Goal: Information Seeking & Learning: Learn about a topic

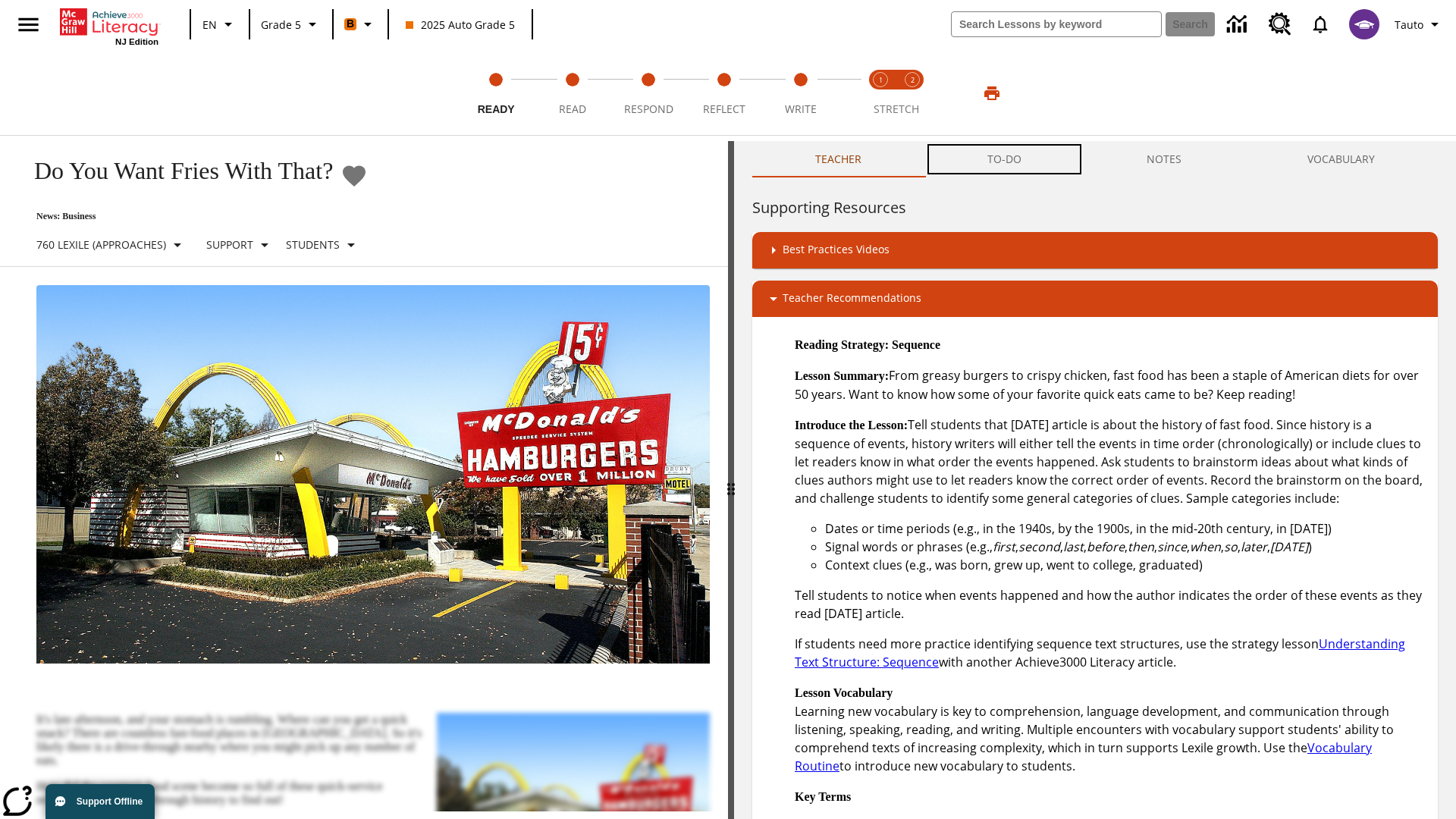
click at [1005, 159] on button "TO-DO" at bounding box center [1004, 159] width 160 height 36
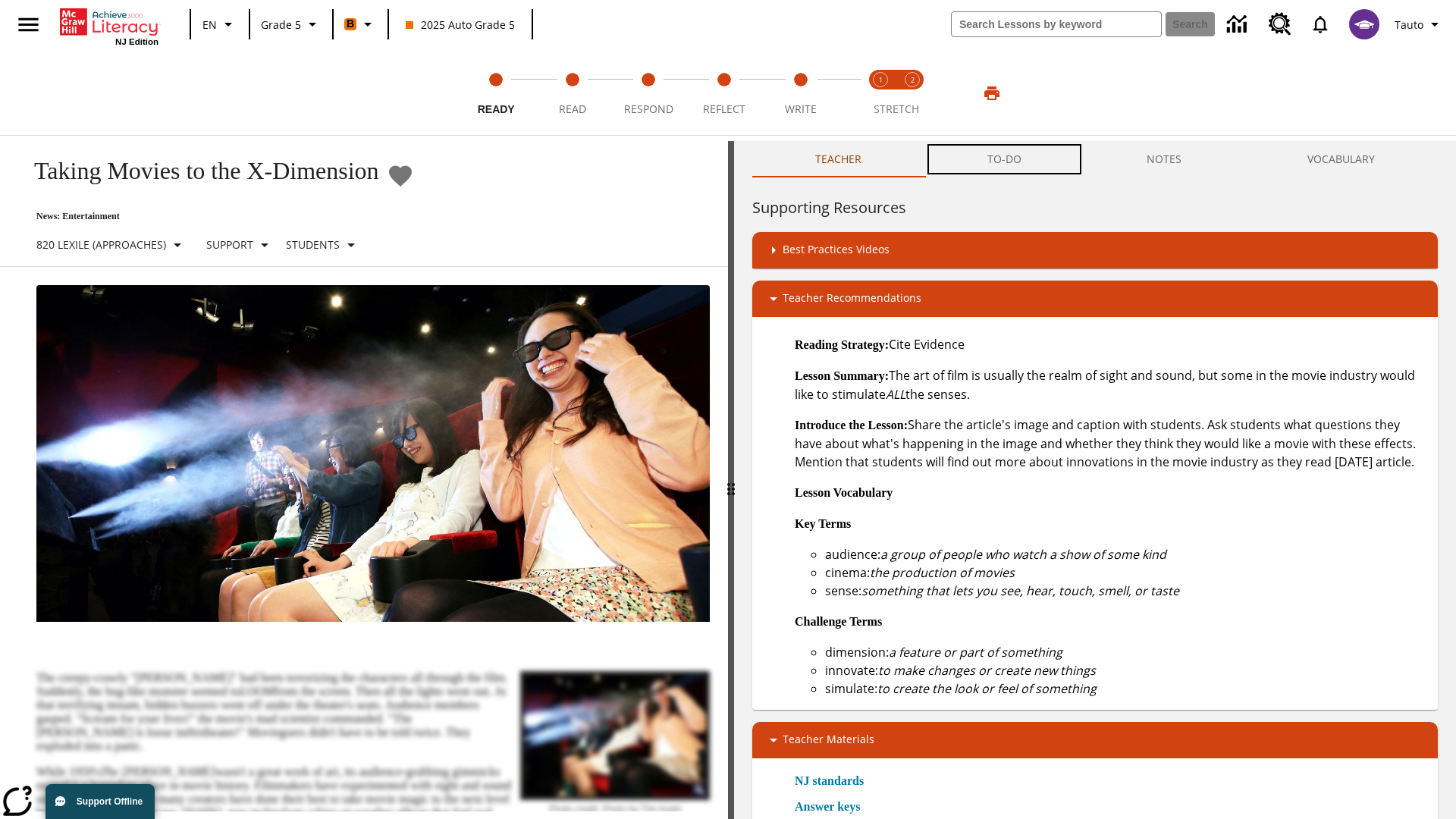
click at [1005, 159] on button "TO-DO" at bounding box center [1004, 159] width 160 height 36
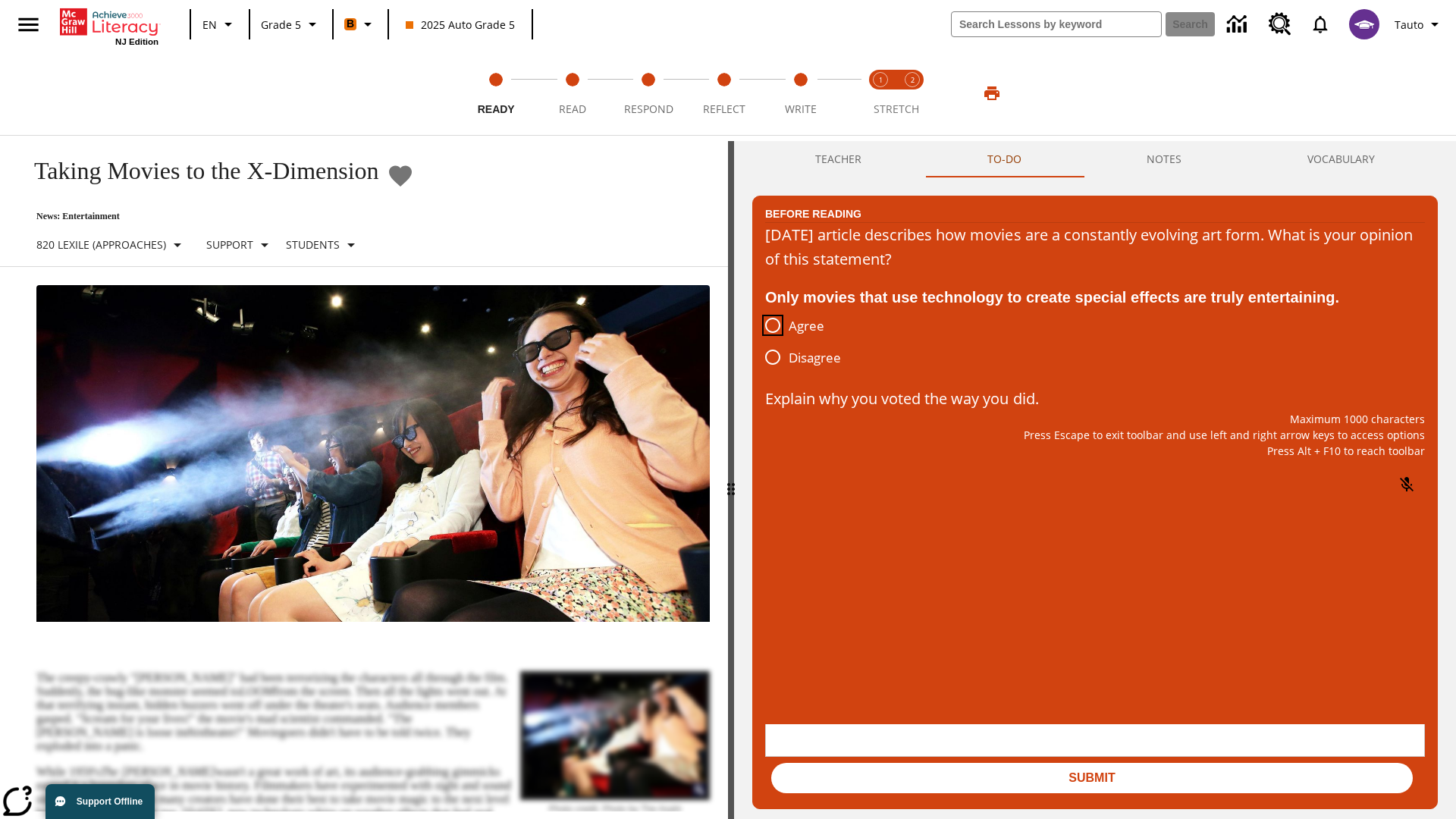
click at [772, 326] on input "Agree" at bounding box center [772, 325] width 32 height 32
radio input "true"
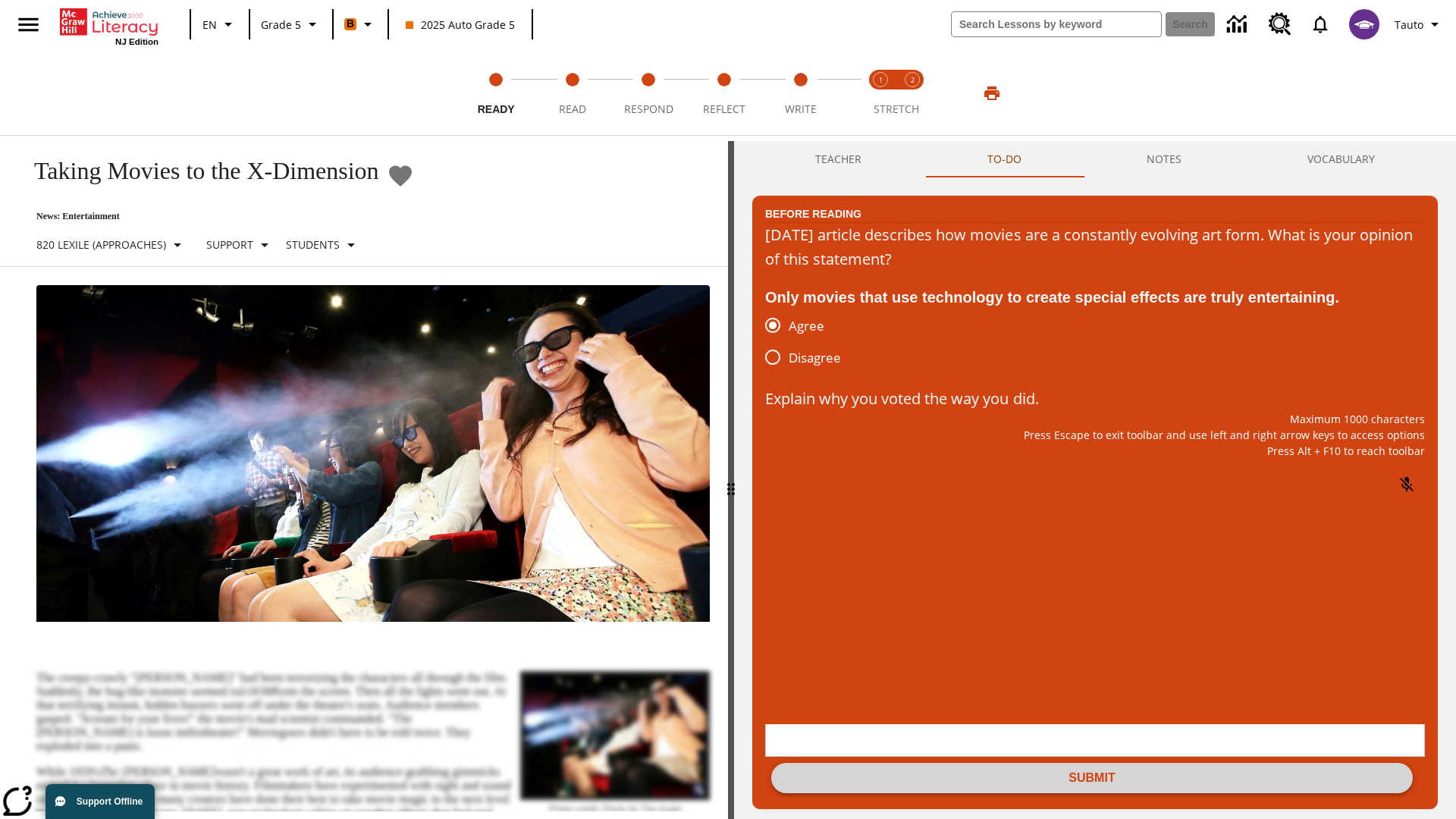
click at [1092, 762] on button "Submit" at bounding box center [1092, 778] width 642 height 31
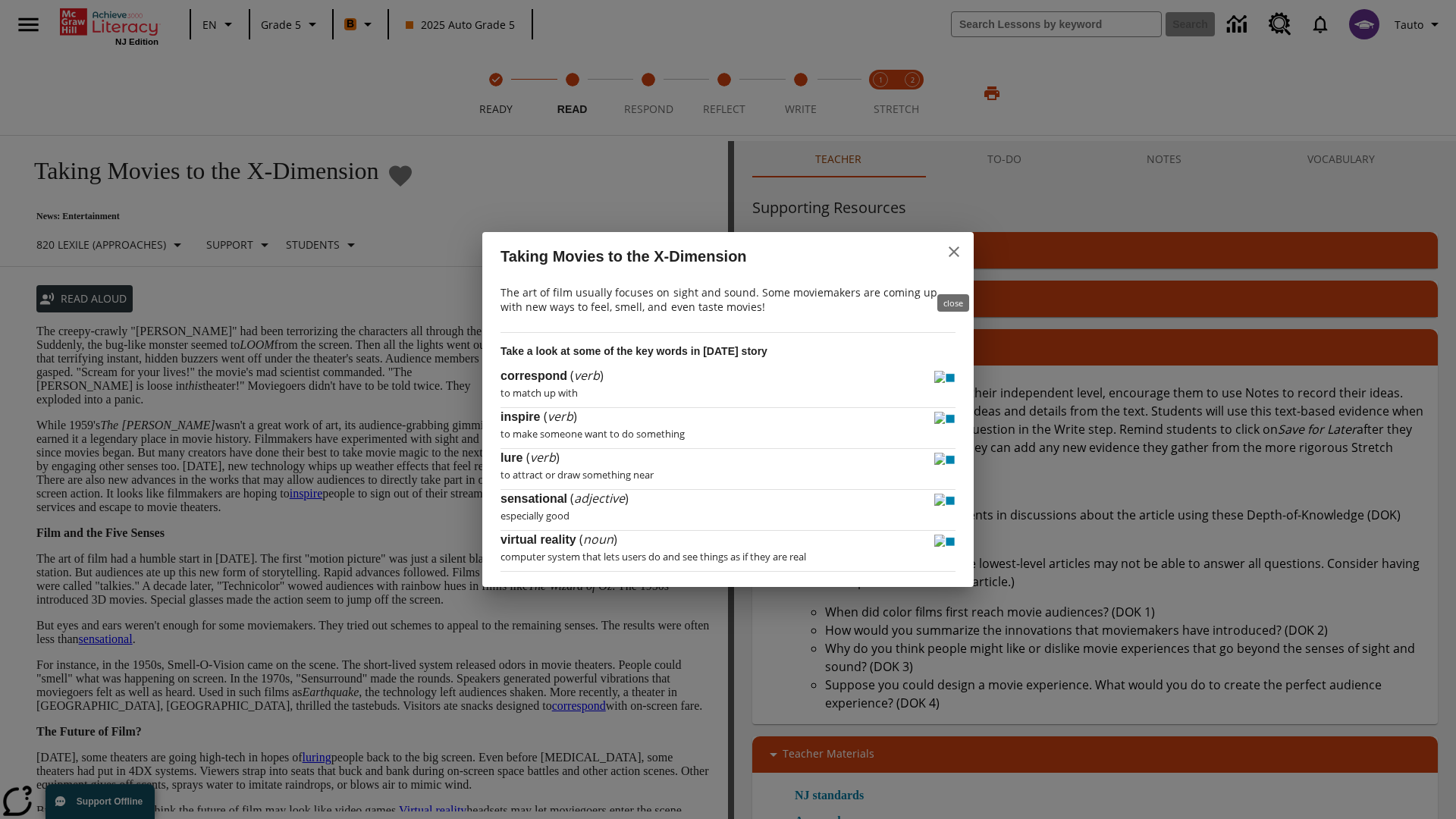
click at [954, 257] on icon "close" at bounding box center [953, 251] width 11 height 10
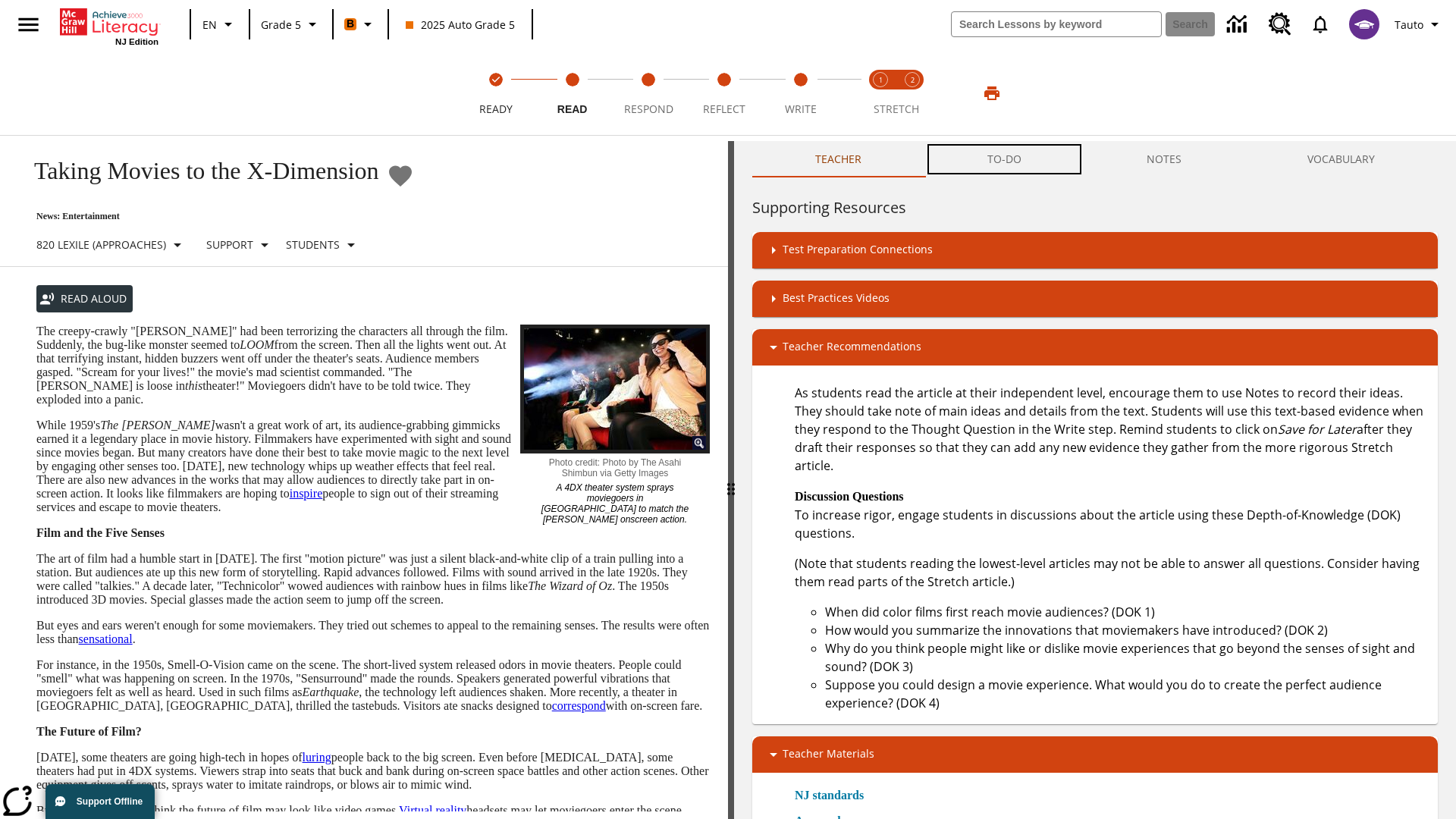
scroll to position [1, 0]
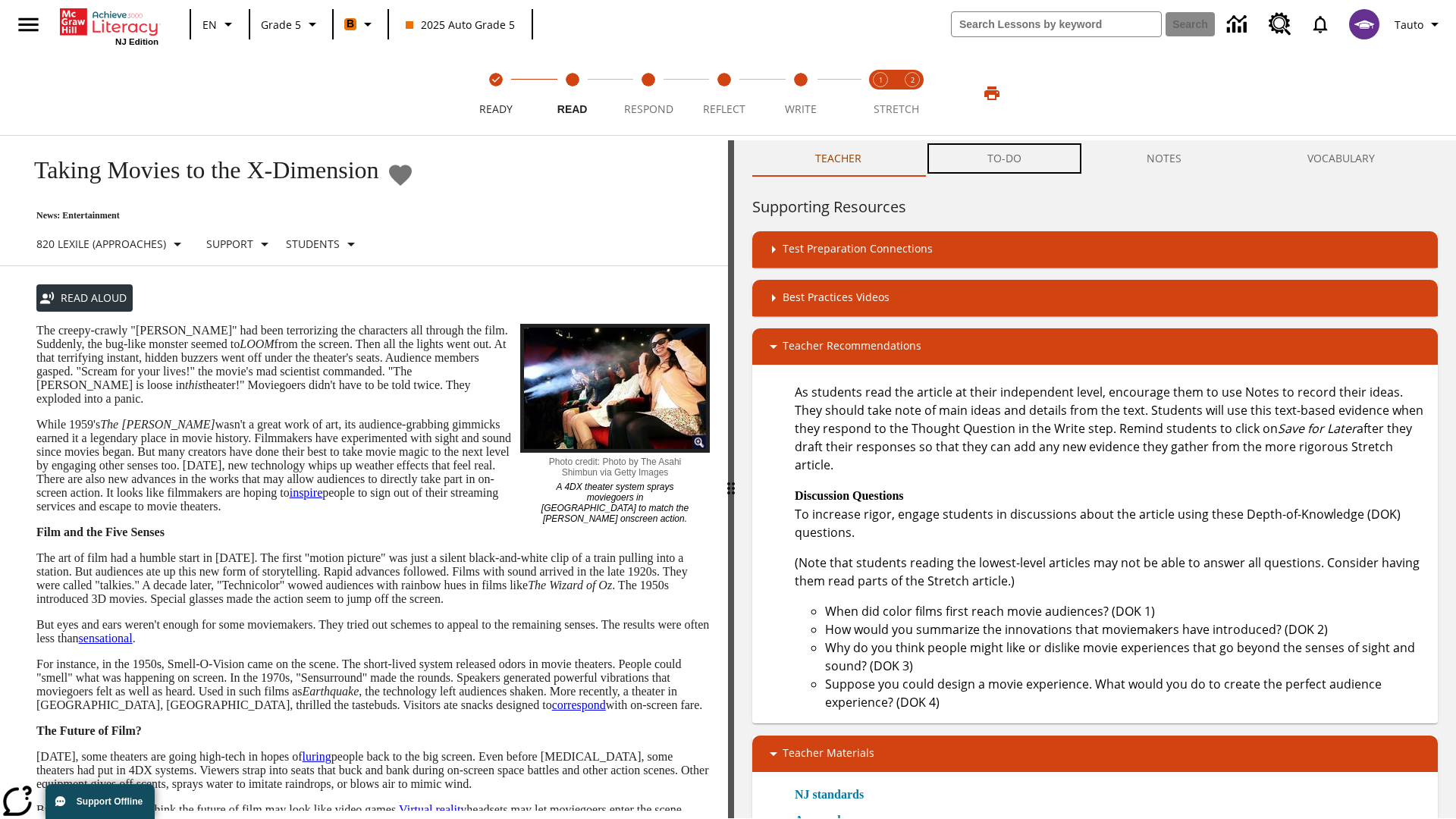
click at [1005, 159] on button "TO-DO" at bounding box center [1004, 158] width 160 height 36
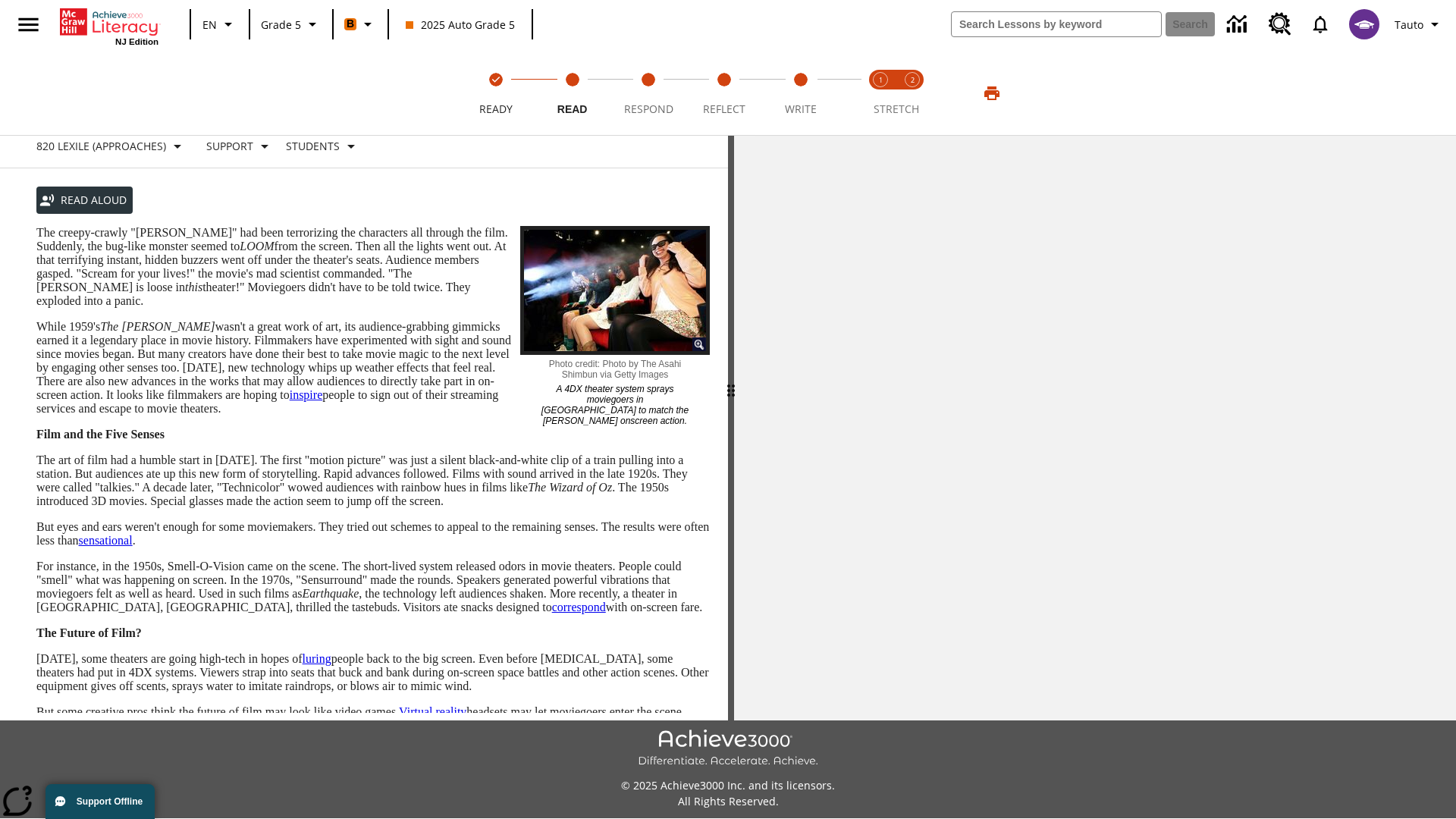
scroll to position [0, 0]
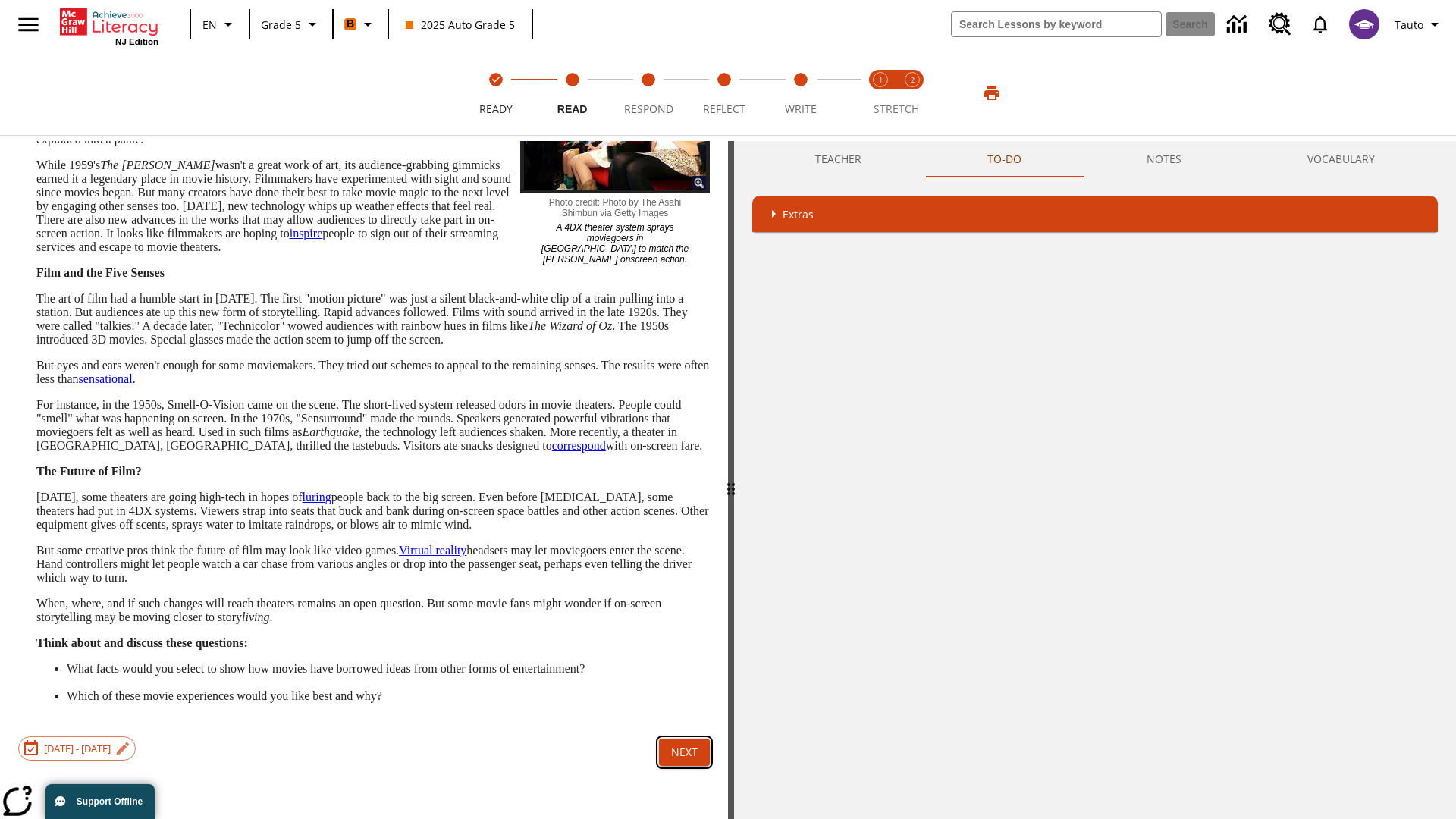
click at [684, 766] on button "Next" at bounding box center [684, 752] width 51 height 28
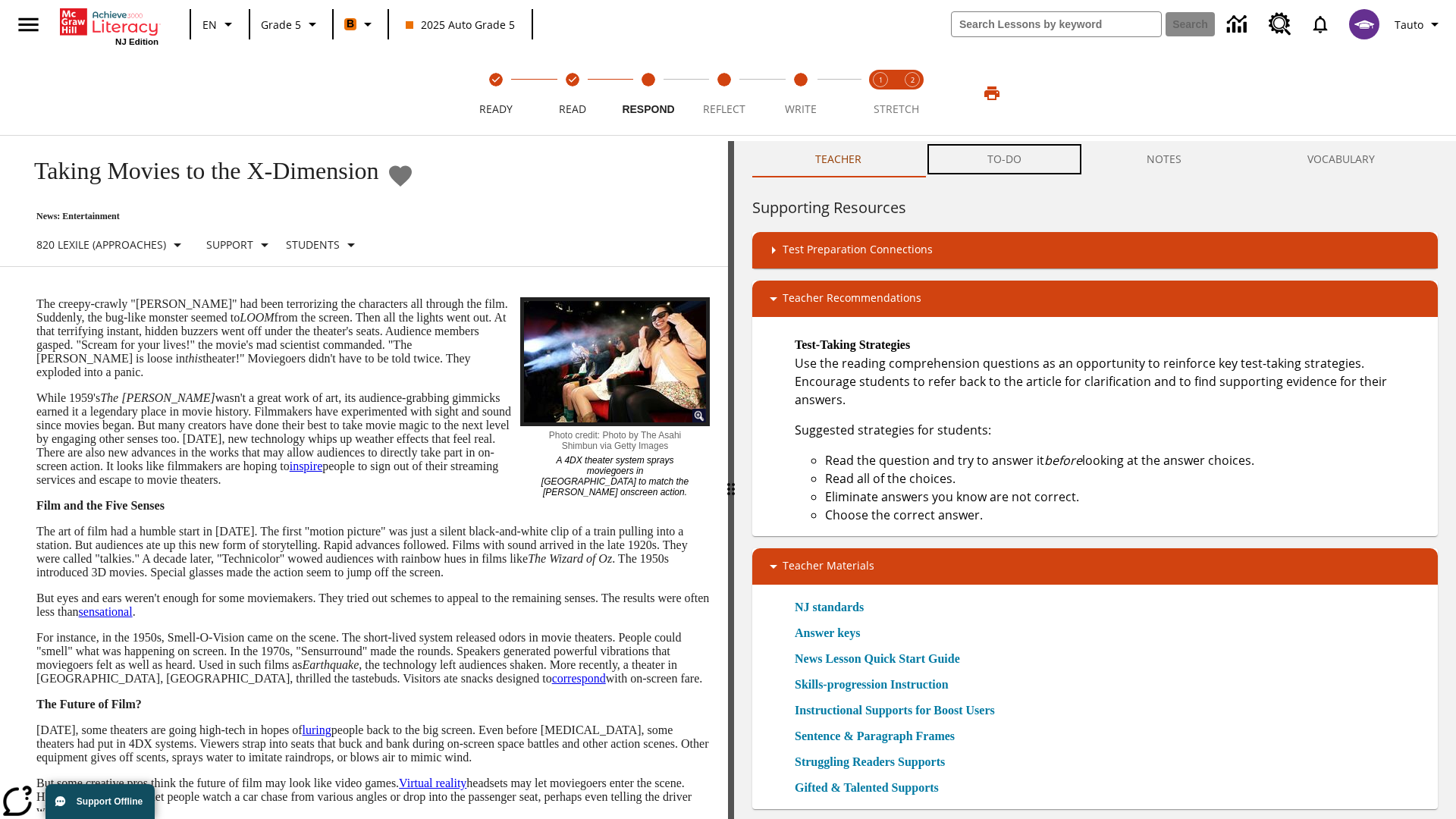
scroll to position [1, 0]
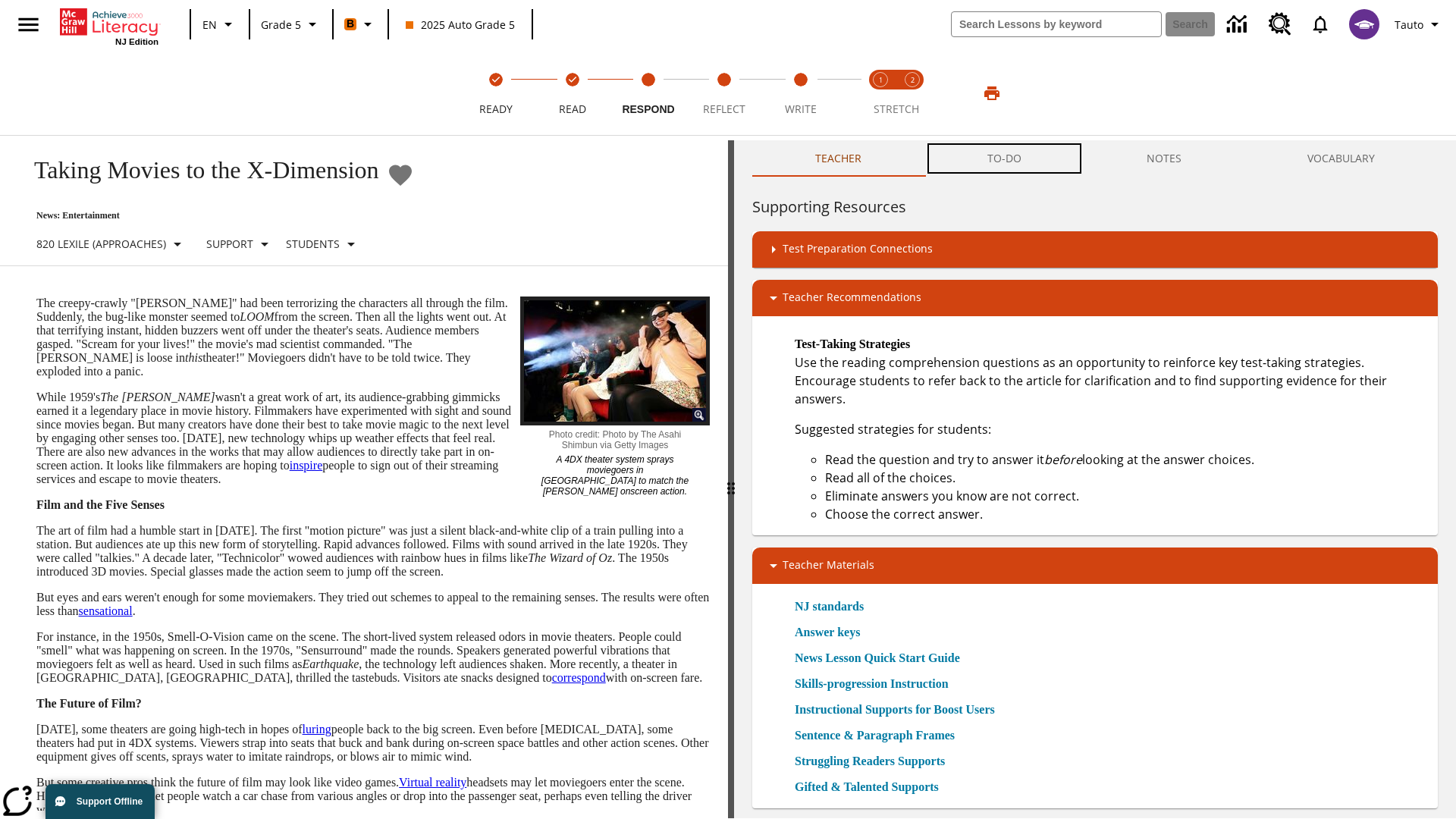
click at [1005, 159] on button "TO-DO" at bounding box center [1004, 158] width 160 height 36
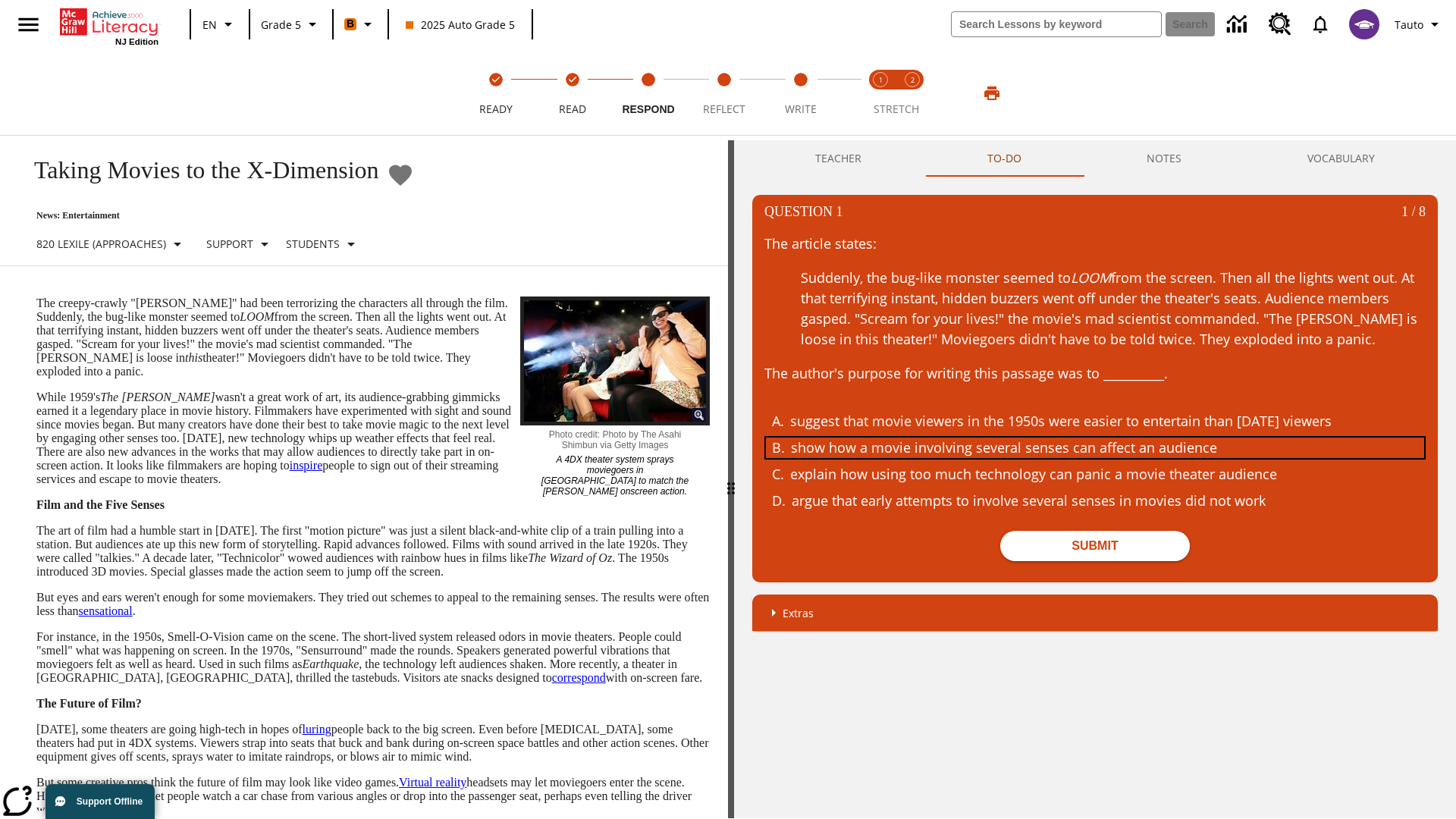
click at [1095, 447] on div "show how a movie involving several senses can affect an audience" at bounding box center [1084, 447] width 587 height 20
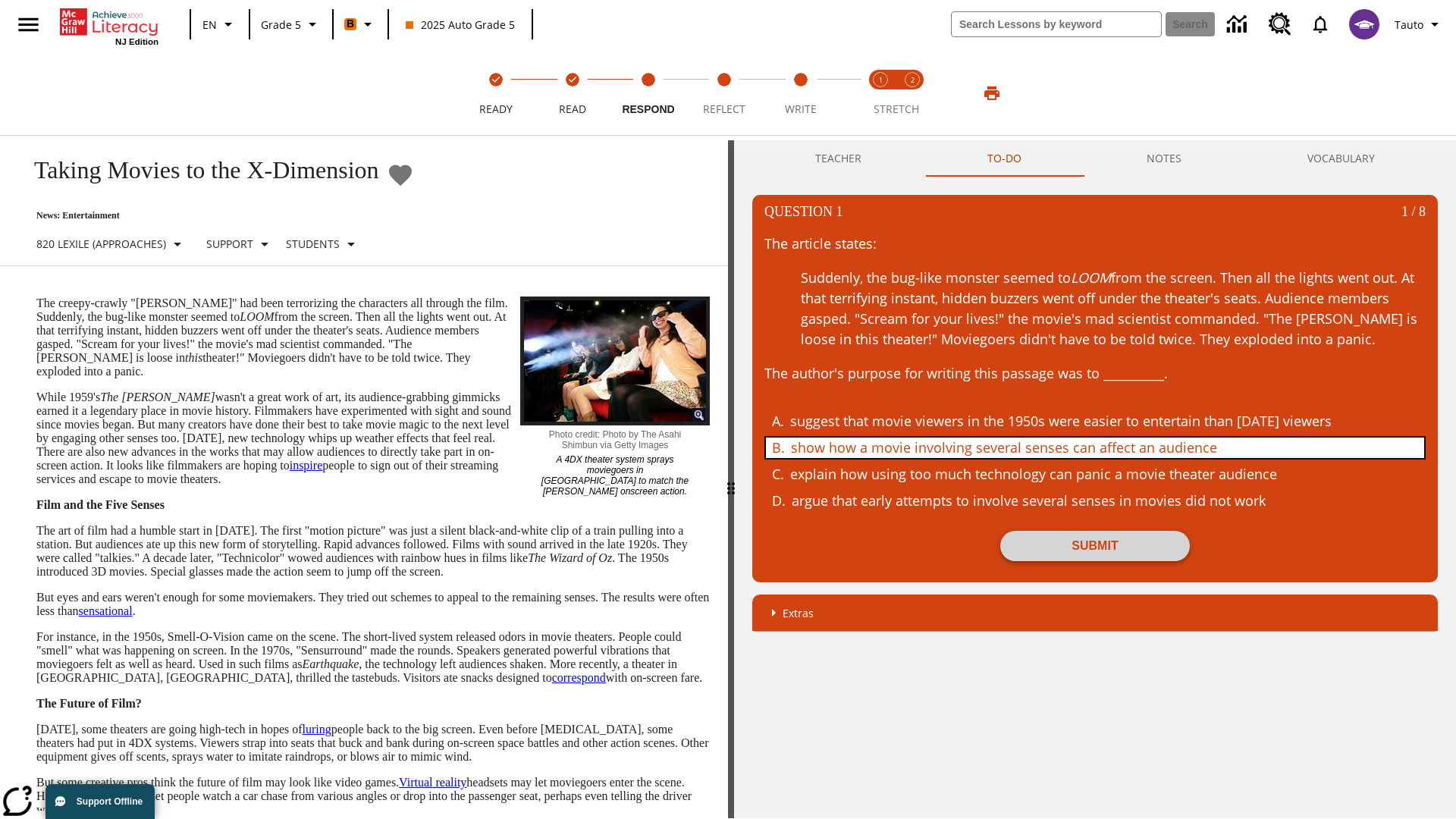
click at [1095, 546] on button "Submit" at bounding box center [1095, 546] width 190 height 31
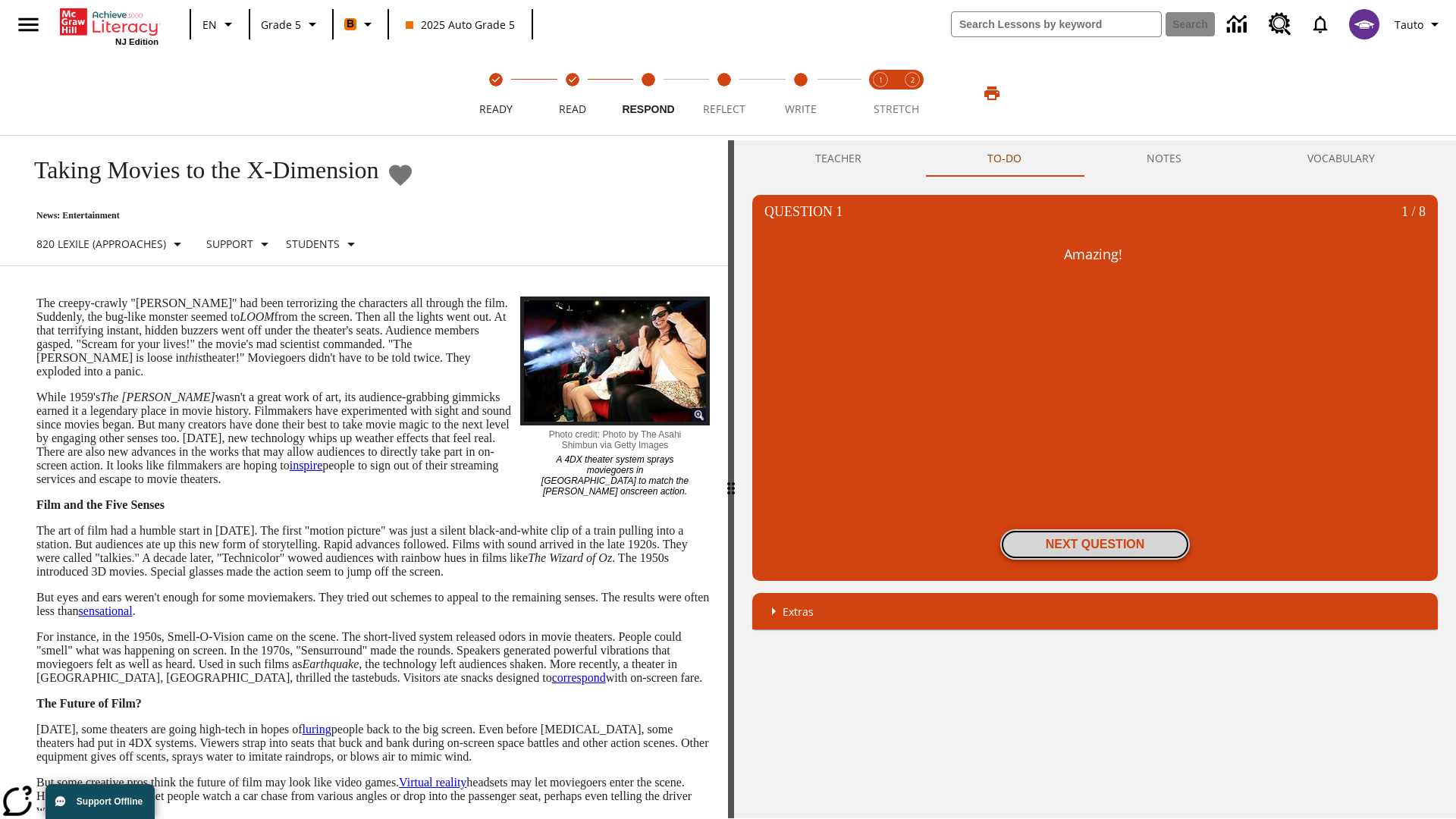
click at [1095, 544] on button "Next Question" at bounding box center [1095, 544] width 190 height 31
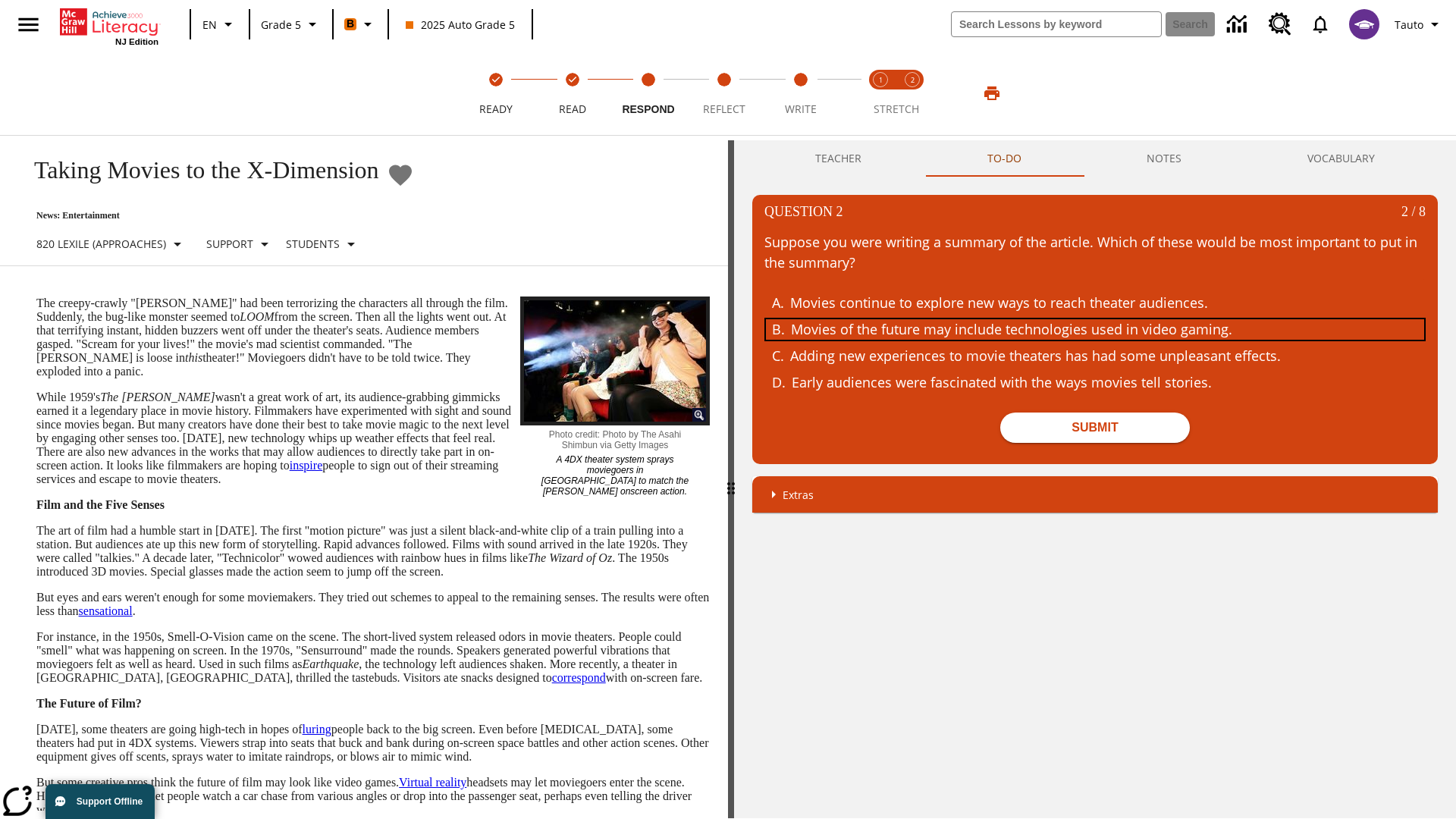
click at [1095, 329] on div "Movies of the future may include technologies used in video gaming." at bounding box center [1084, 329] width 587 height 20
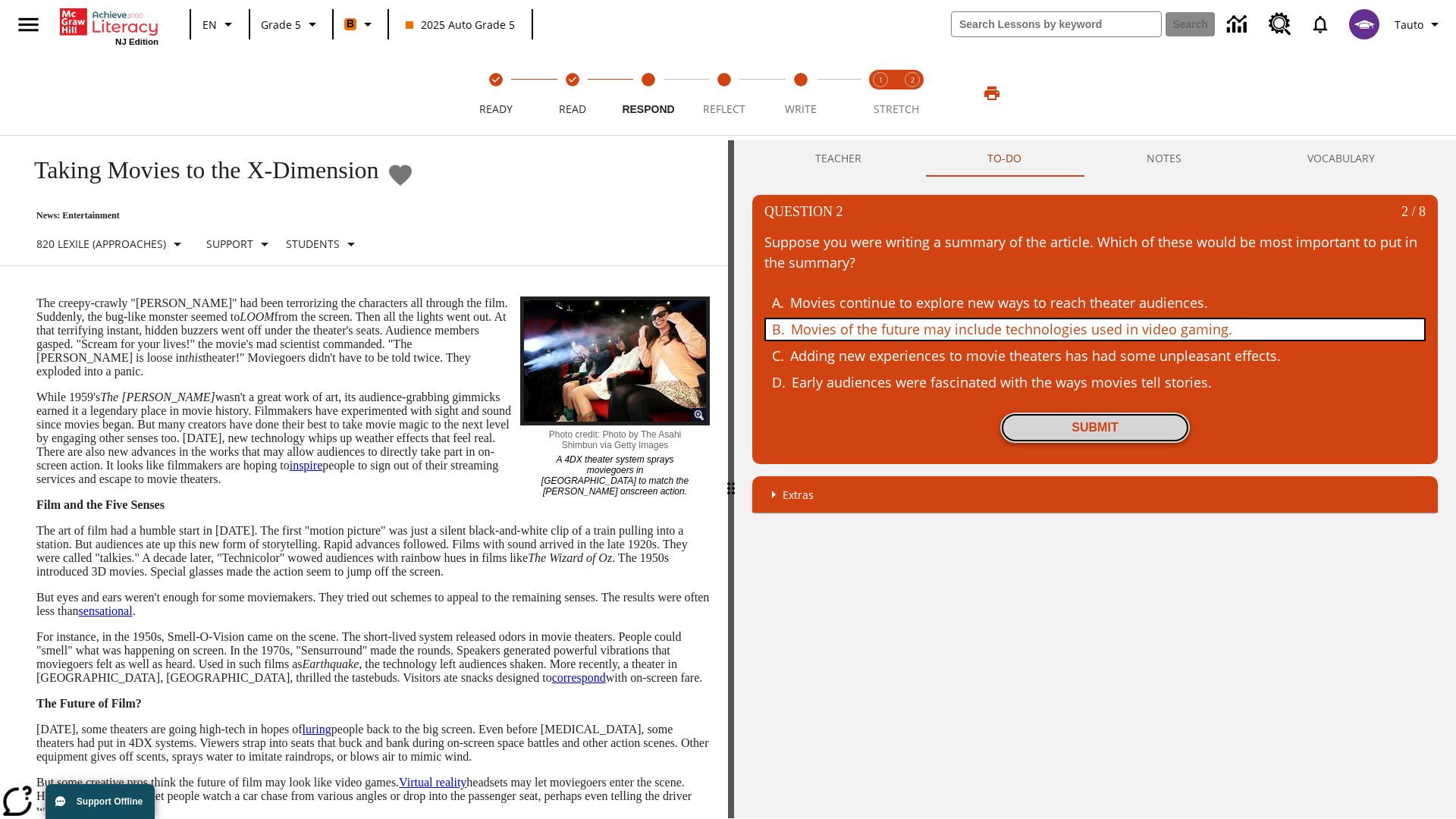
click at [1095, 427] on button "Submit" at bounding box center [1095, 428] width 190 height 31
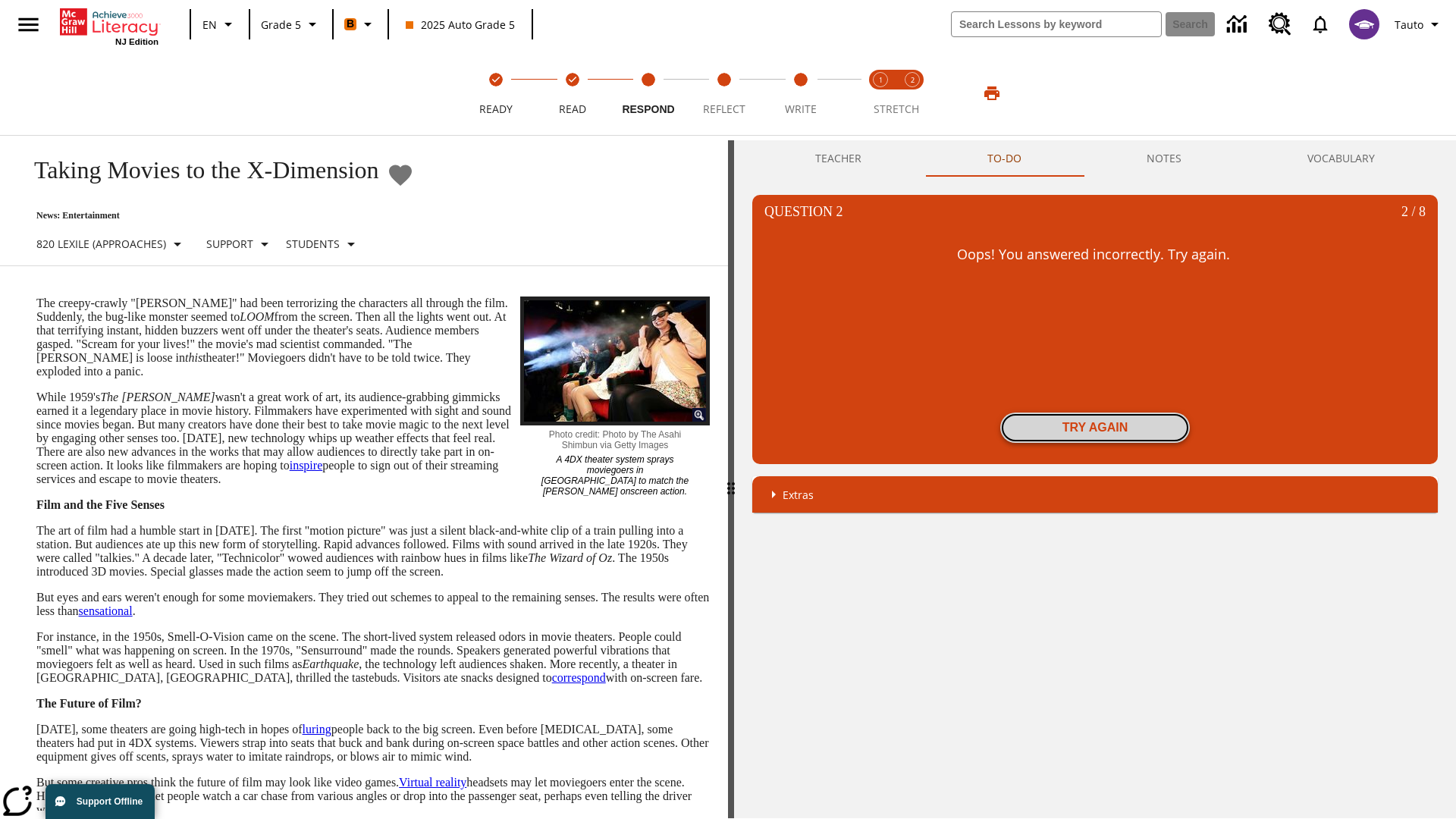
click at [1095, 427] on button "Try again" at bounding box center [1095, 428] width 190 height 31
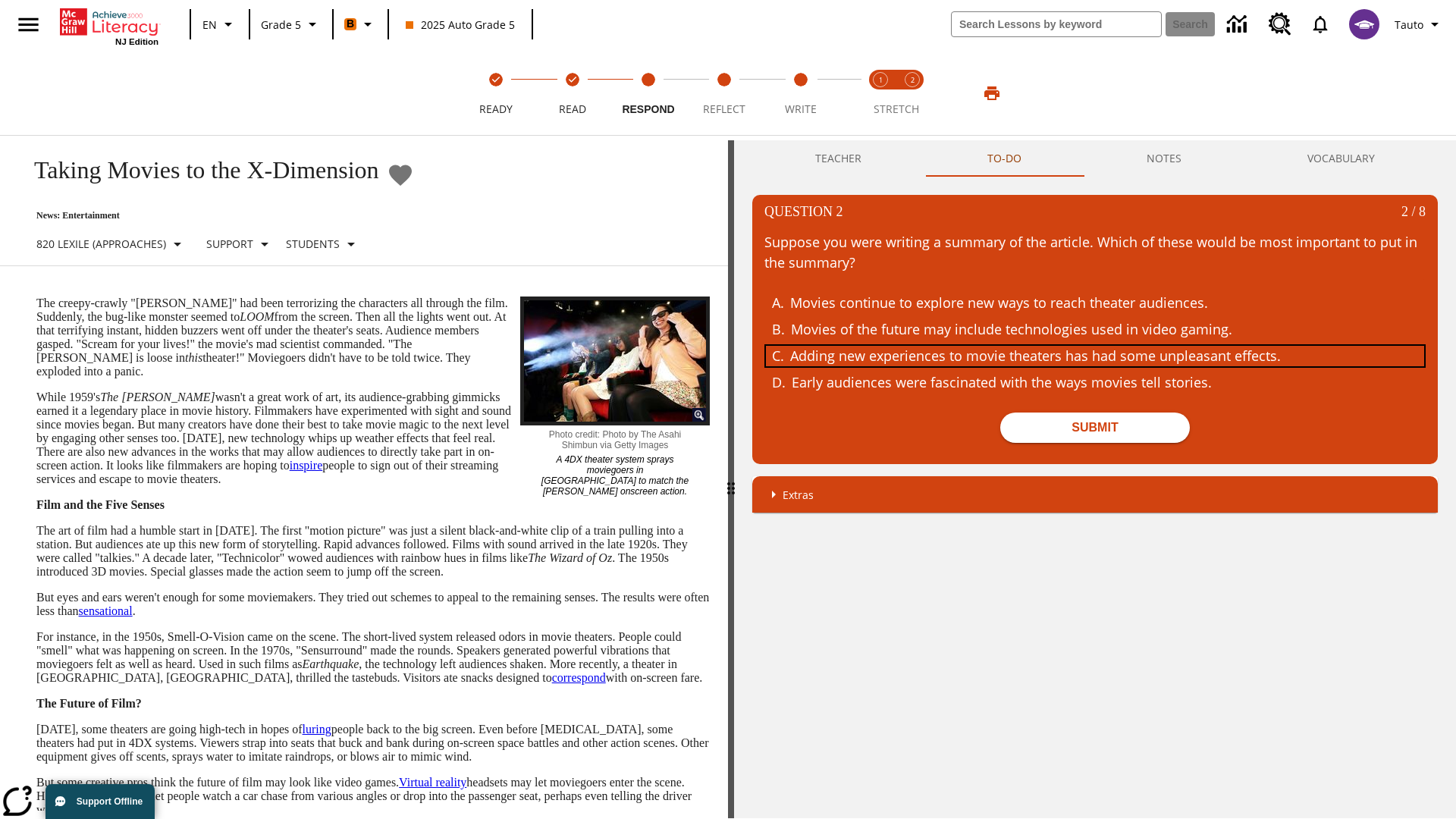
click at [1095, 355] on div "Adding new experiences to movie theaters has had some unpleasant effects." at bounding box center [1084, 355] width 587 height 20
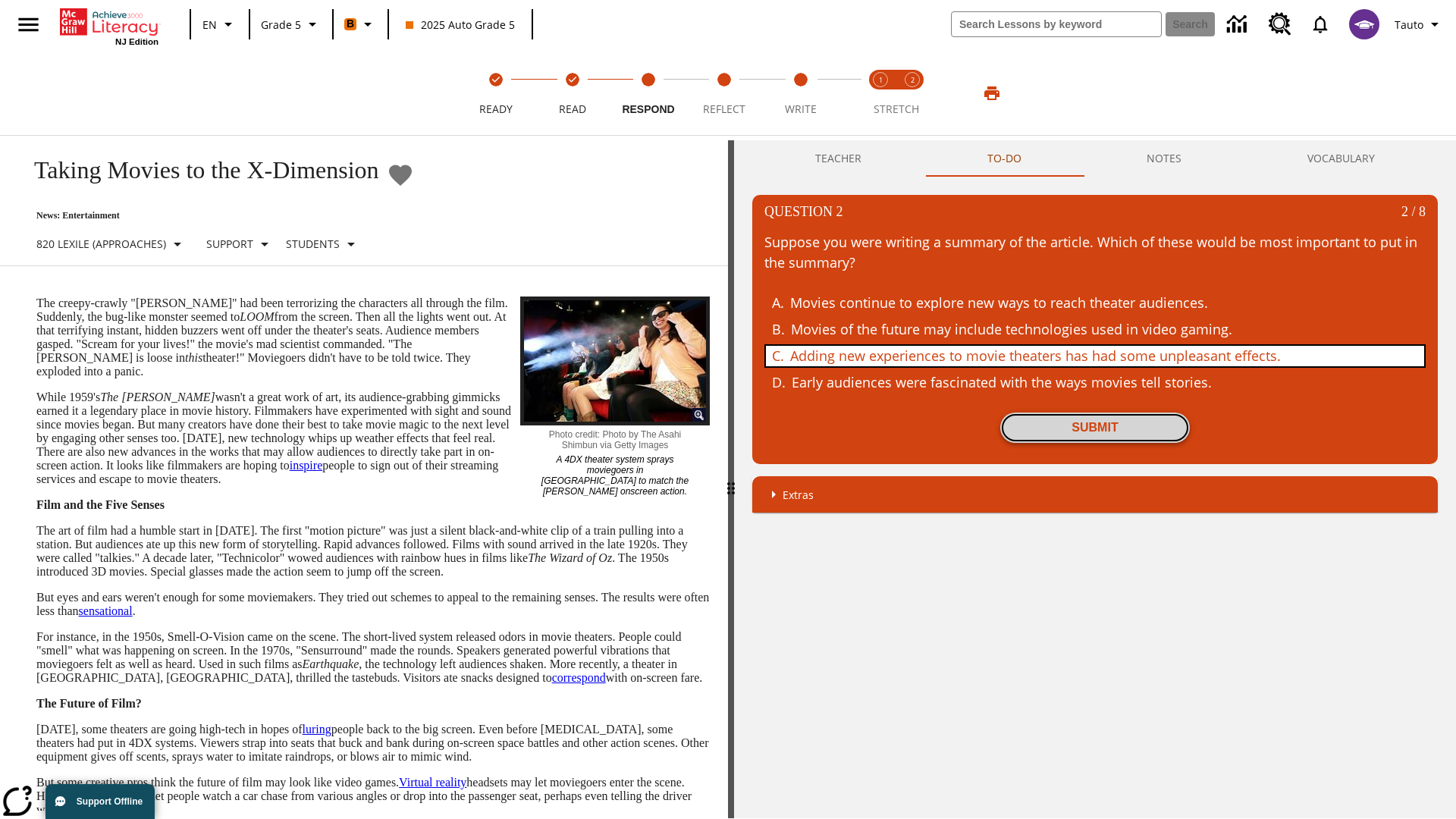
click at [1095, 427] on button "Submit" at bounding box center [1095, 428] width 190 height 31
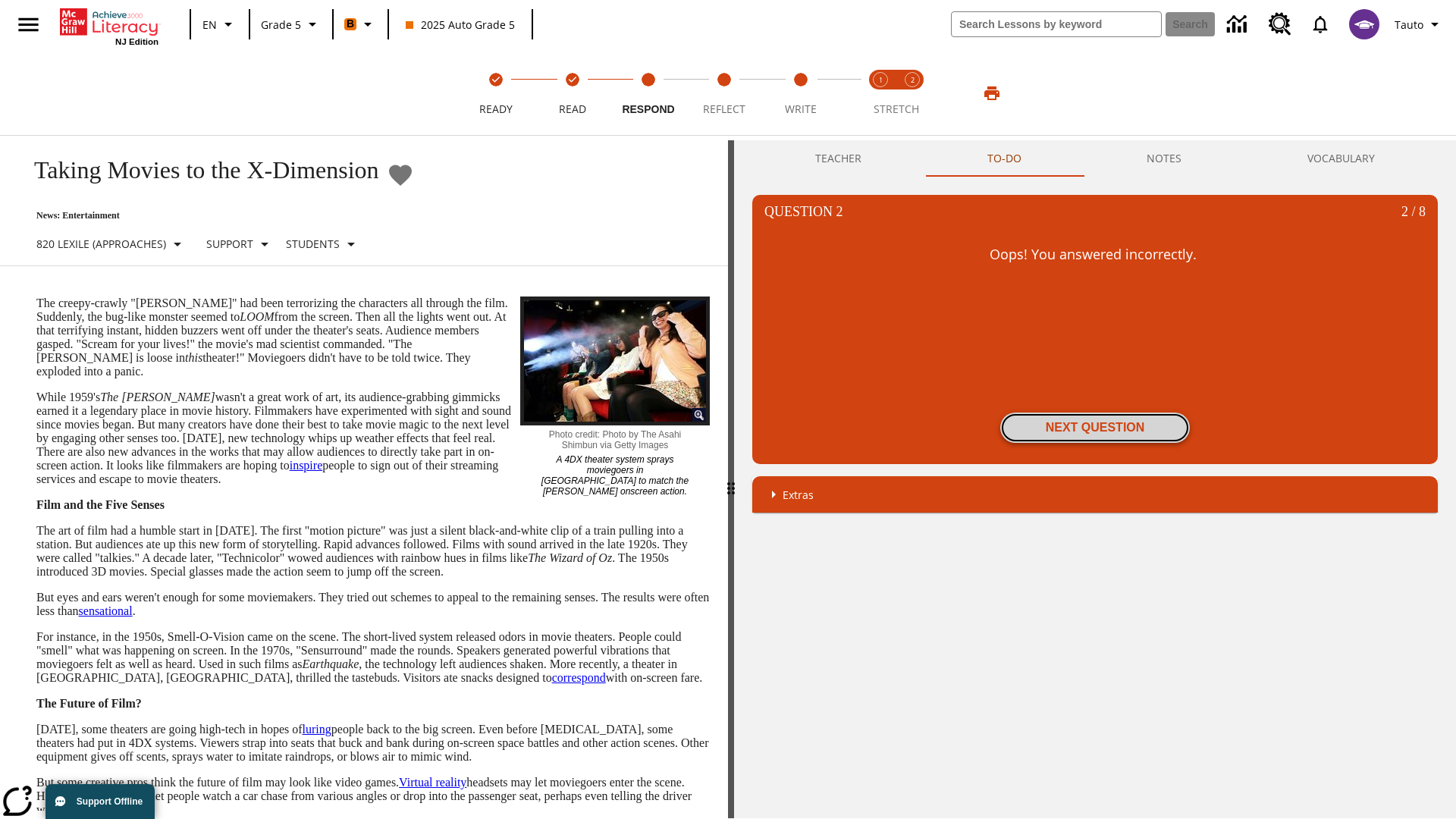
click at [1095, 427] on button "Next Question" at bounding box center [1095, 428] width 190 height 31
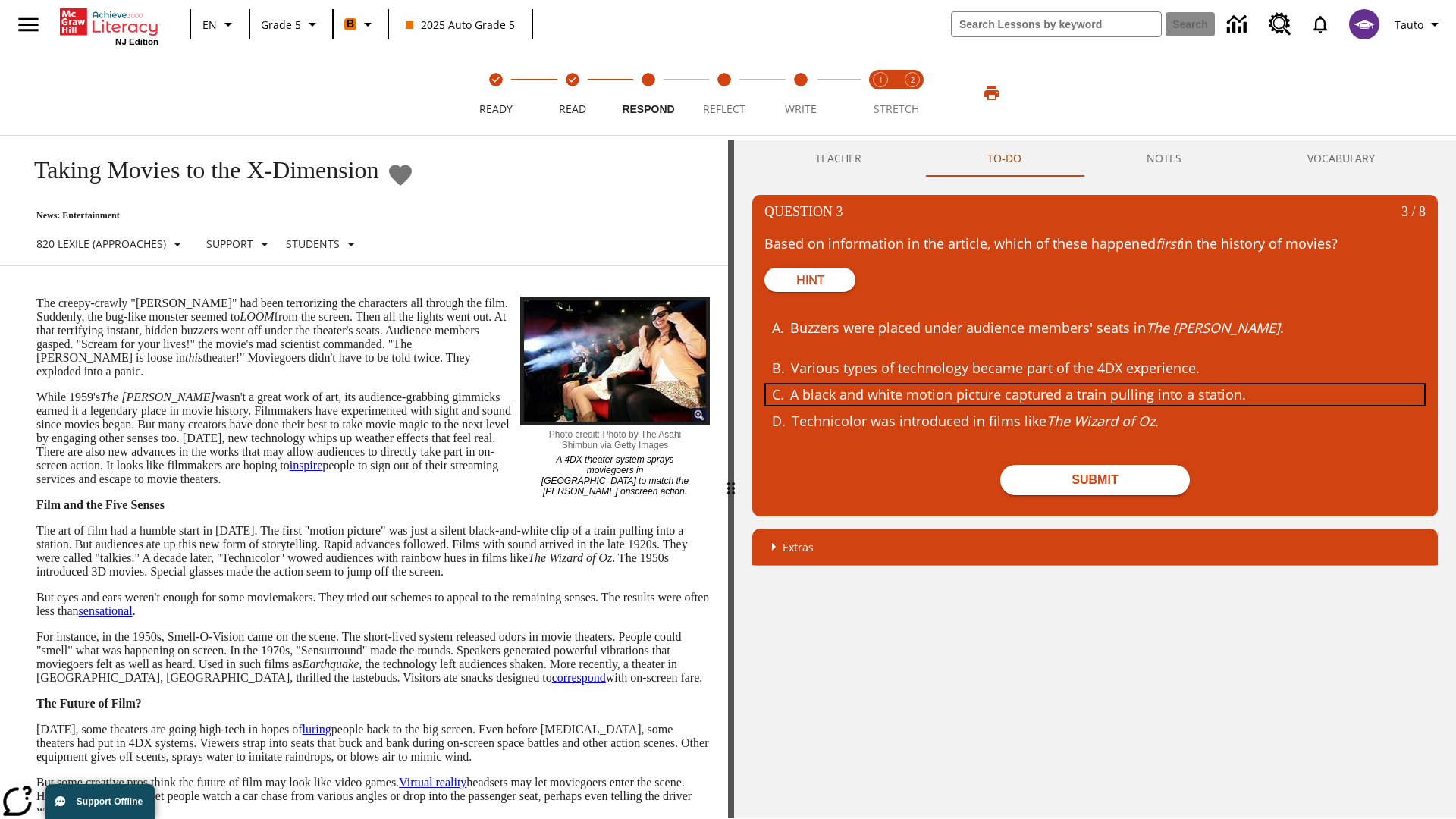
click at [1095, 394] on div "A black and white motion picture captured a train pulling into a station." at bounding box center [1084, 394] width 587 height 20
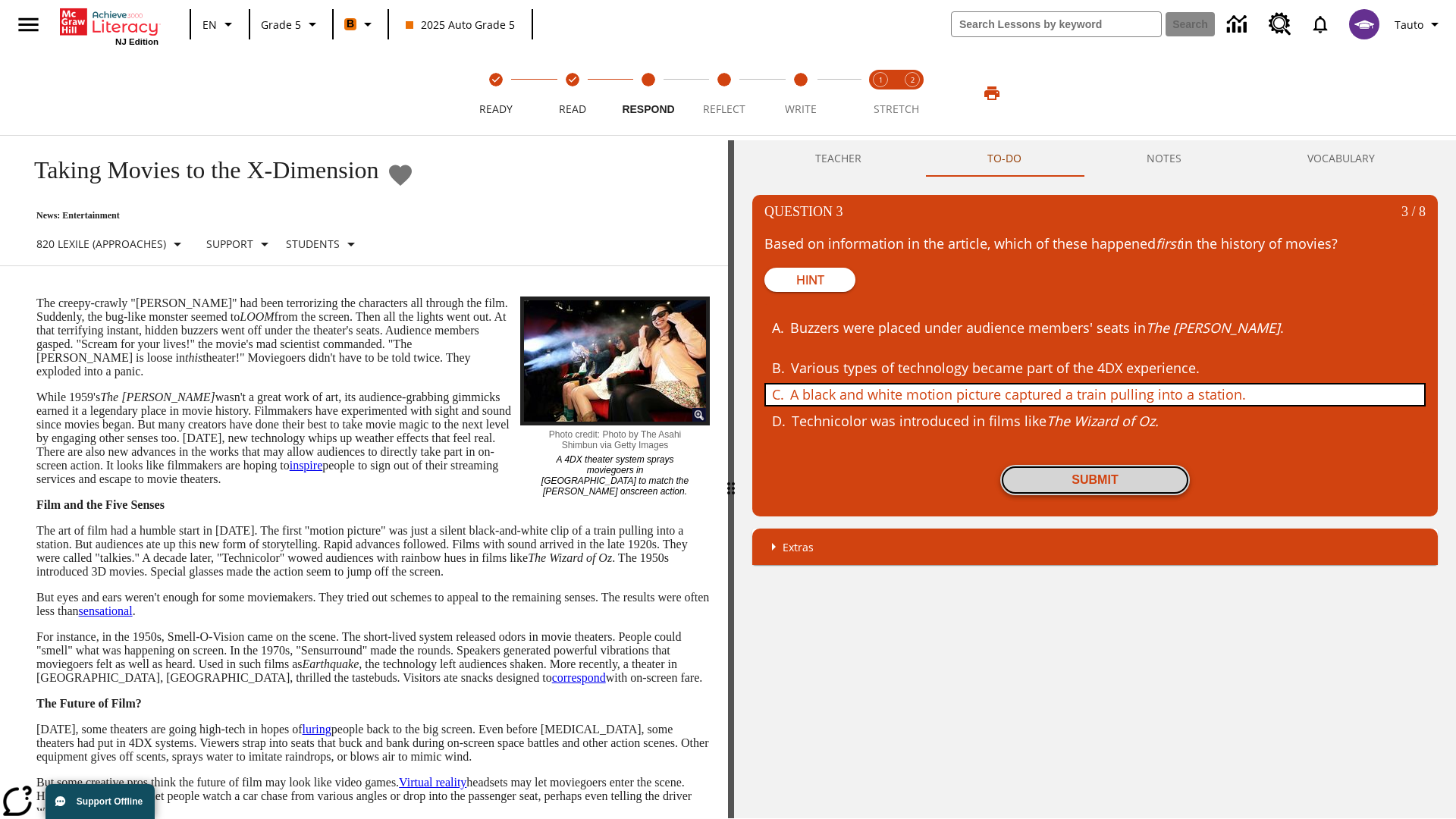
click at [1095, 480] on button "Submit" at bounding box center [1095, 480] width 190 height 31
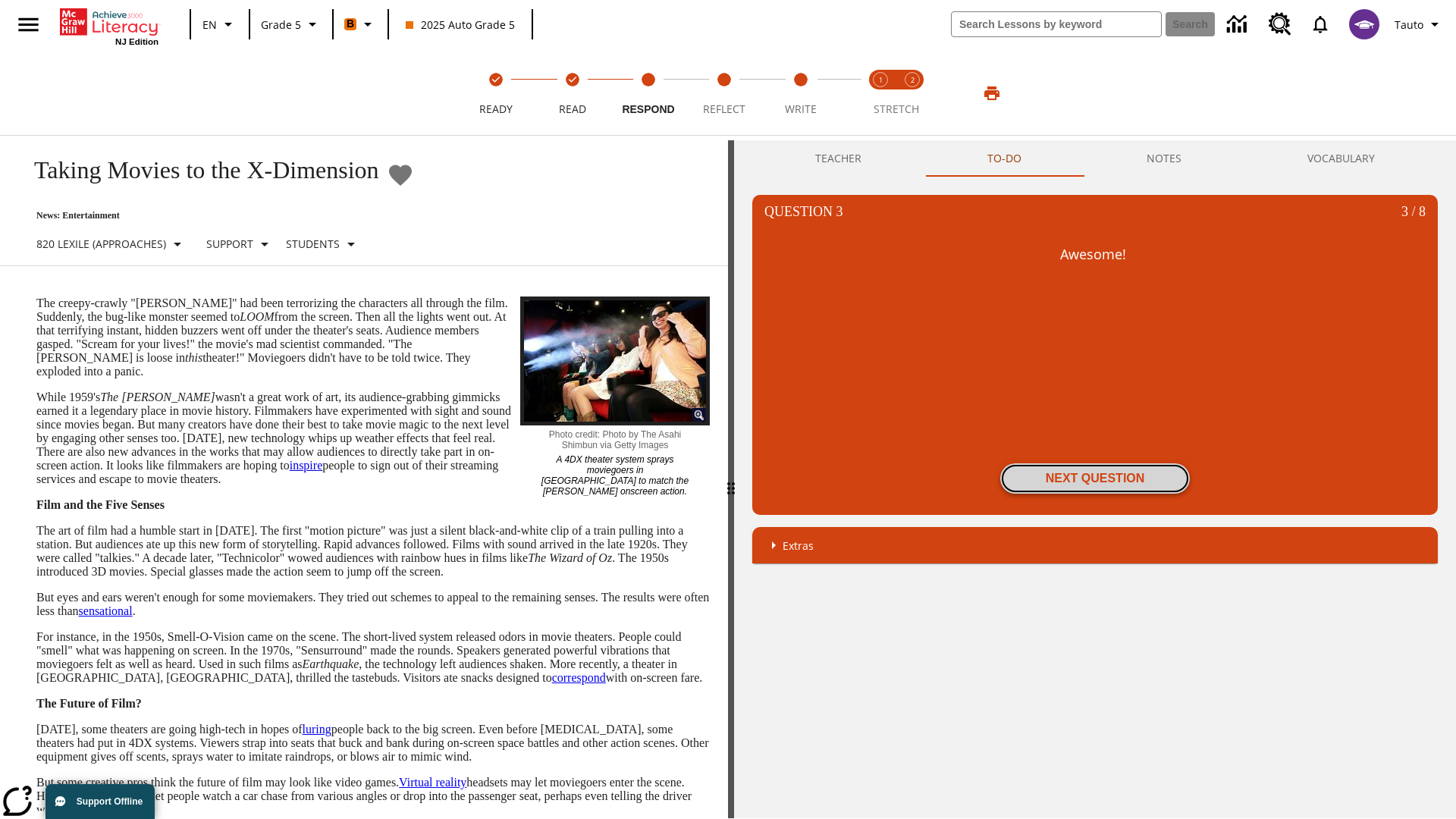
click at [1095, 478] on button "Next Question" at bounding box center [1095, 478] width 190 height 31
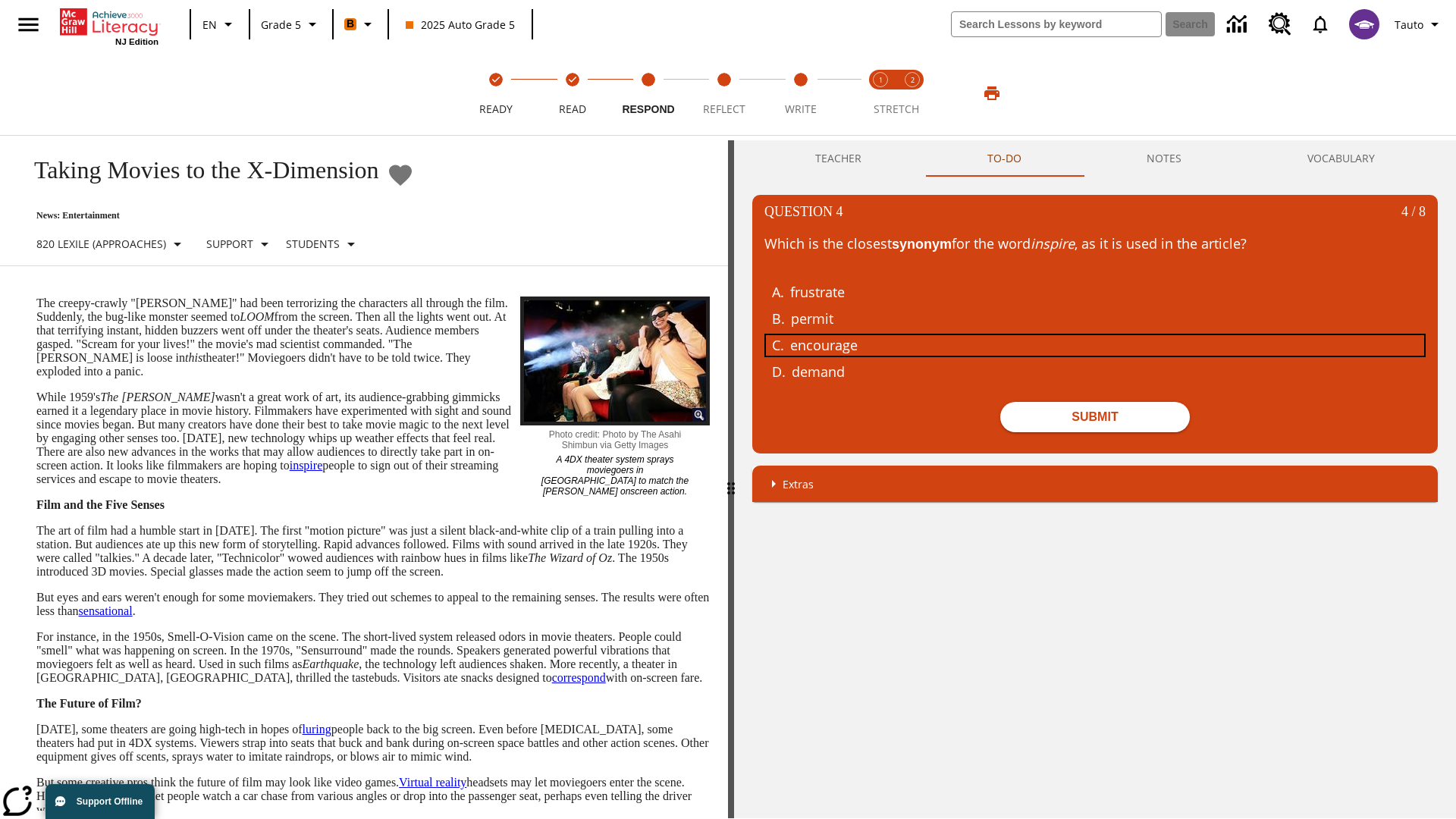
click at [1095, 344] on div "encourage" at bounding box center [1084, 345] width 587 height 20
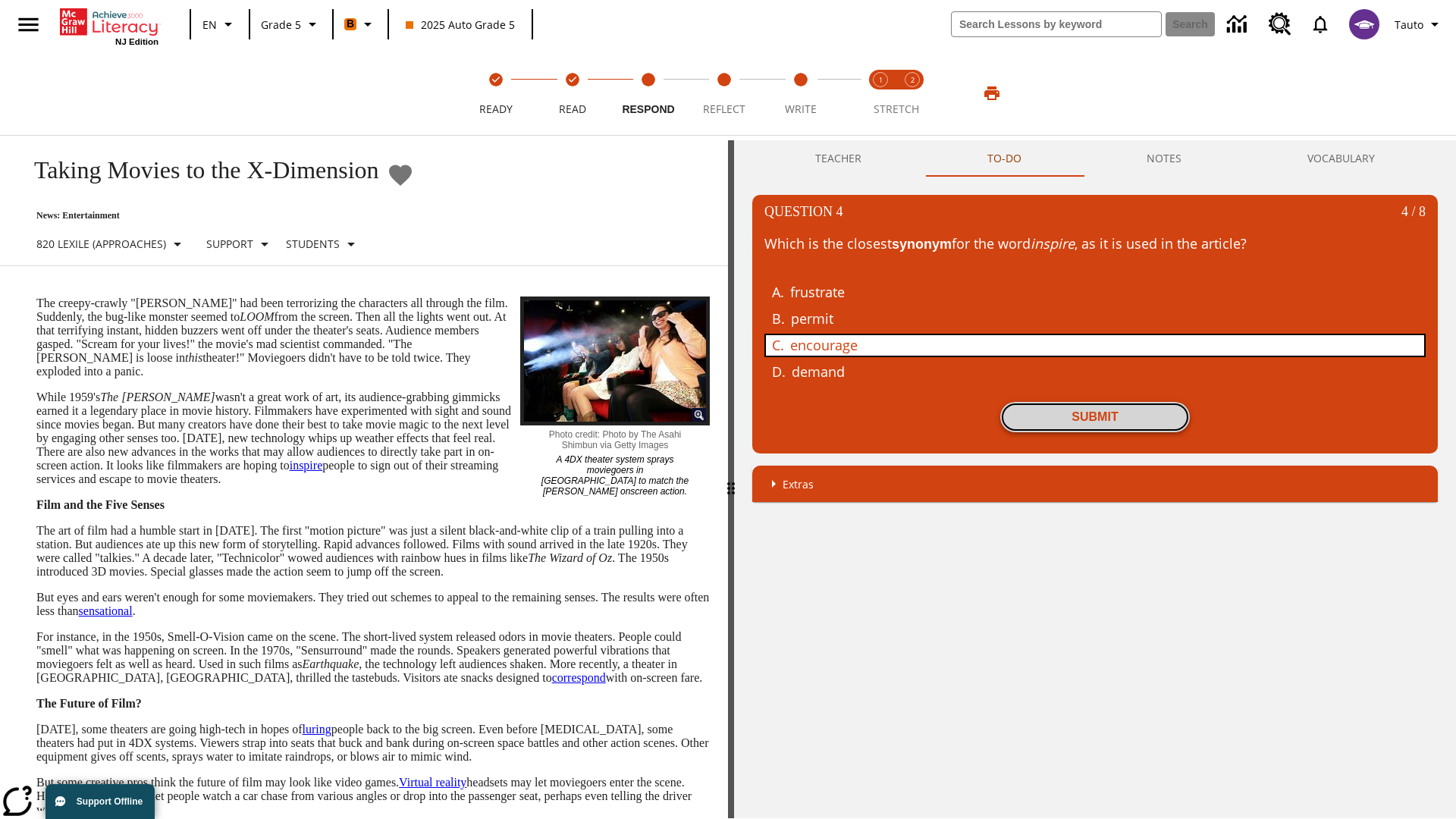
click at [1095, 416] on button "Submit" at bounding box center [1095, 417] width 190 height 31
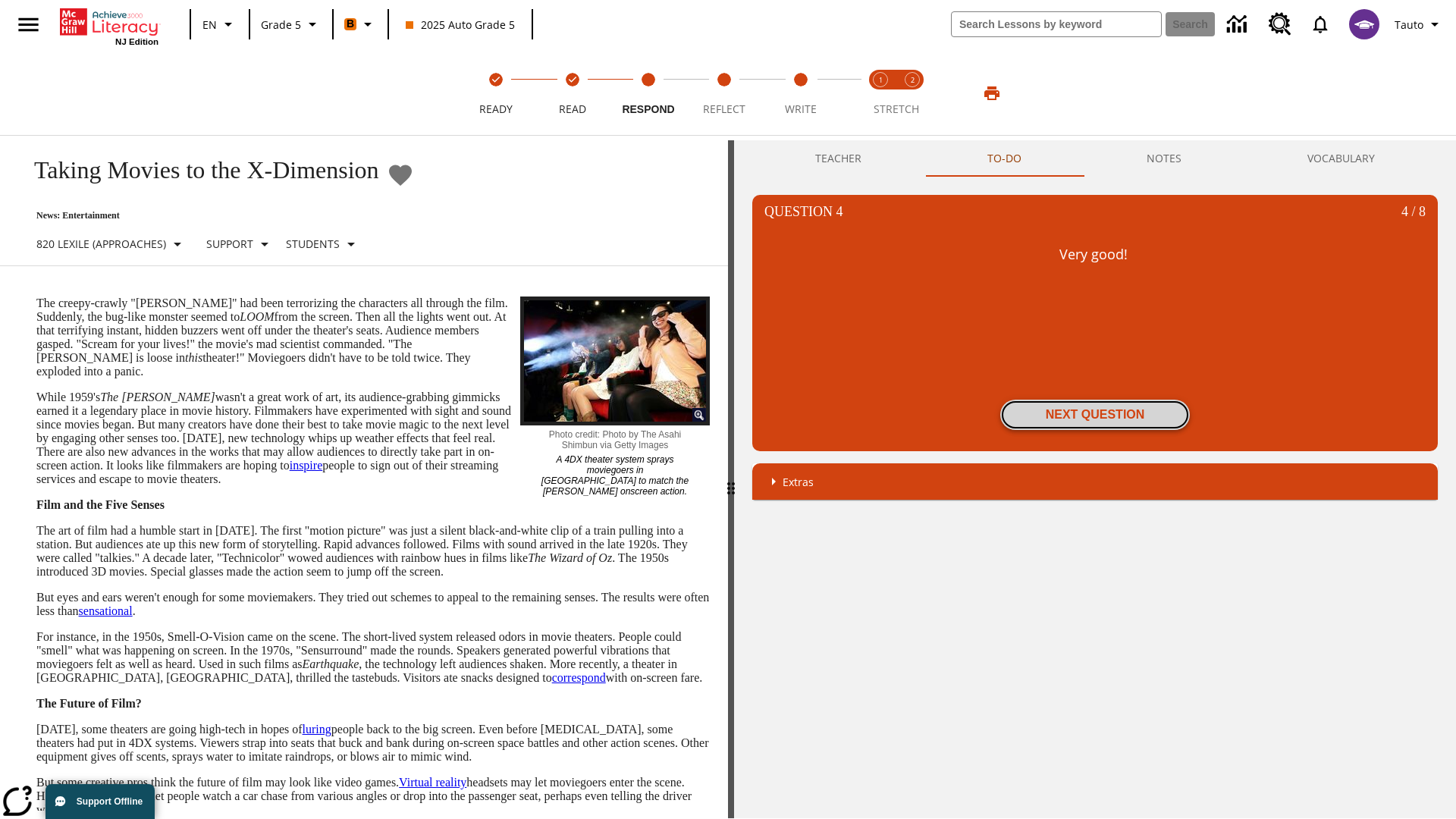
click at [1095, 414] on button "Next Question" at bounding box center [1095, 415] width 190 height 31
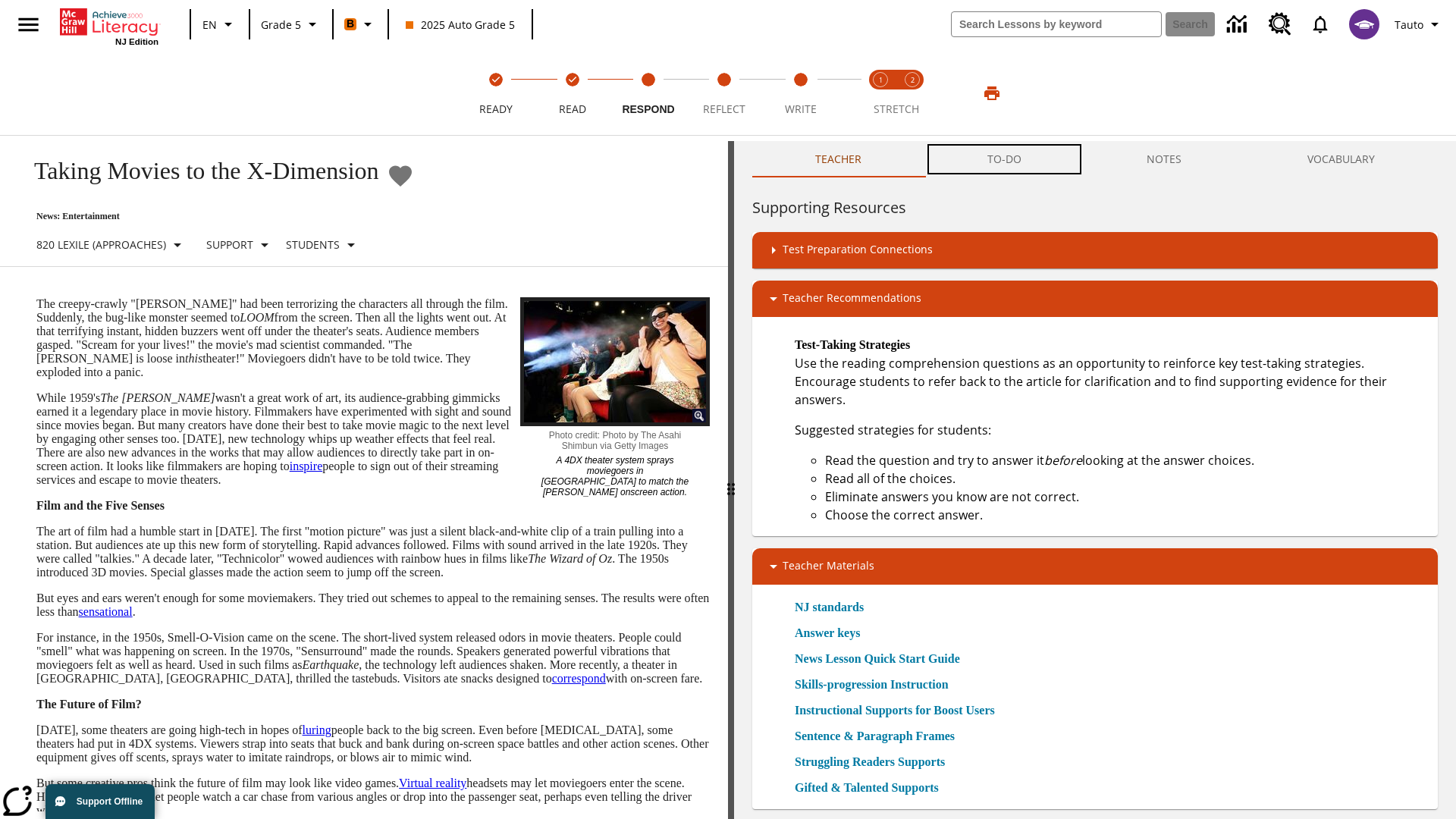
click at [1005, 159] on button "TO-DO" at bounding box center [1004, 159] width 160 height 36
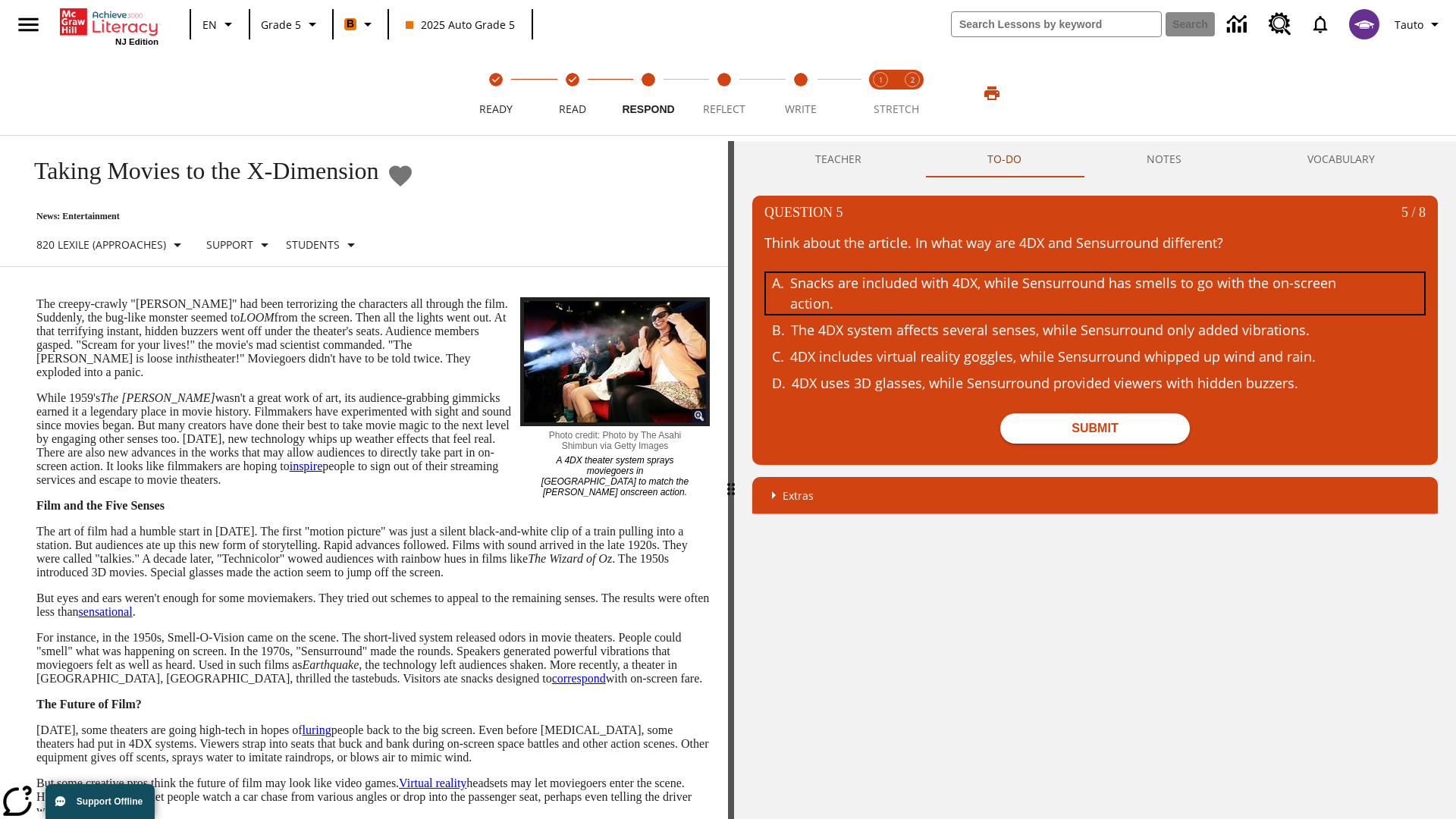
click at [1095, 293] on div "Snacks are included with 4DX, while Sensurround has smells to go with the on-sc…" at bounding box center [1084, 293] width 587 height 41
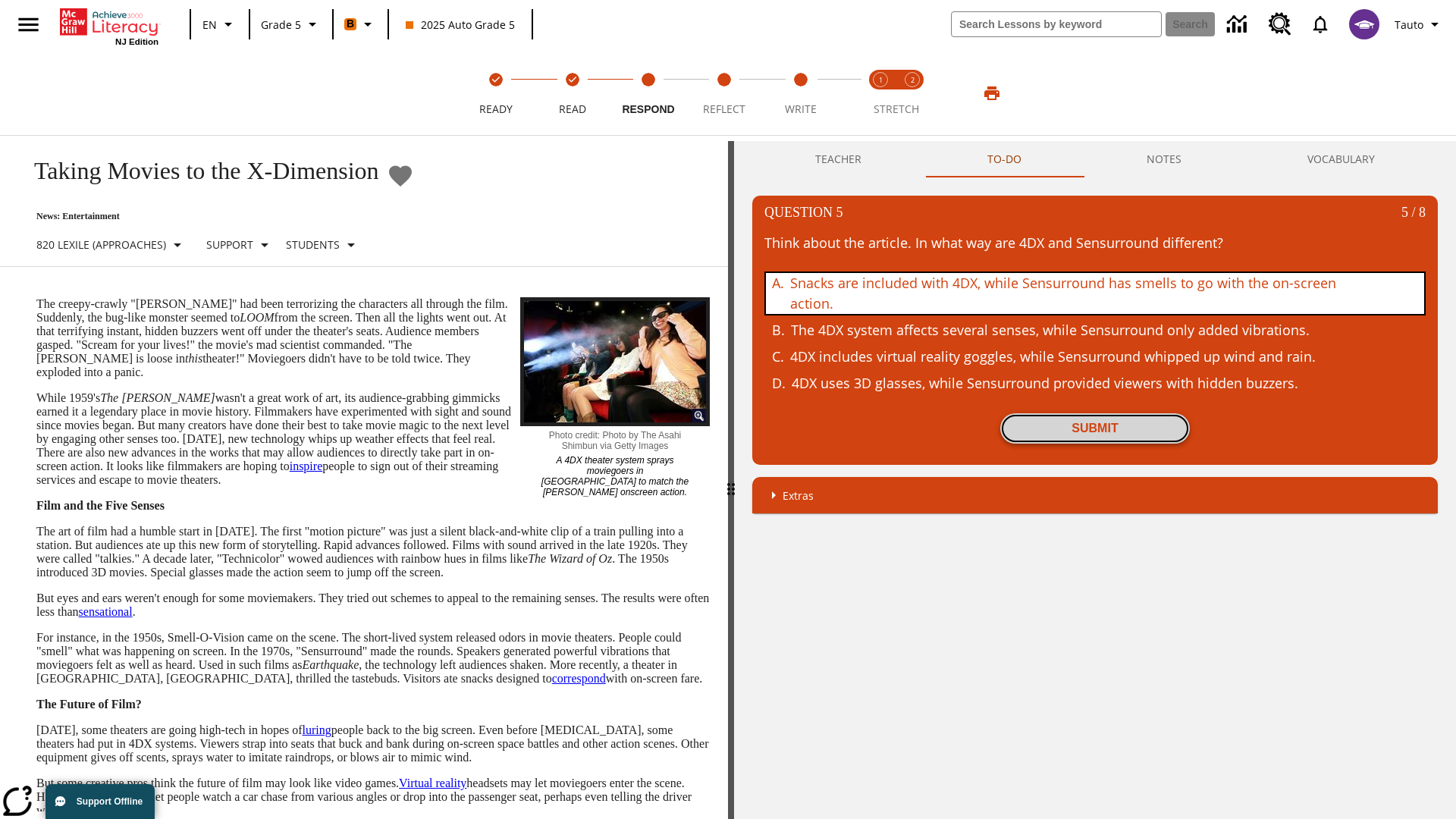
click at [1095, 428] on button "Submit" at bounding box center [1095, 429] width 190 height 31
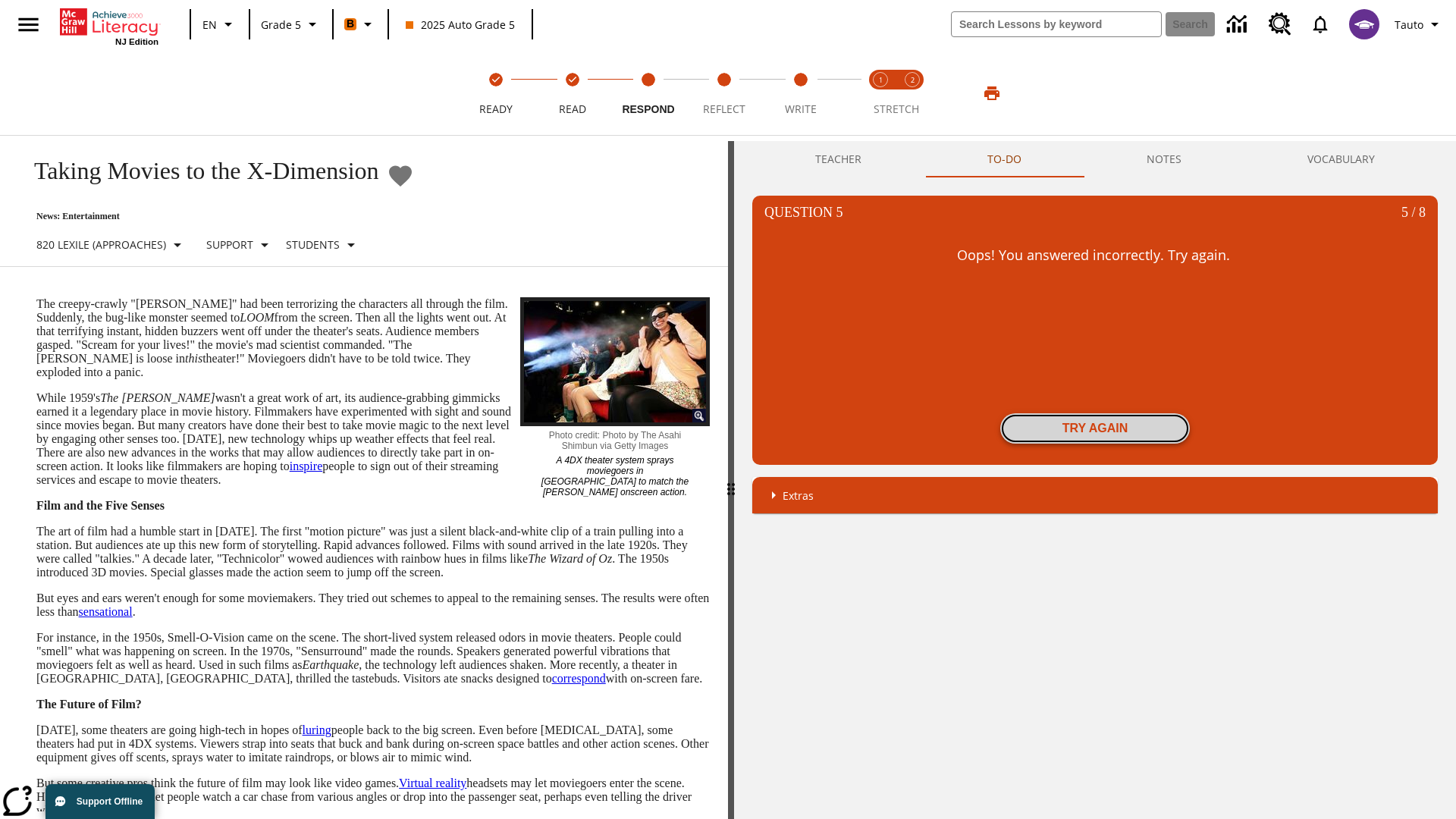
click at [1095, 428] on button "Try again" at bounding box center [1095, 429] width 190 height 31
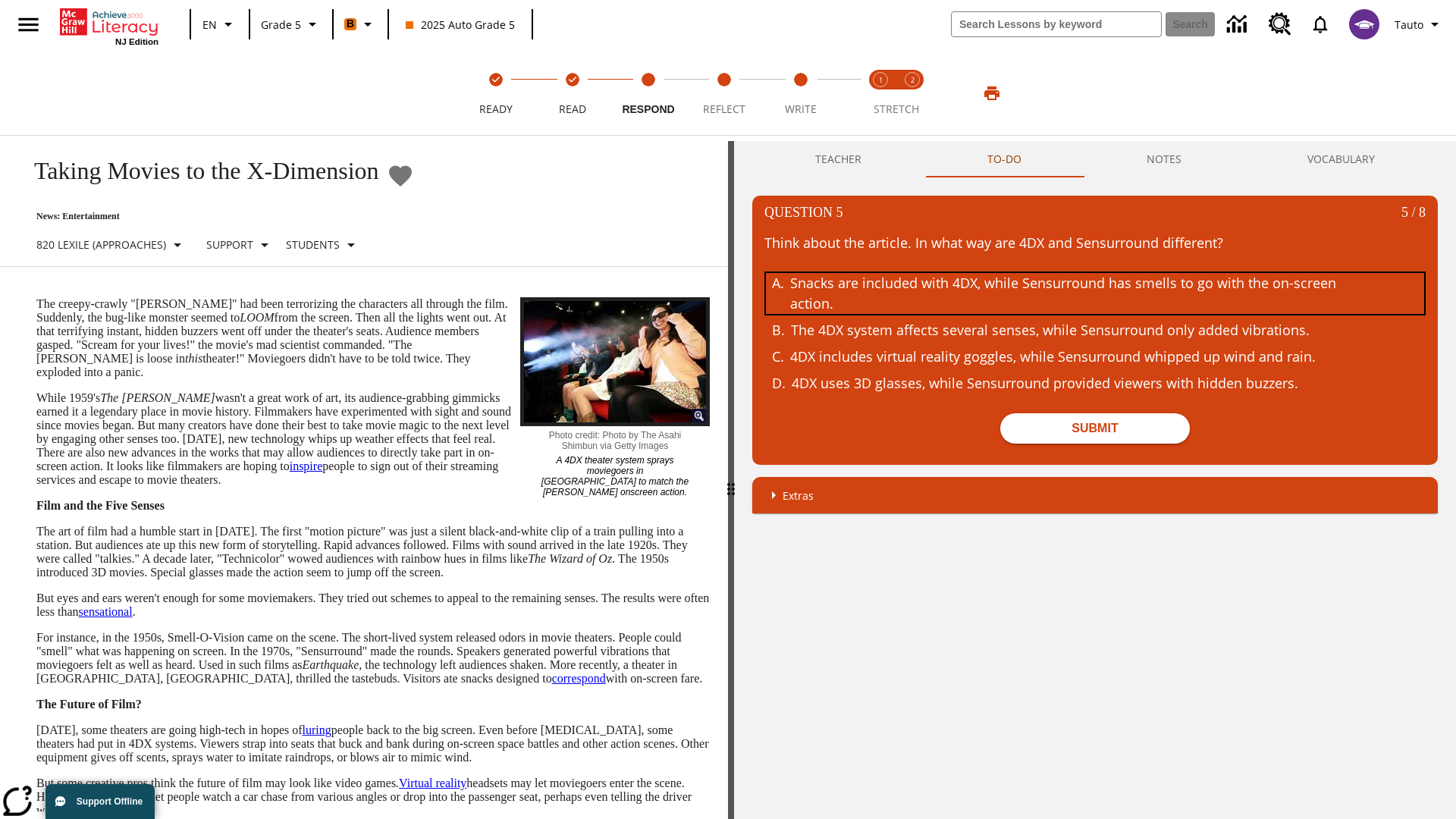
click at [1095, 293] on div "Snacks are included with 4DX, while Sensurround has smells to go with the on-sc…" at bounding box center [1084, 293] width 587 height 41
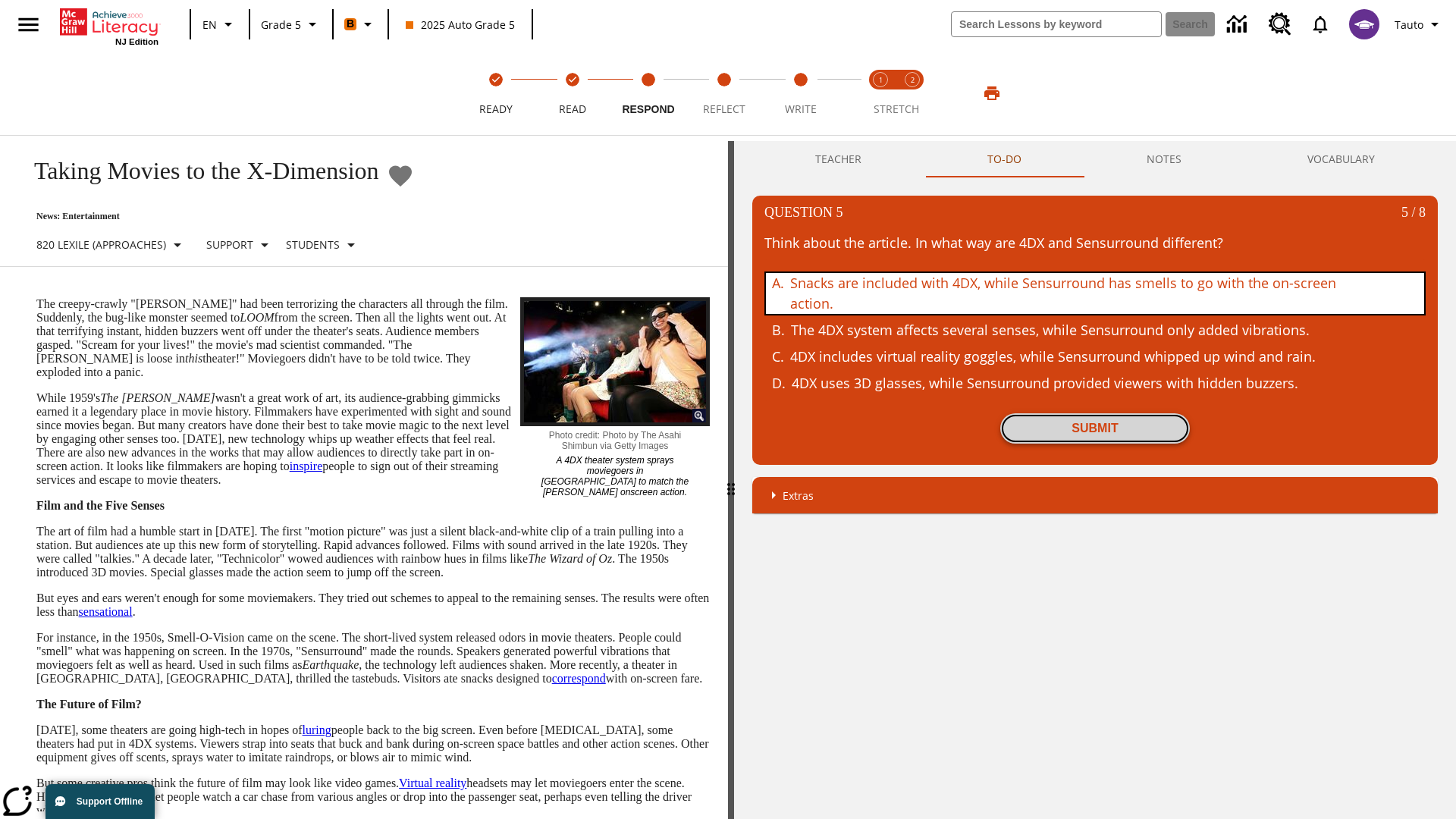
click at [1095, 428] on button "Submit" at bounding box center [1095, 429] width 190 height 31
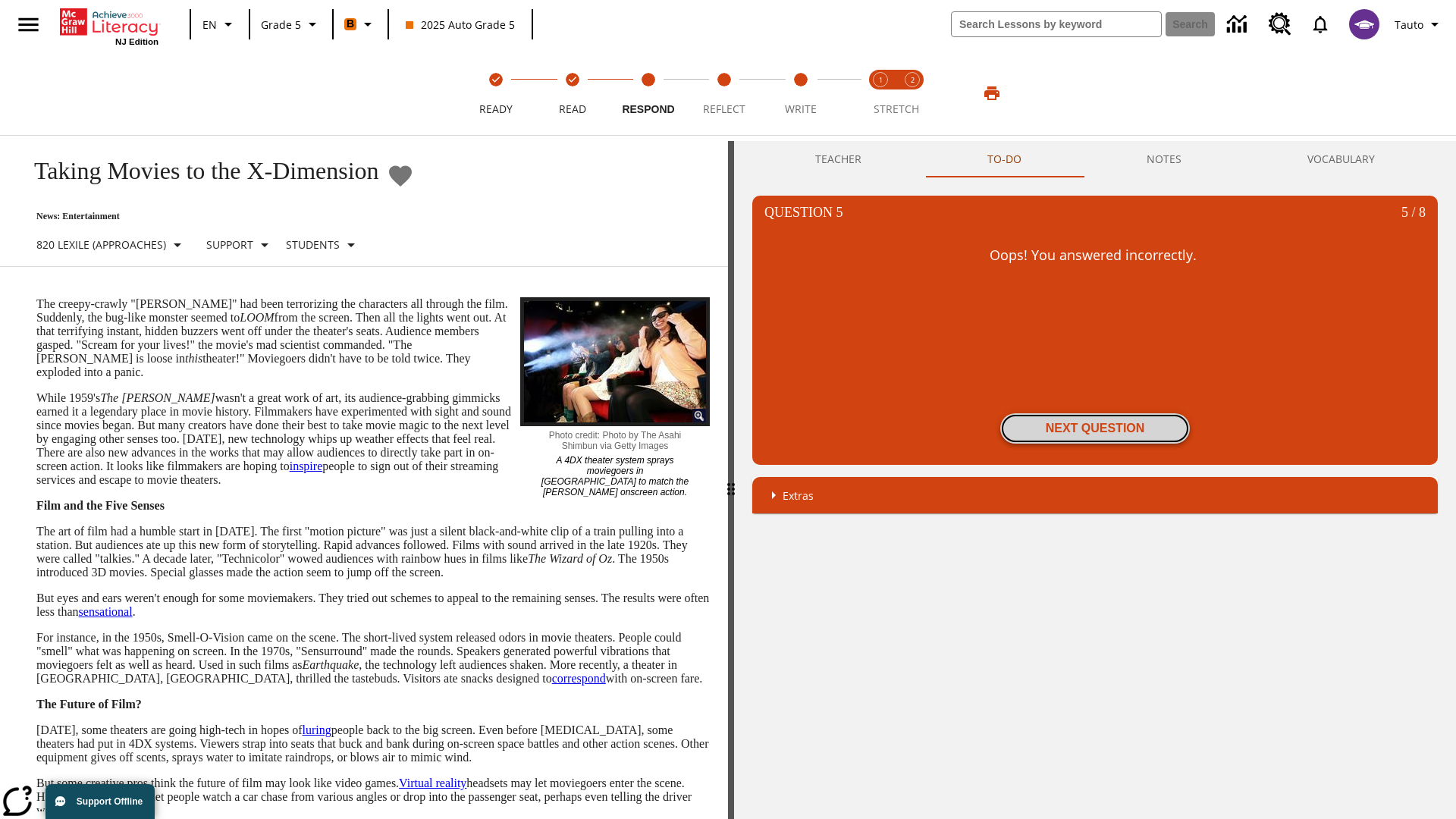
click at [1095, 428] on button "Next Question" at bounding box center [1095, 429] width 190 height 31
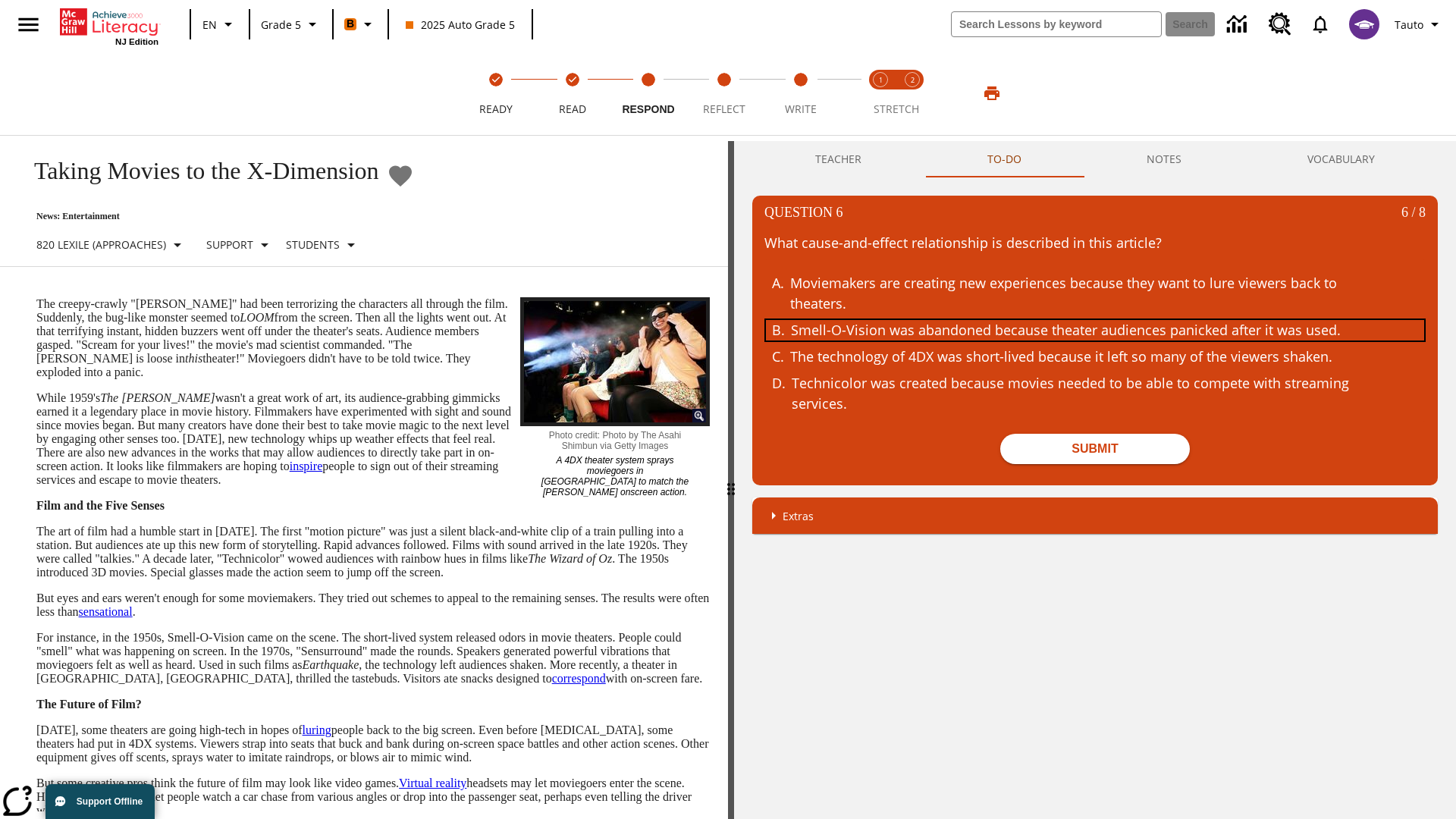
click at [1095, 330] on div "Smell-O-Vision was abandoned because theater audiences panicked after it was us…" at bounding box center [1084, 330] width 587 height 20
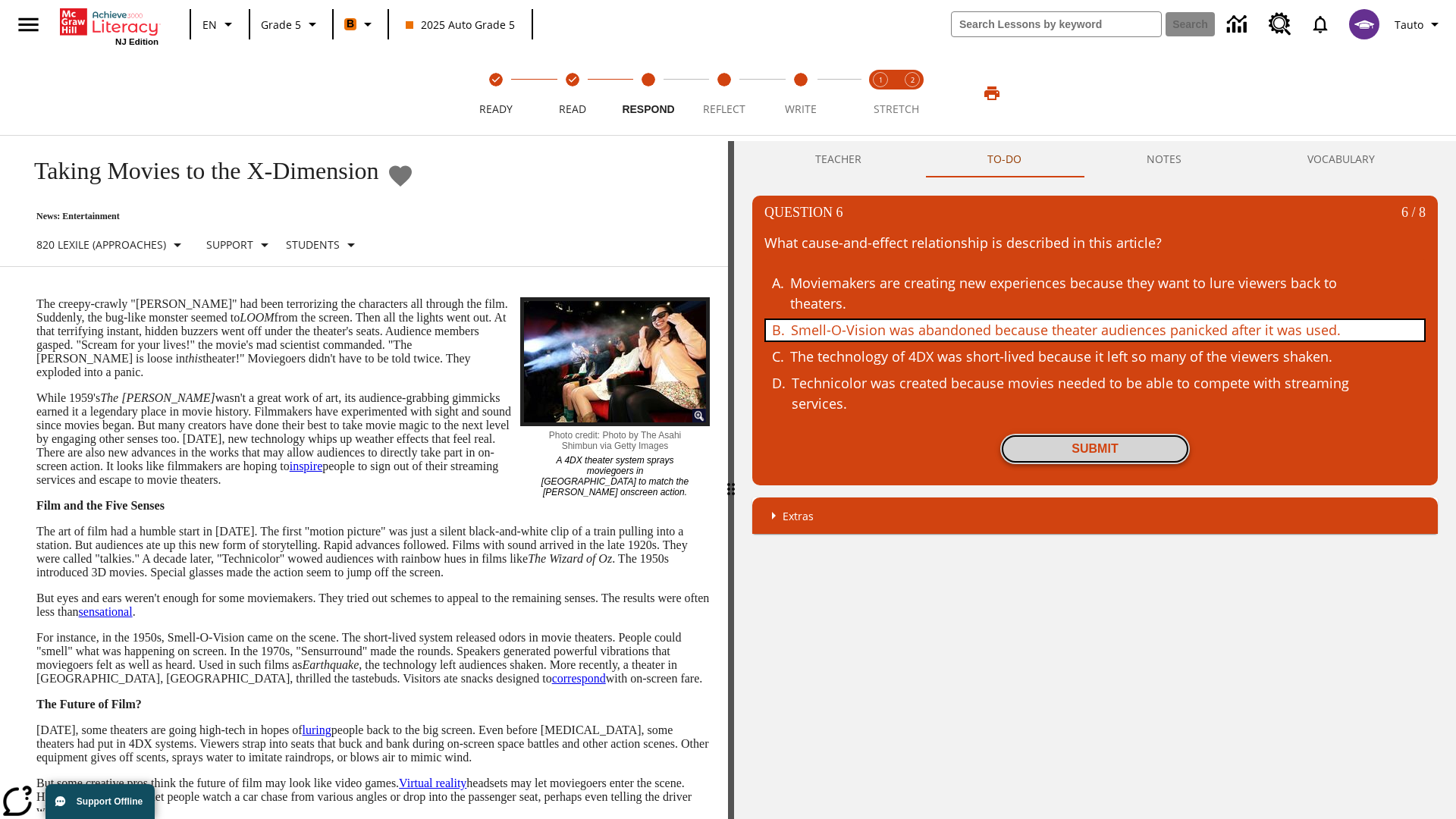
click at [1095, 449] on button "Submit" at bounding box center [1095, 449] width 190 height 31
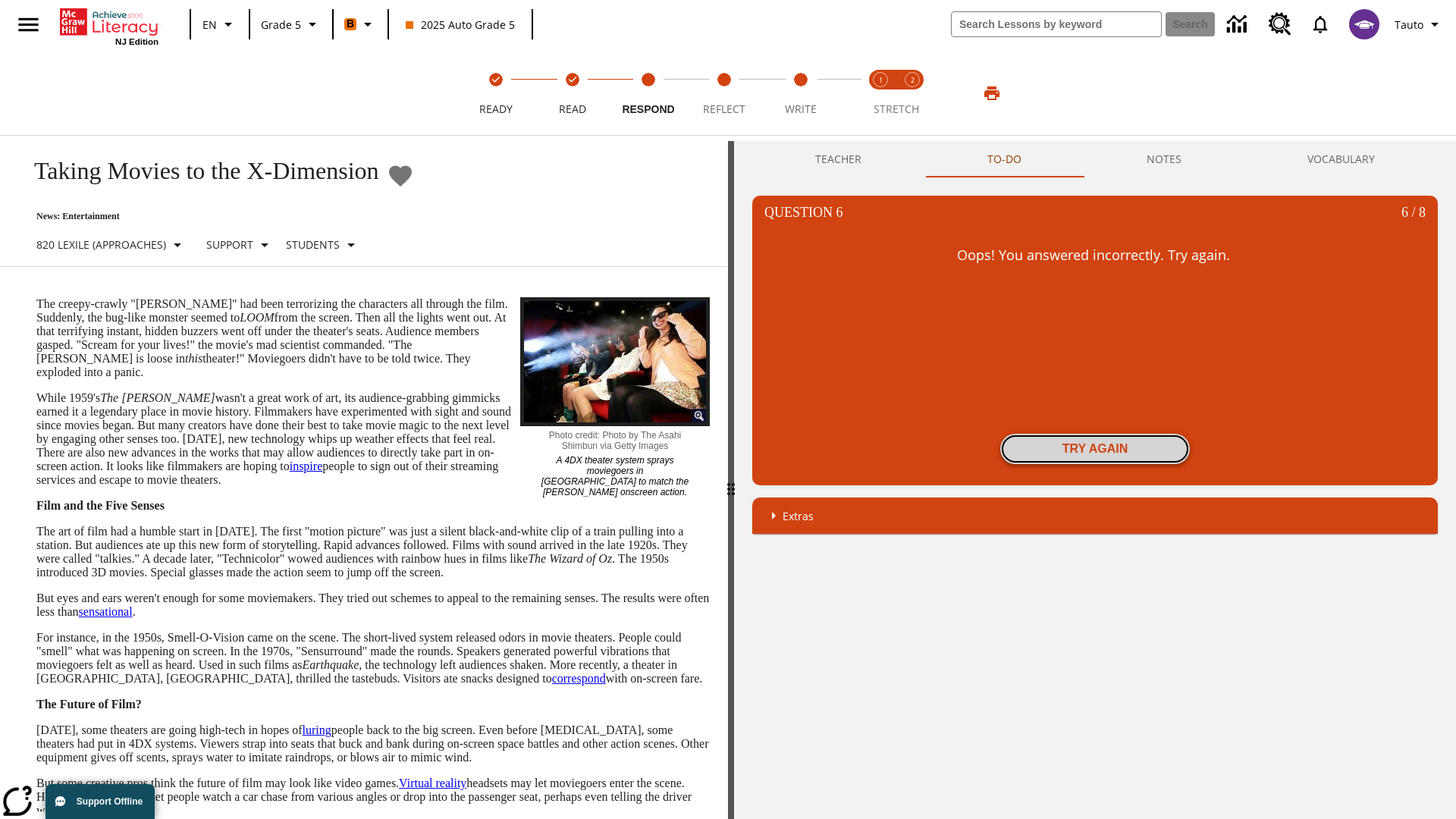
click at [1095, 449] on button "Try again" at bounding box center [1095, 449] width 190 height 31
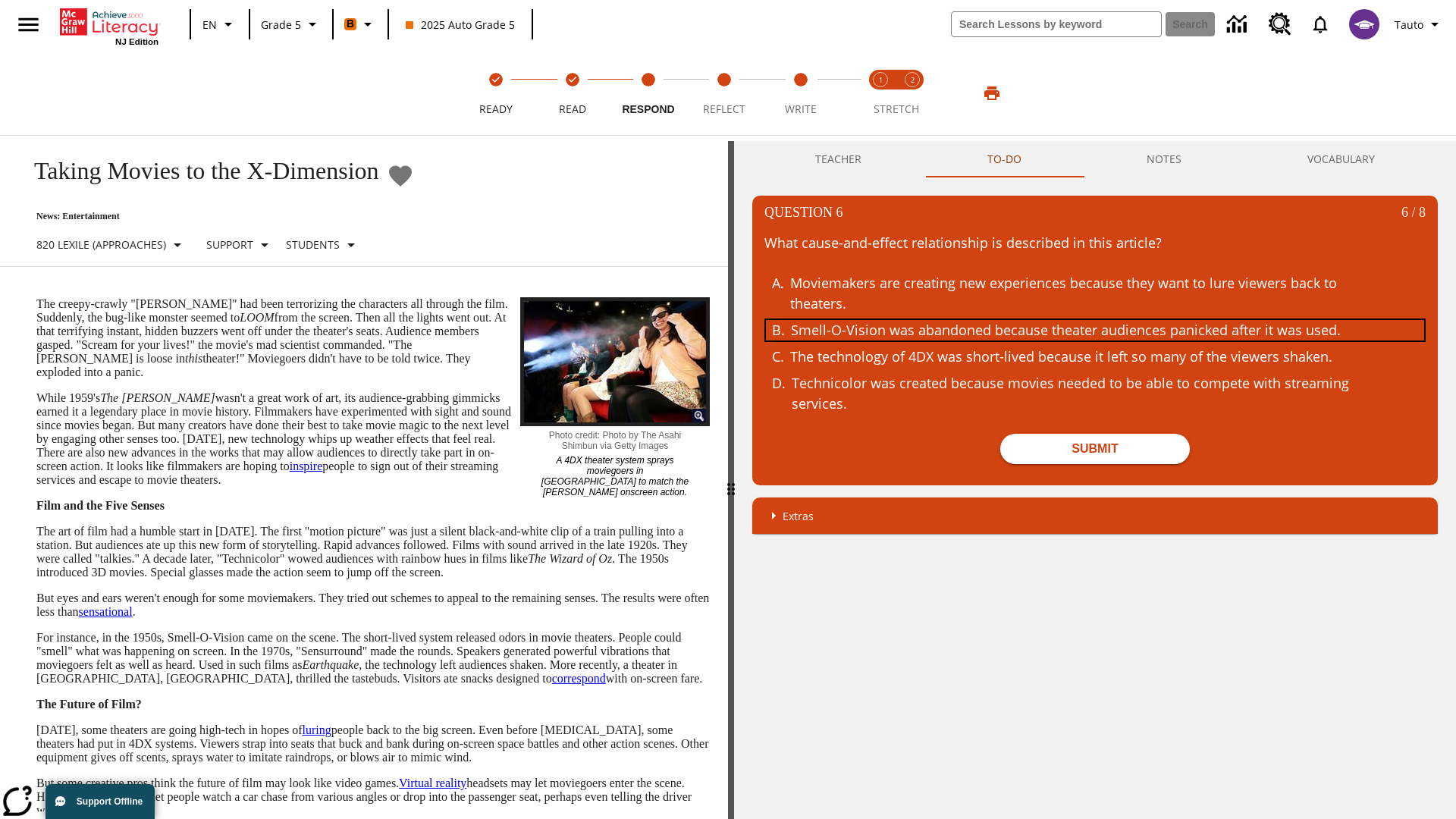
click at [1095, 330] on div "Smell-O-Vision was abandoned because theater audiences panicked after it was us…" at bounding box center [1084, 330] width 587 height 20
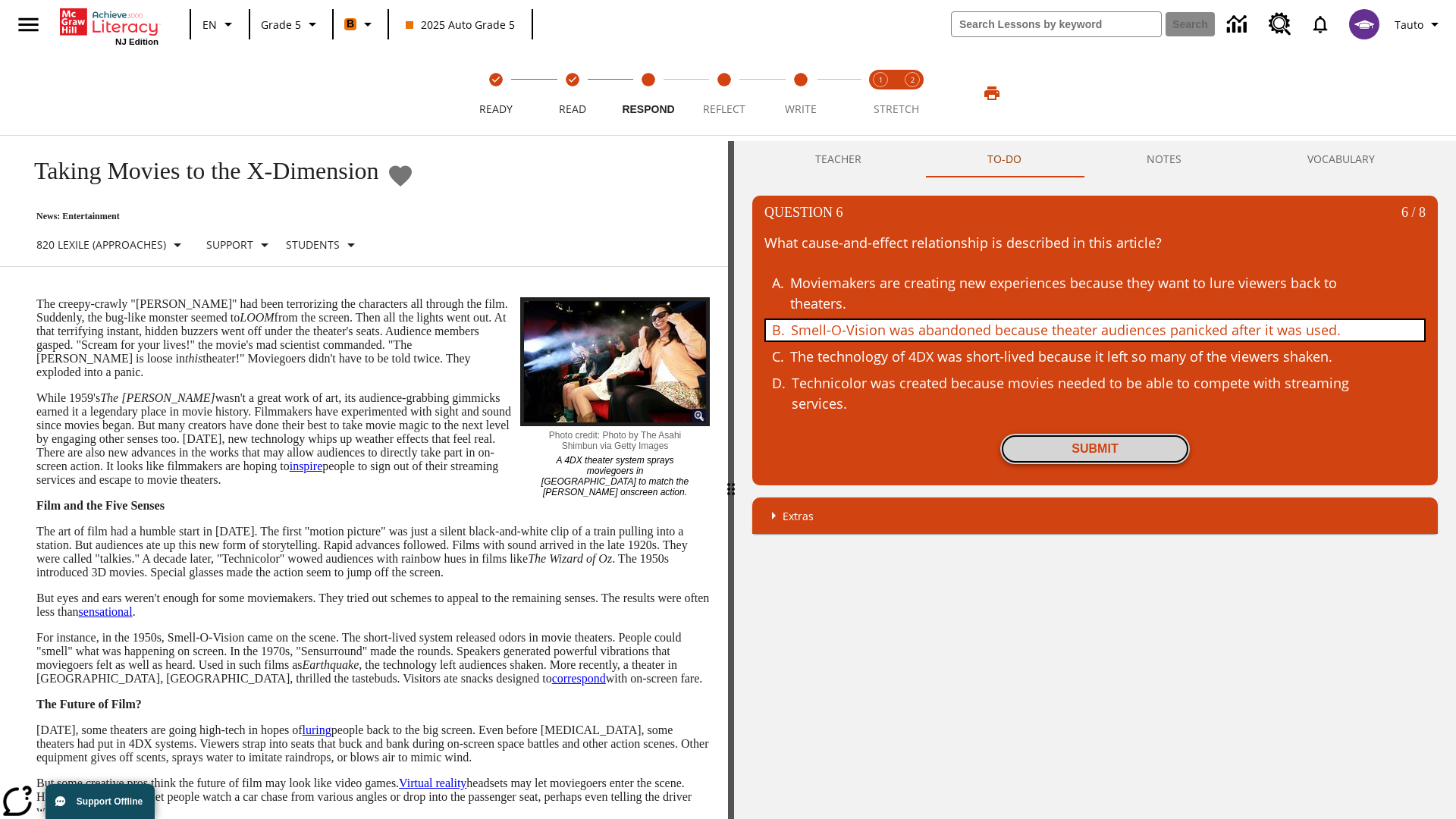
click at [1095, 449] on button "Submit" at bounding box center [1095, 449] width 190 height 31
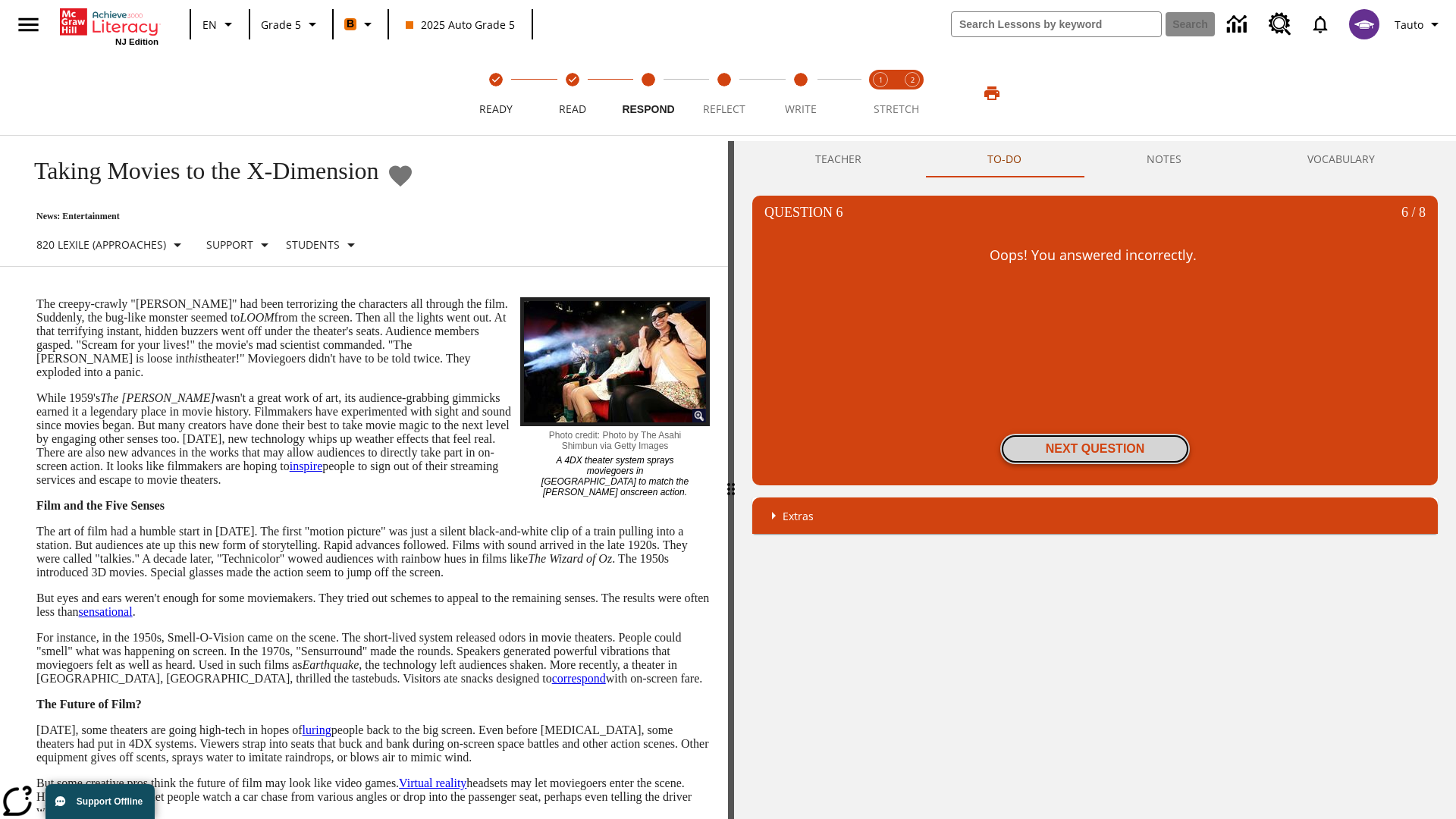
click at [1095, 449] on button "Next Question" at bounding box center [1095, 449] width 190 height 31
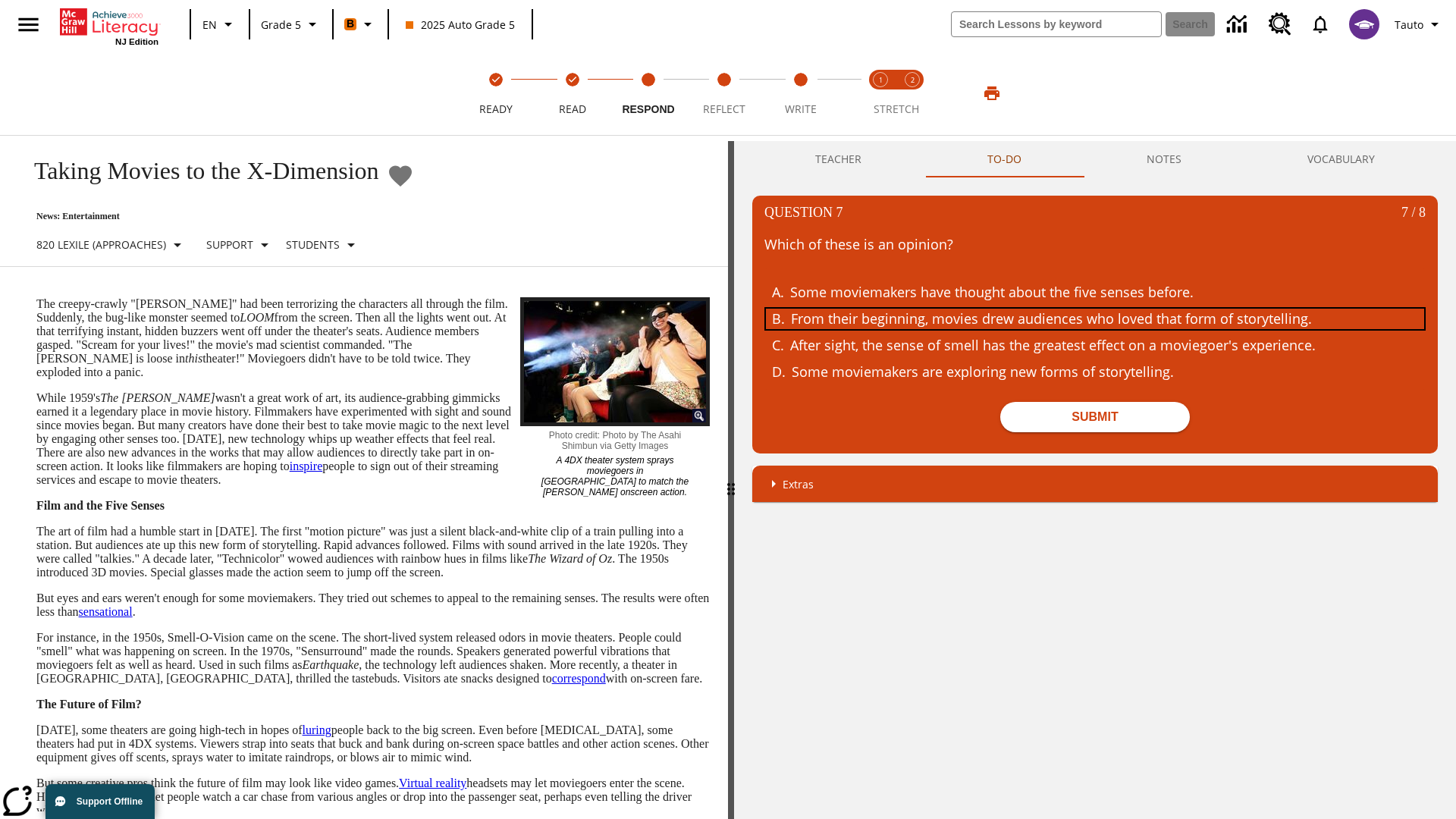
click at [1095, 318] on div "From their beginning, movies drew audiences who loved that form of storytelling." at bounding box center [1084, 318] width 587 height 20
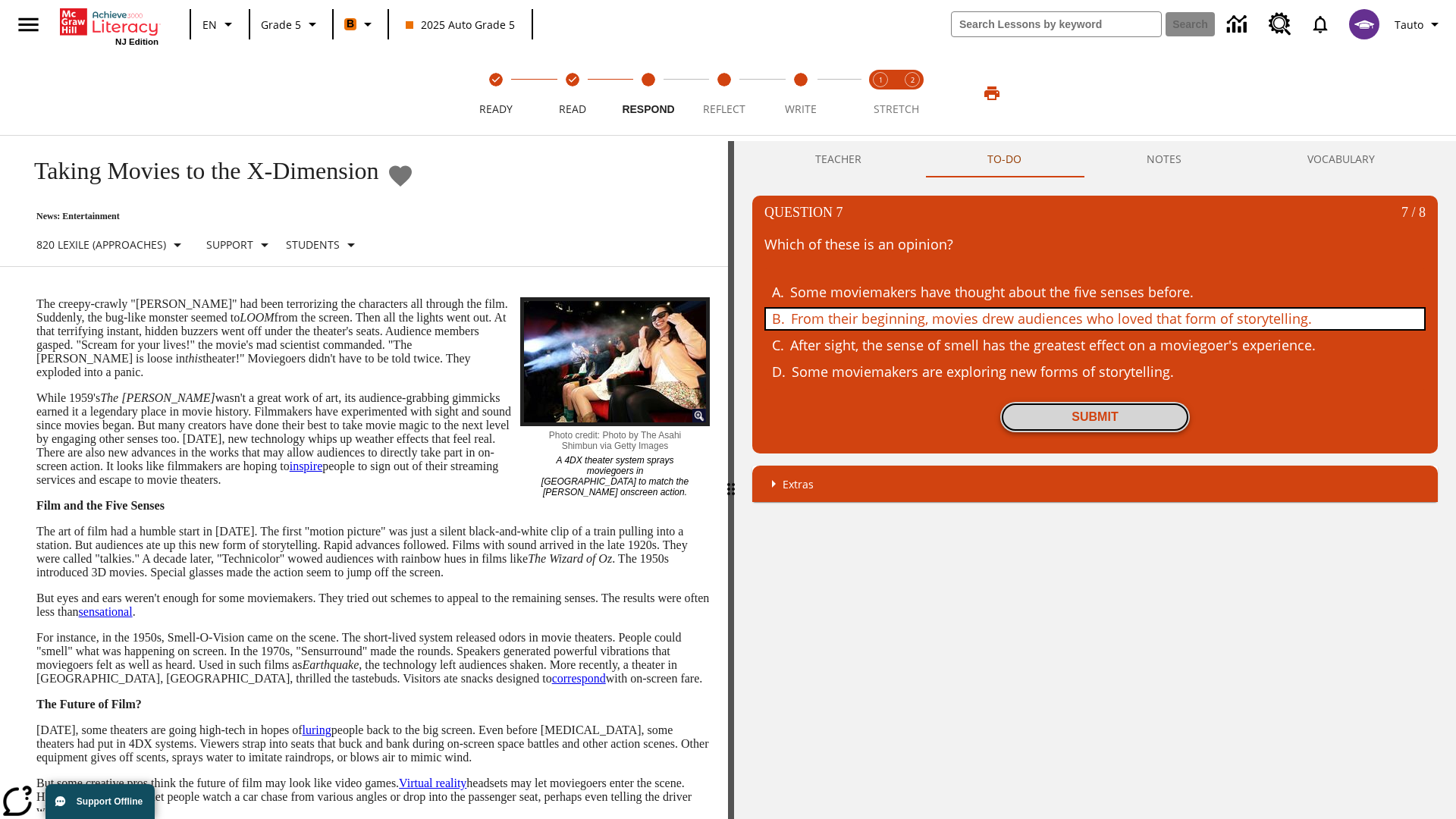
click at [1095, 417] on button "Submit" at bounding box center [1095, 417] width 190 height 31
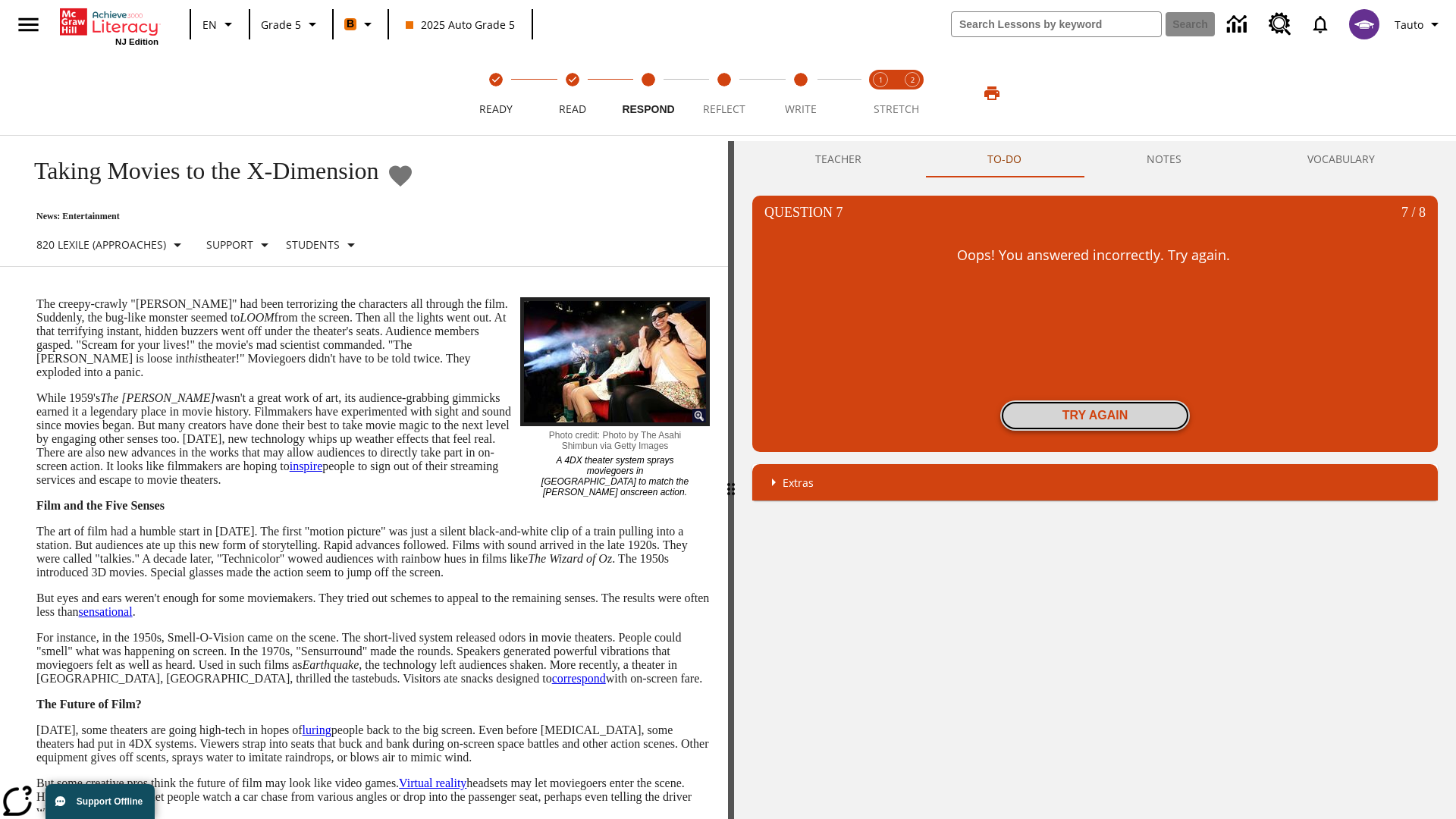
click at [1095, 415] on button "Try again" at bounding box center [1095, 416] width 190 height 31
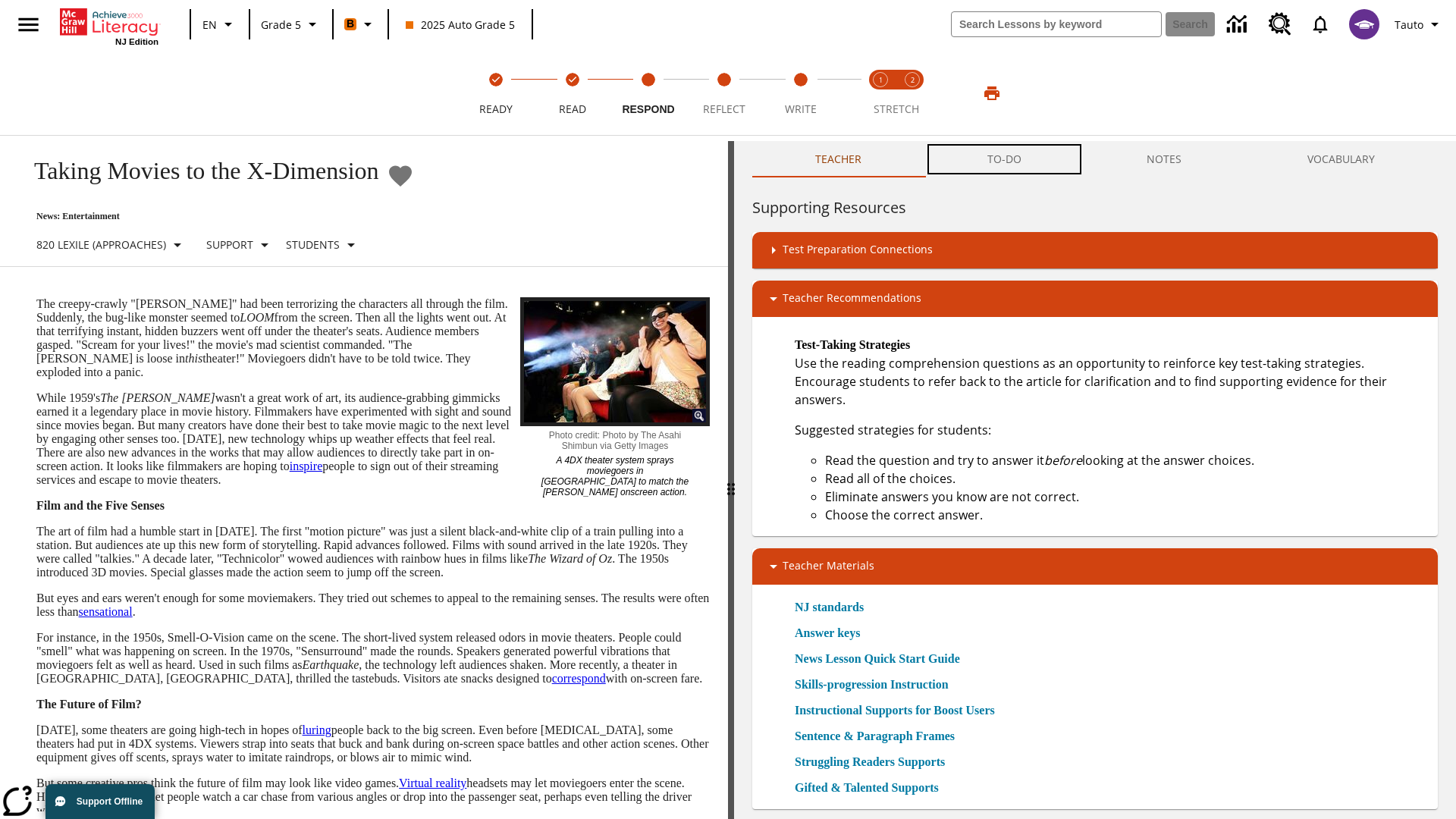
click at [1005, 159] on button "TO-DO" at bounding box center [1004, 159] width 160 height 36
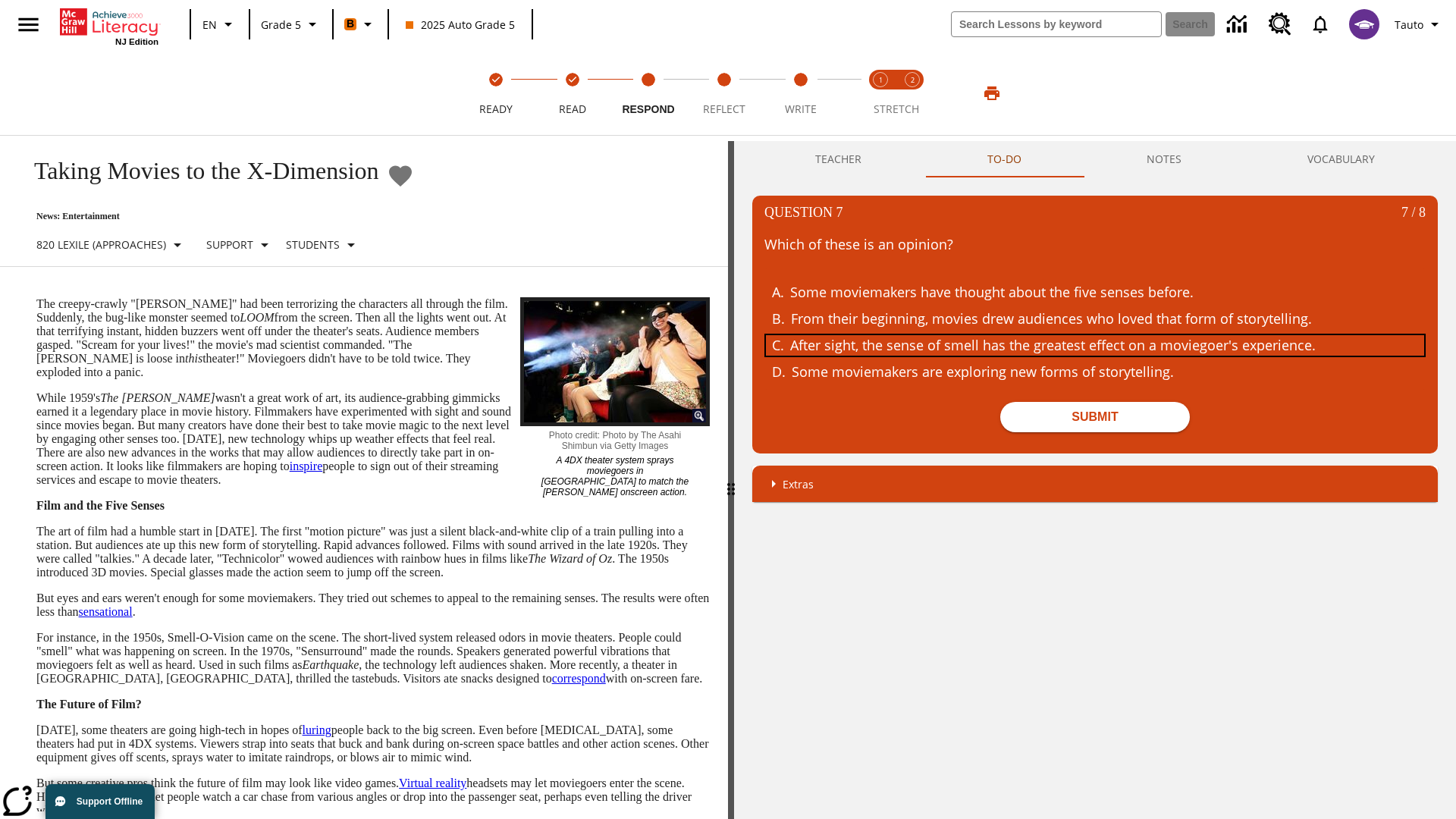
click at [1095, 345] on div "After sight, the sense of smell has the greatest effect on a moviegoer's experi…" at bounding box center [1084, 345] width 587 height 20
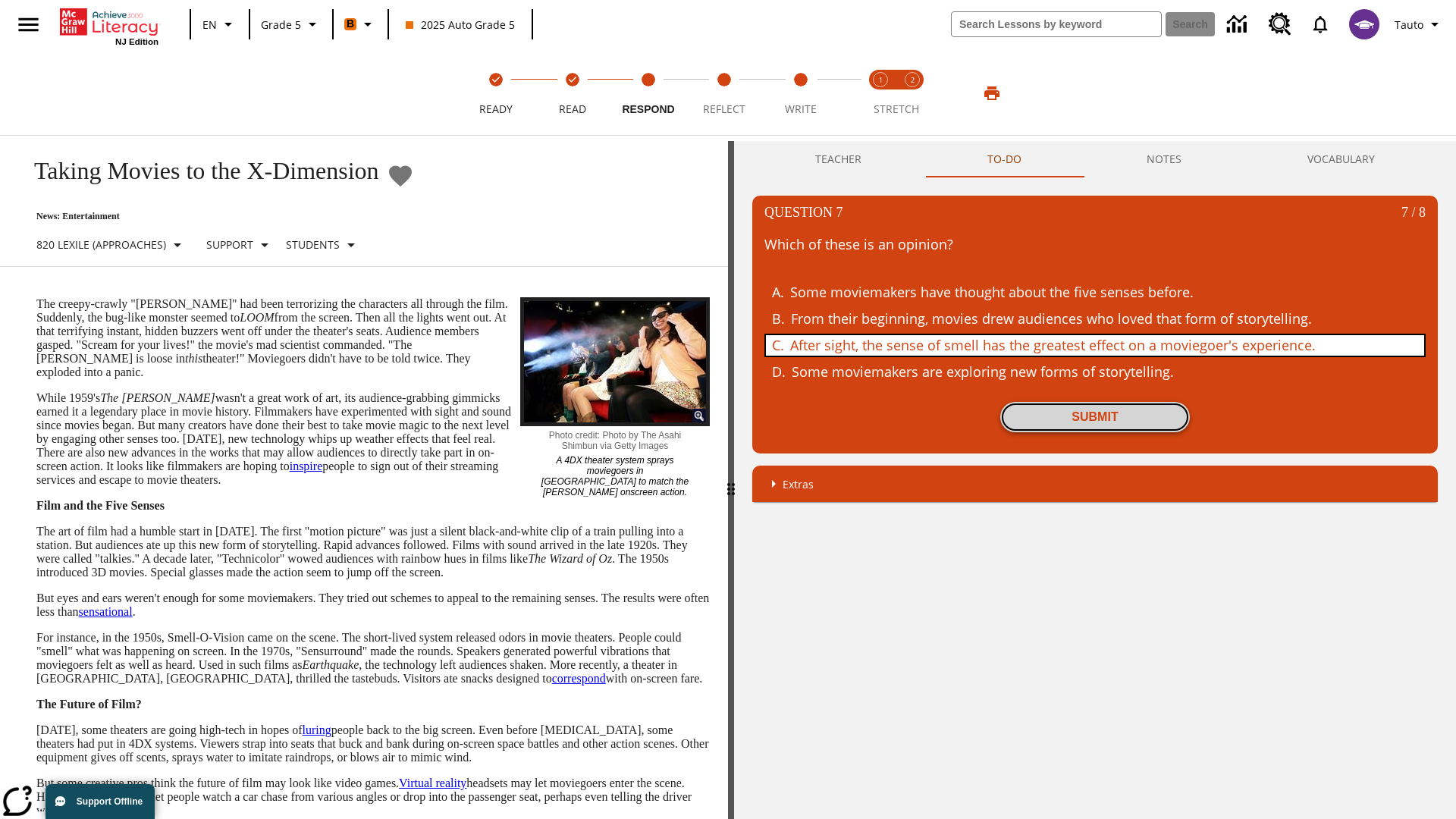
click at [1095, 417] on button "Submit" at bounding box center [1095, 417] width 190 height 31
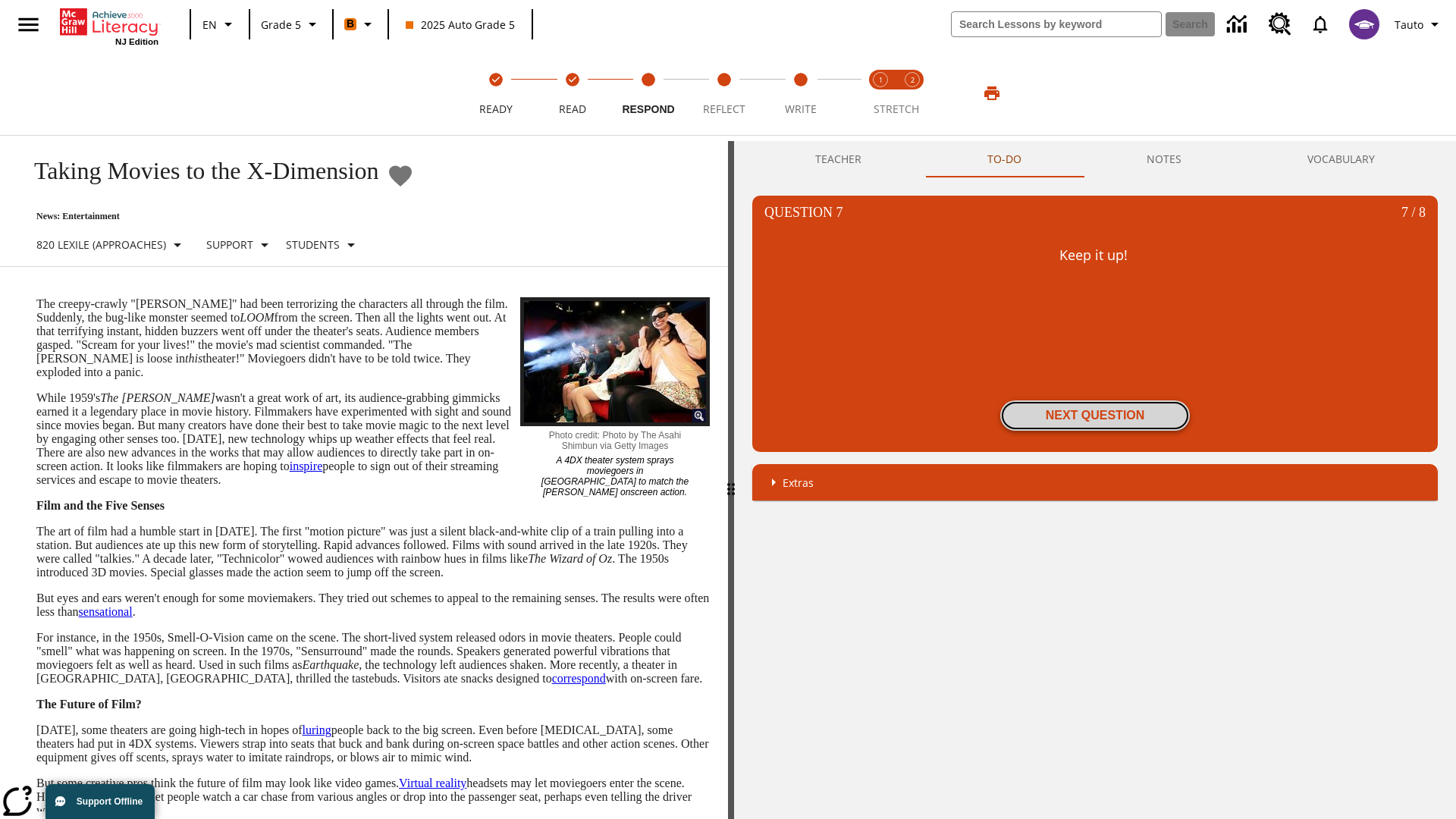
click at [1095, 415] on button "Next Question" at bounding box center [1095, 416] width 190 height 31
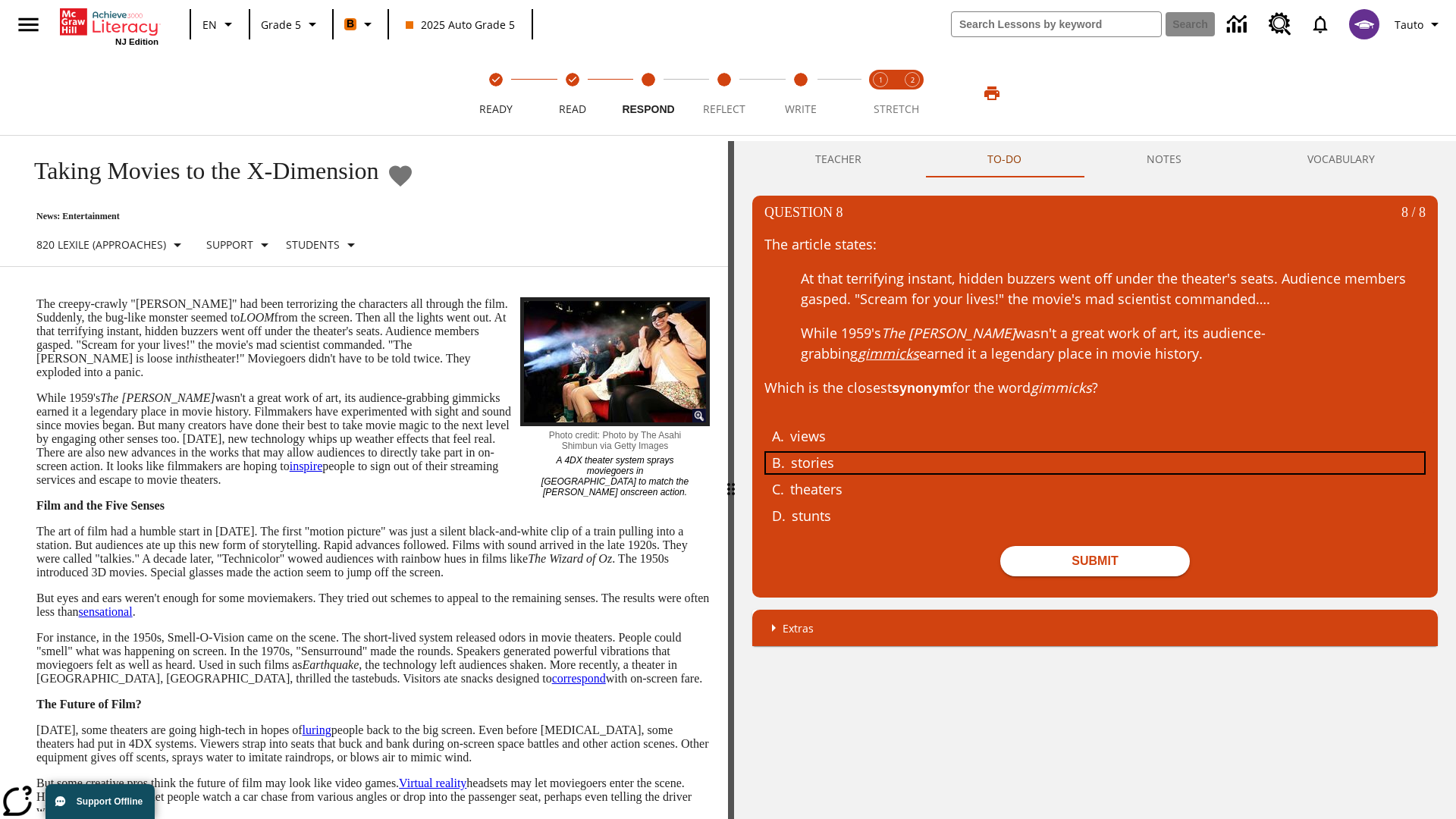
click at [1095, 462] on div "stories" at bounding box center [1084, 462] width 587 height 20
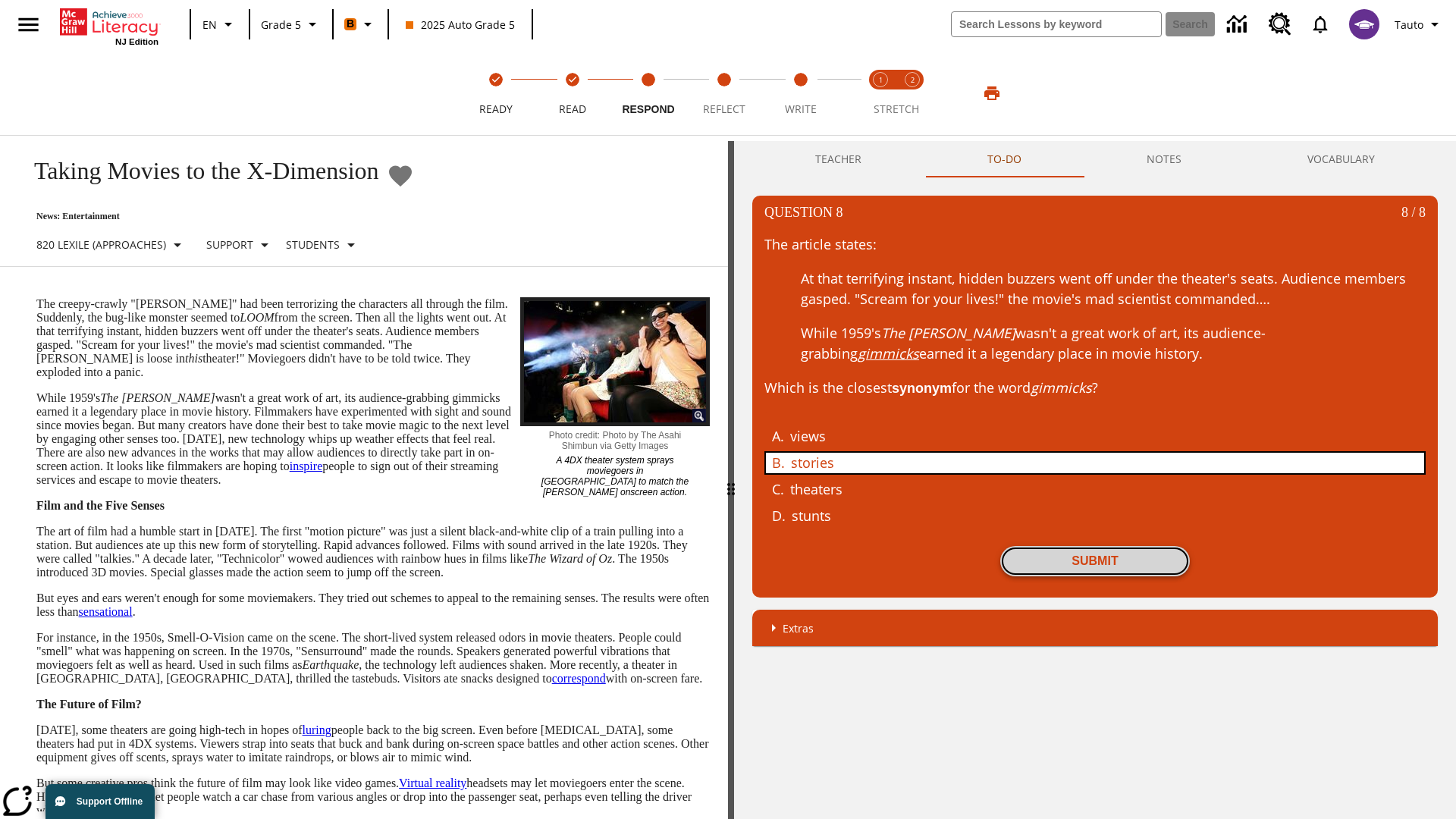
click at [1095, 561] on button "Submit" at bounding box center [1095, 561] width 190 height 31
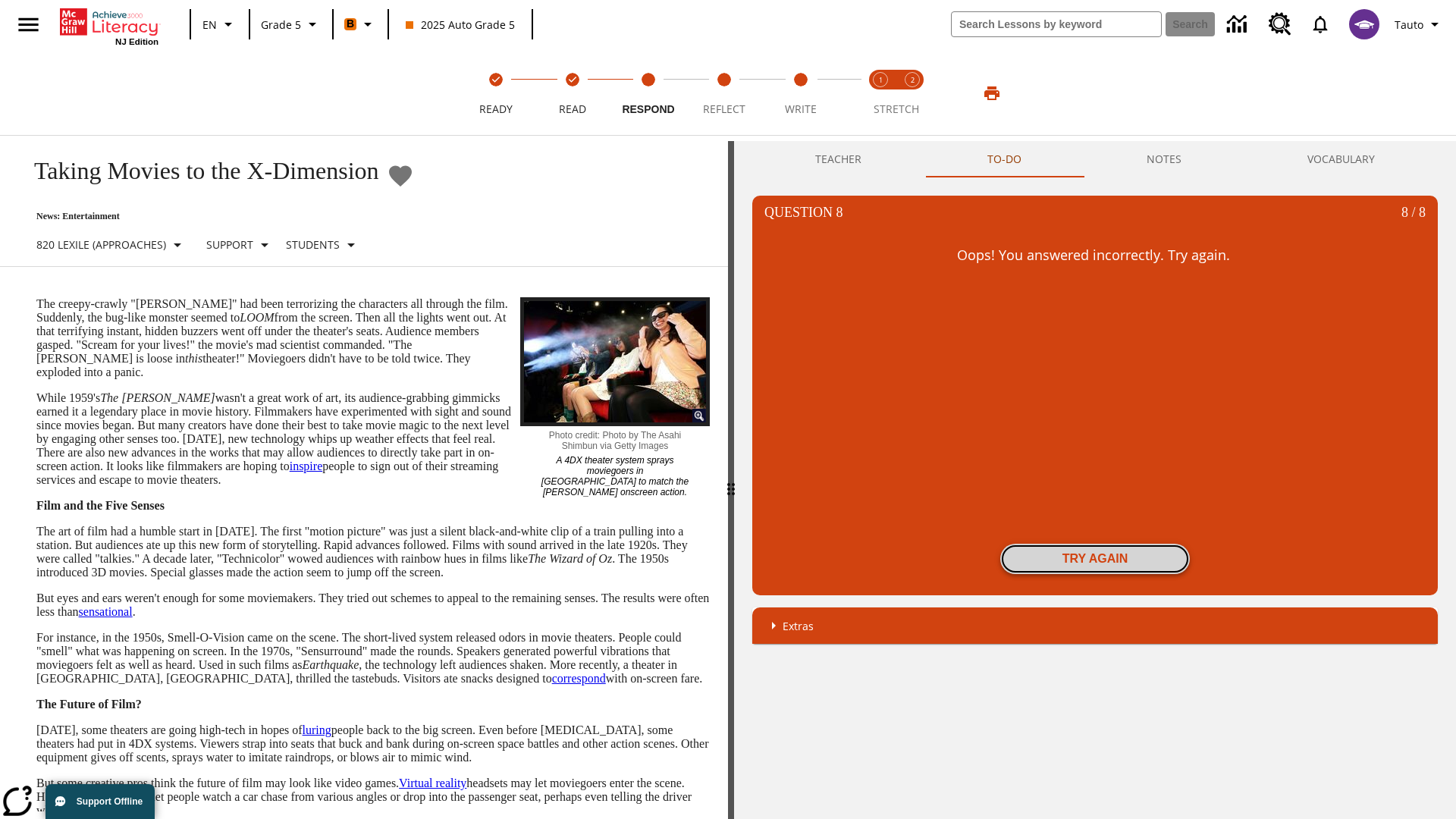
click at [1095, 559] on button "Try again" at bounding box center [1095, 559] width 190 height 31
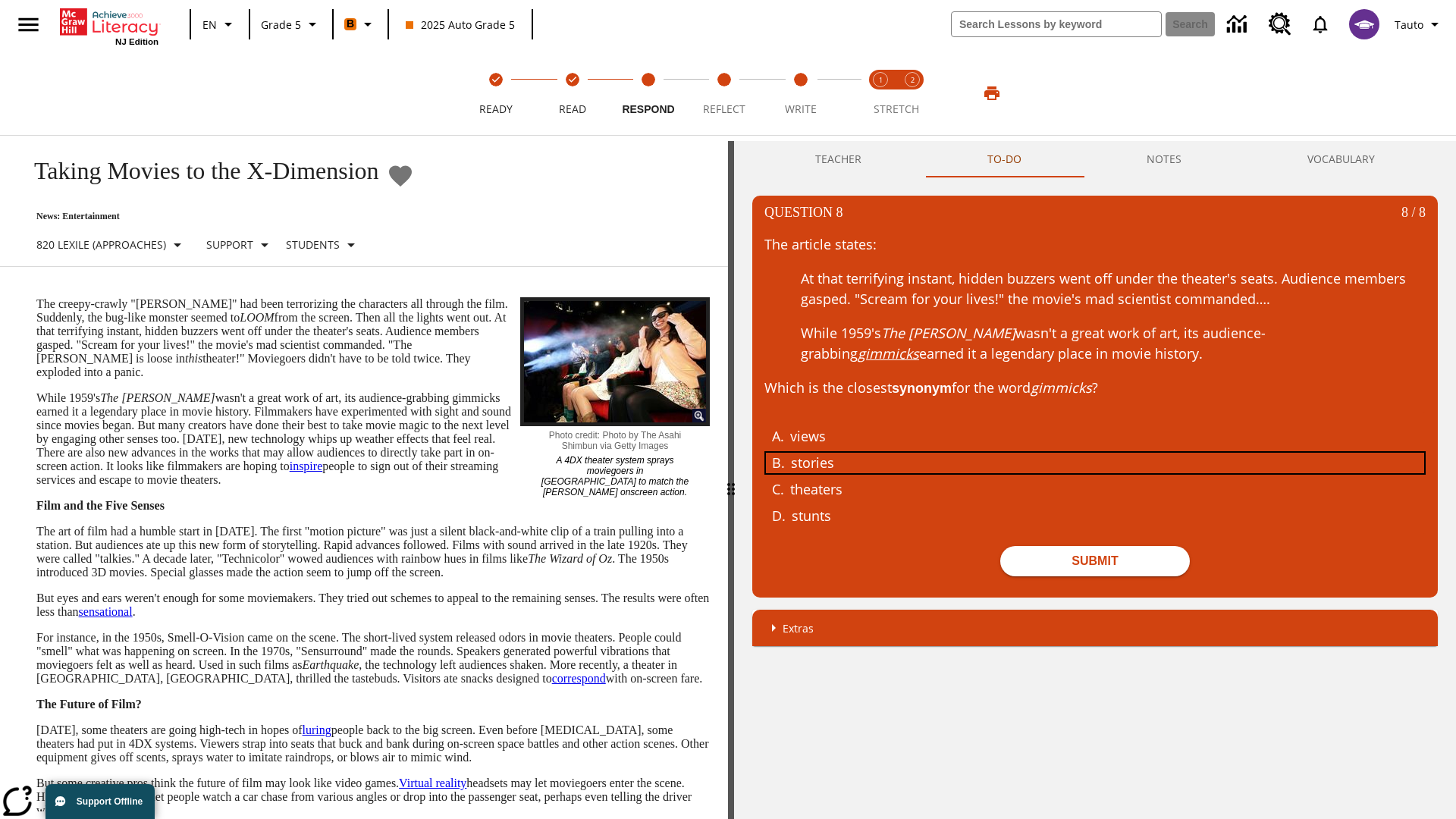
click at [1095, 462] on div "stories" at bounding box center [1084, 462] width 587 height 20
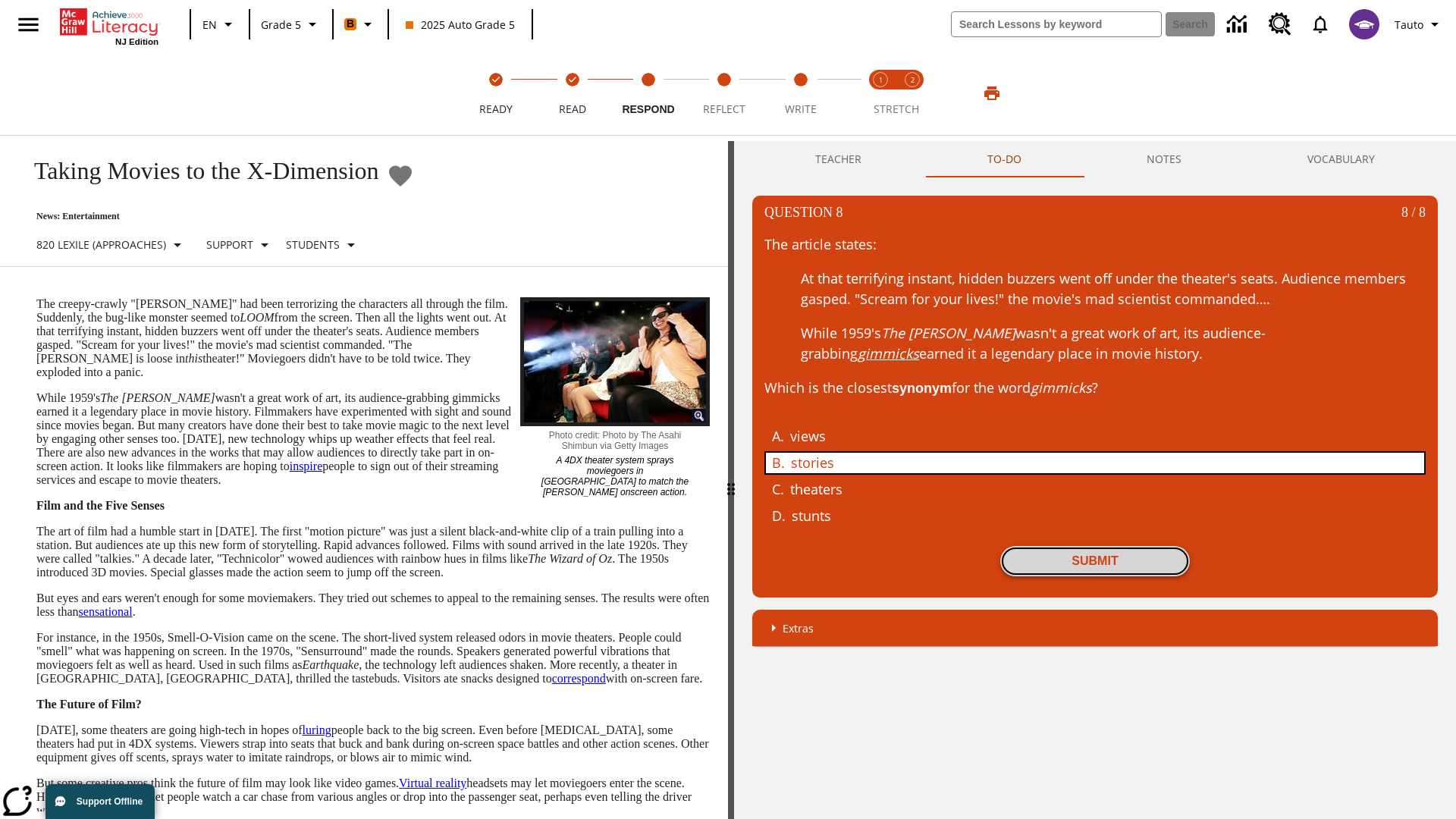
click at [1095, 561] on button "Submit" at bounding box center [1095, 561] width 190 height 31
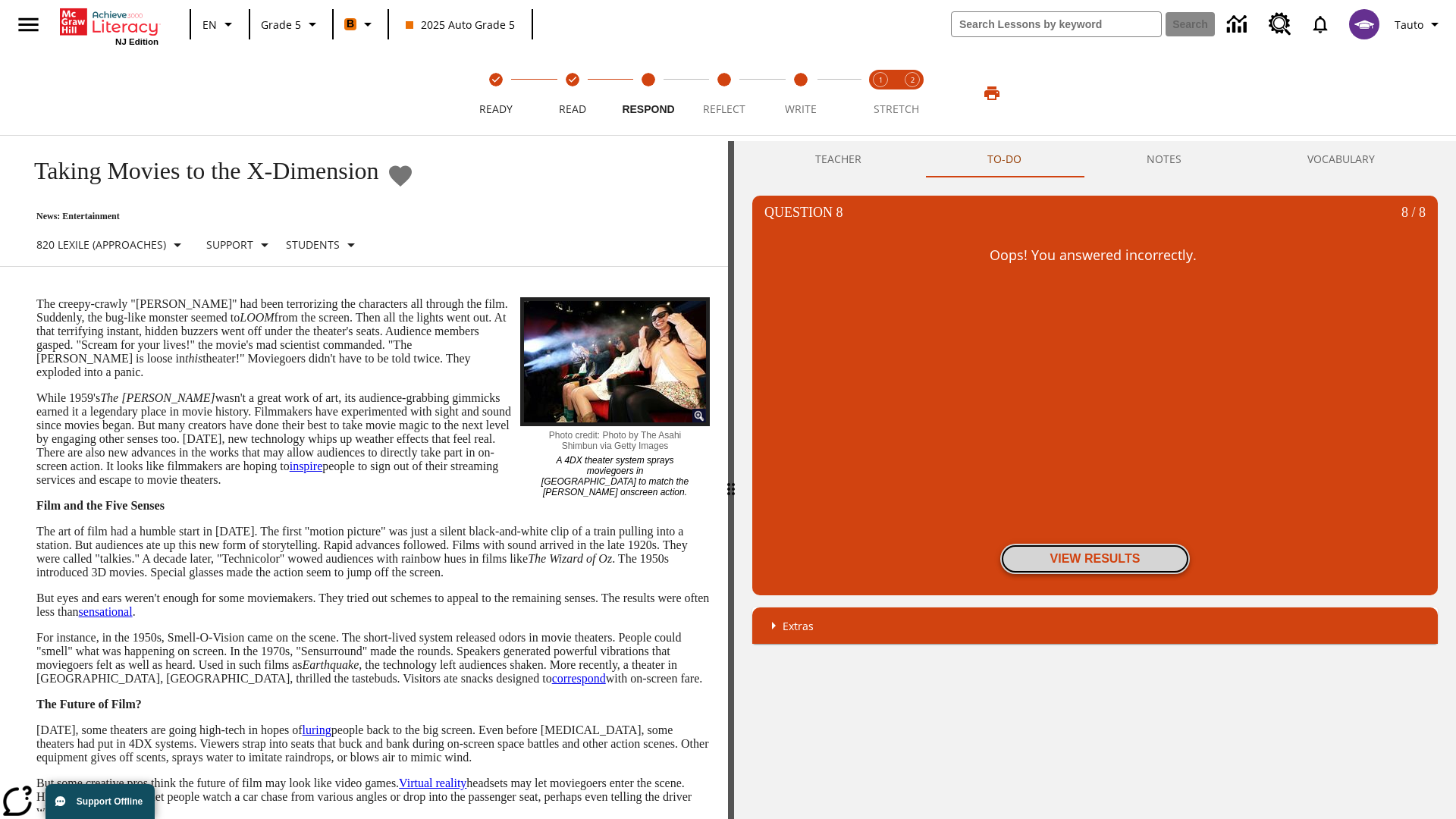
click at [1095, 559] on button "View Results" at bounding box center [1095, 559] width 190 height 31
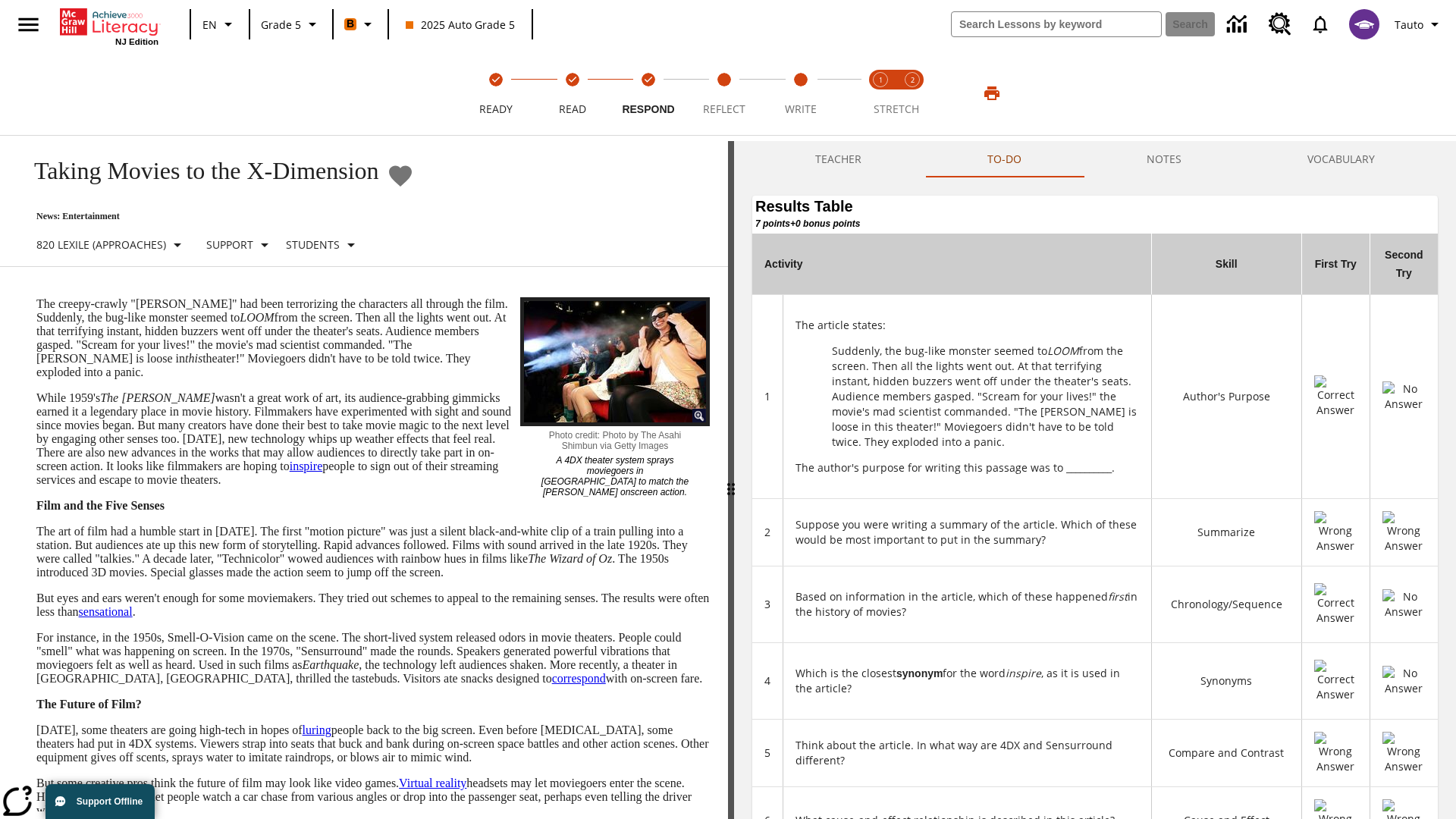
scroll to position [414, 0]
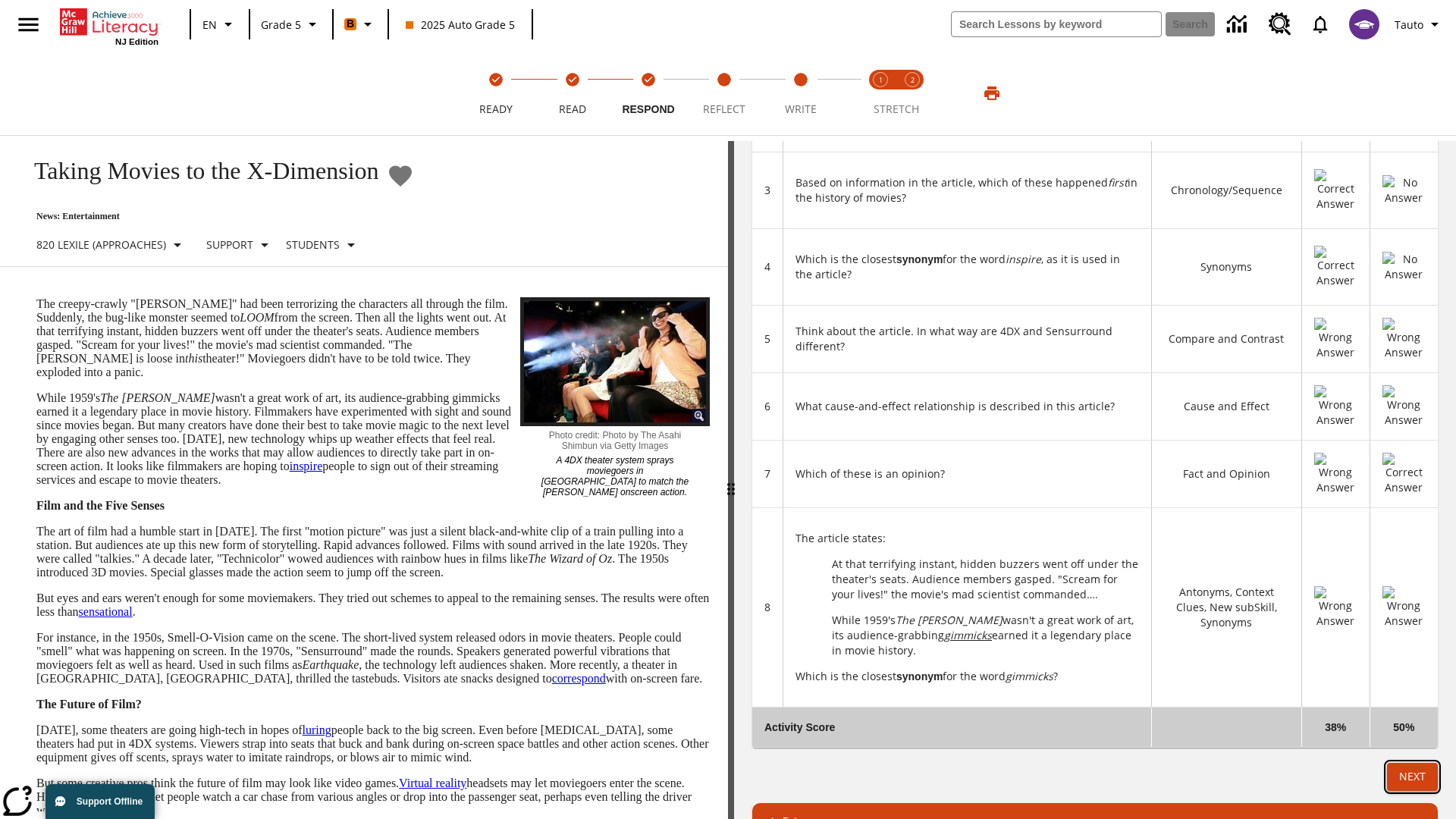
click at [1412, 762] on button "Next" at bounding box center [1412, 776] width 51 height 28
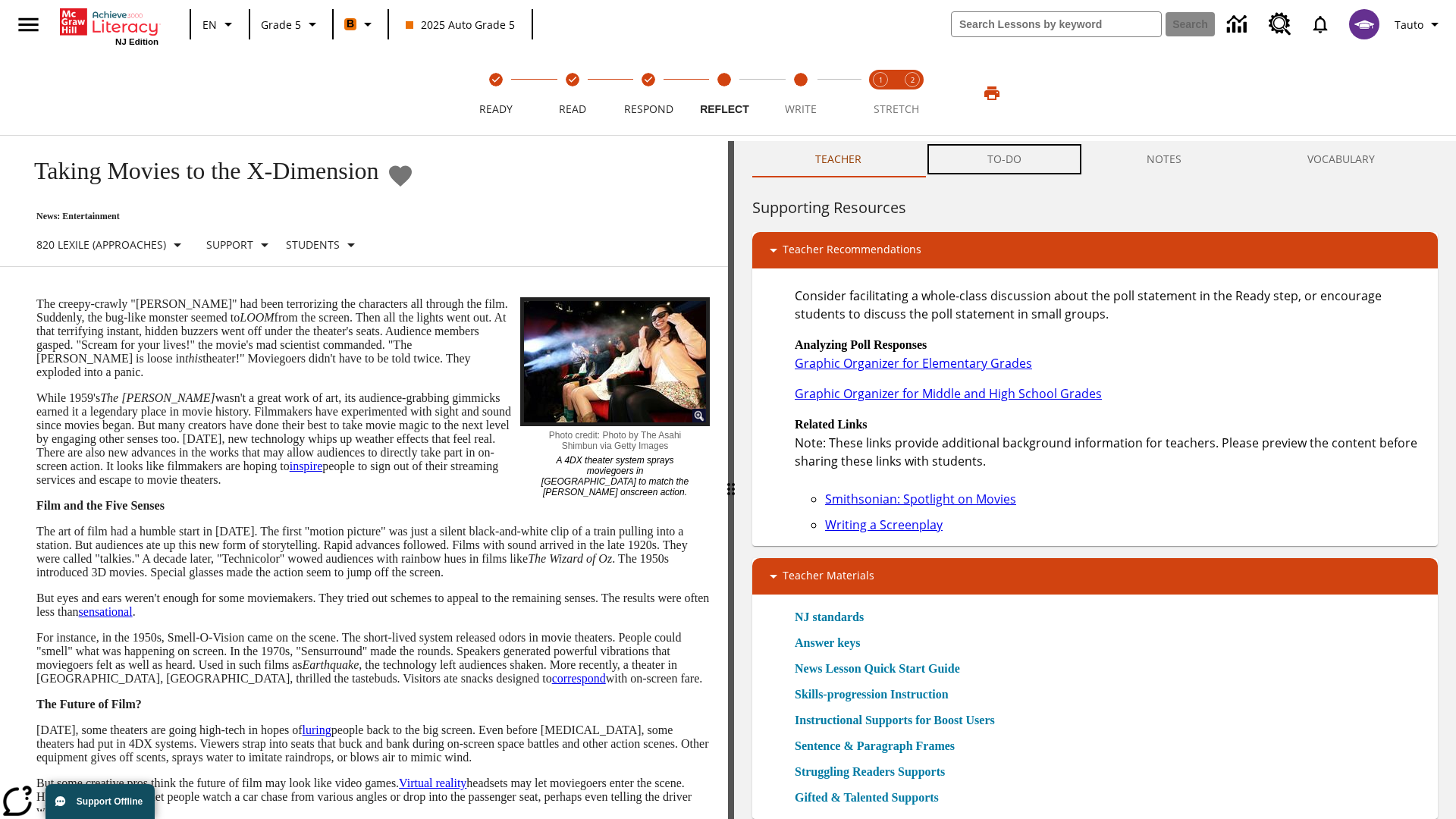
click at [1005, 159] on button "TO-DO" at bounding box center [1004, 159] width 160 height 36
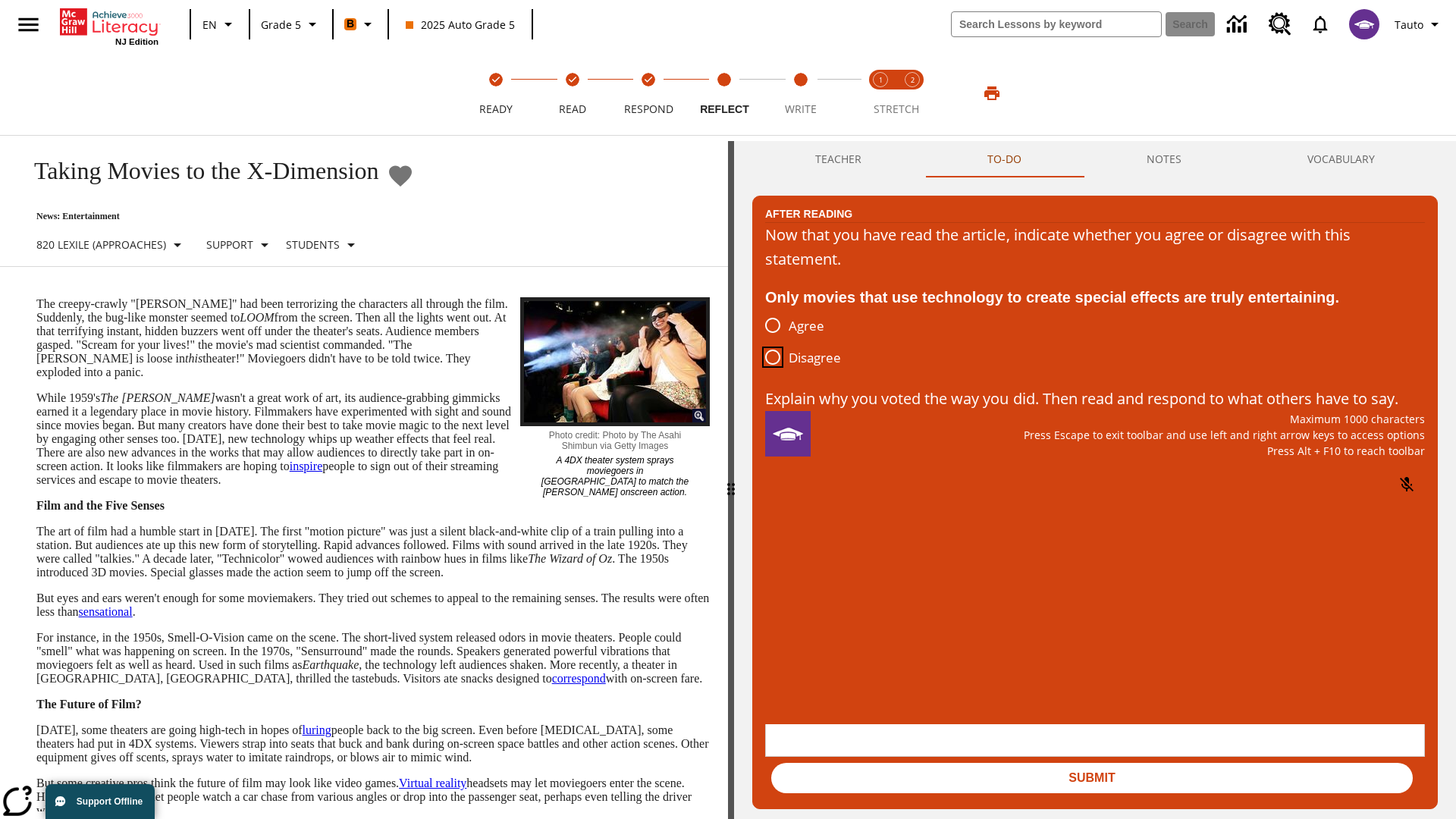
click at [772, 358] on input "Disagree" at bounding box center [772, 356] width 32 height 32
radio input "true"
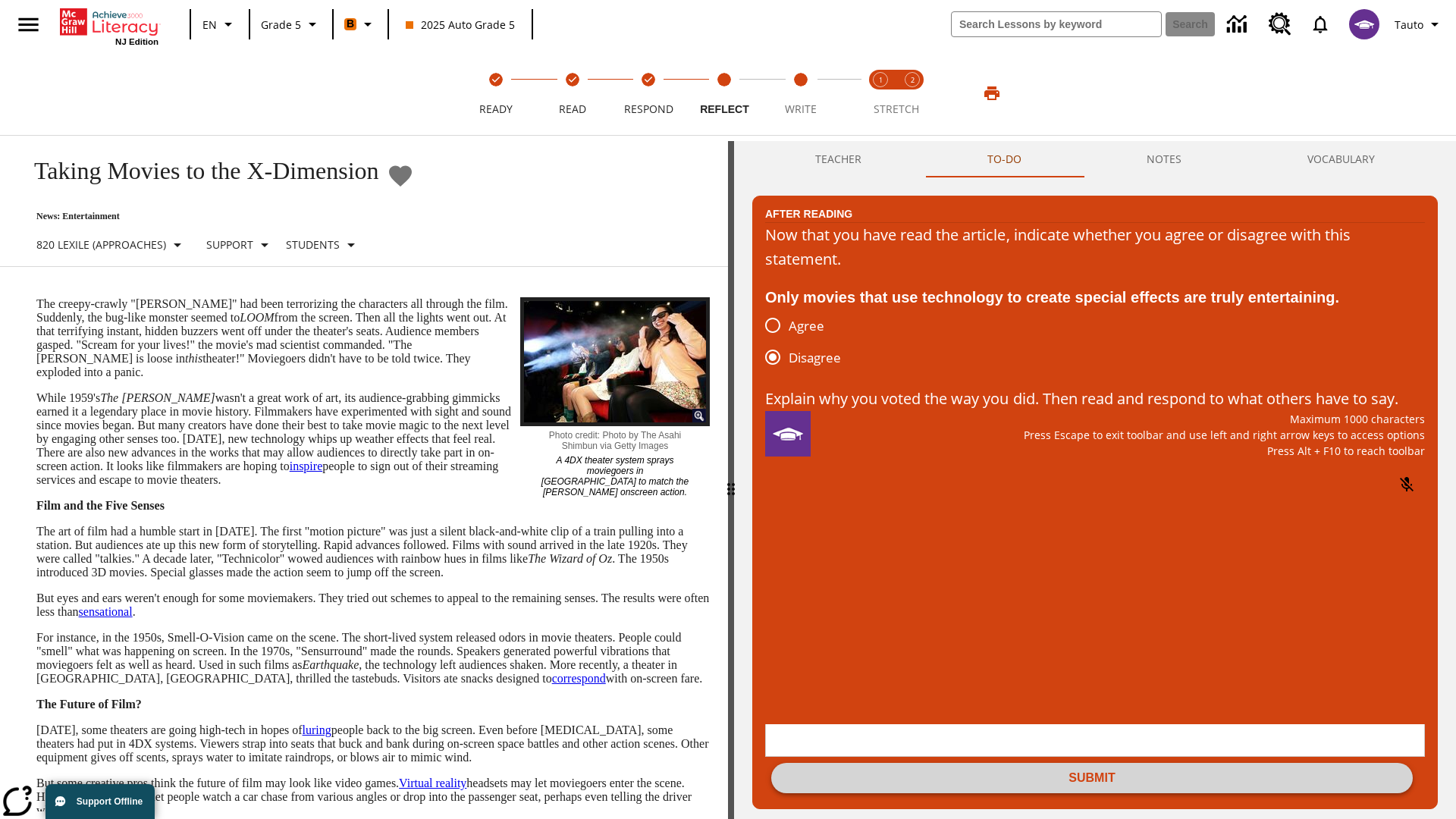
click at [1092, 762] on button "Submit" at bounding box center [1092, 778] width 642 height 31
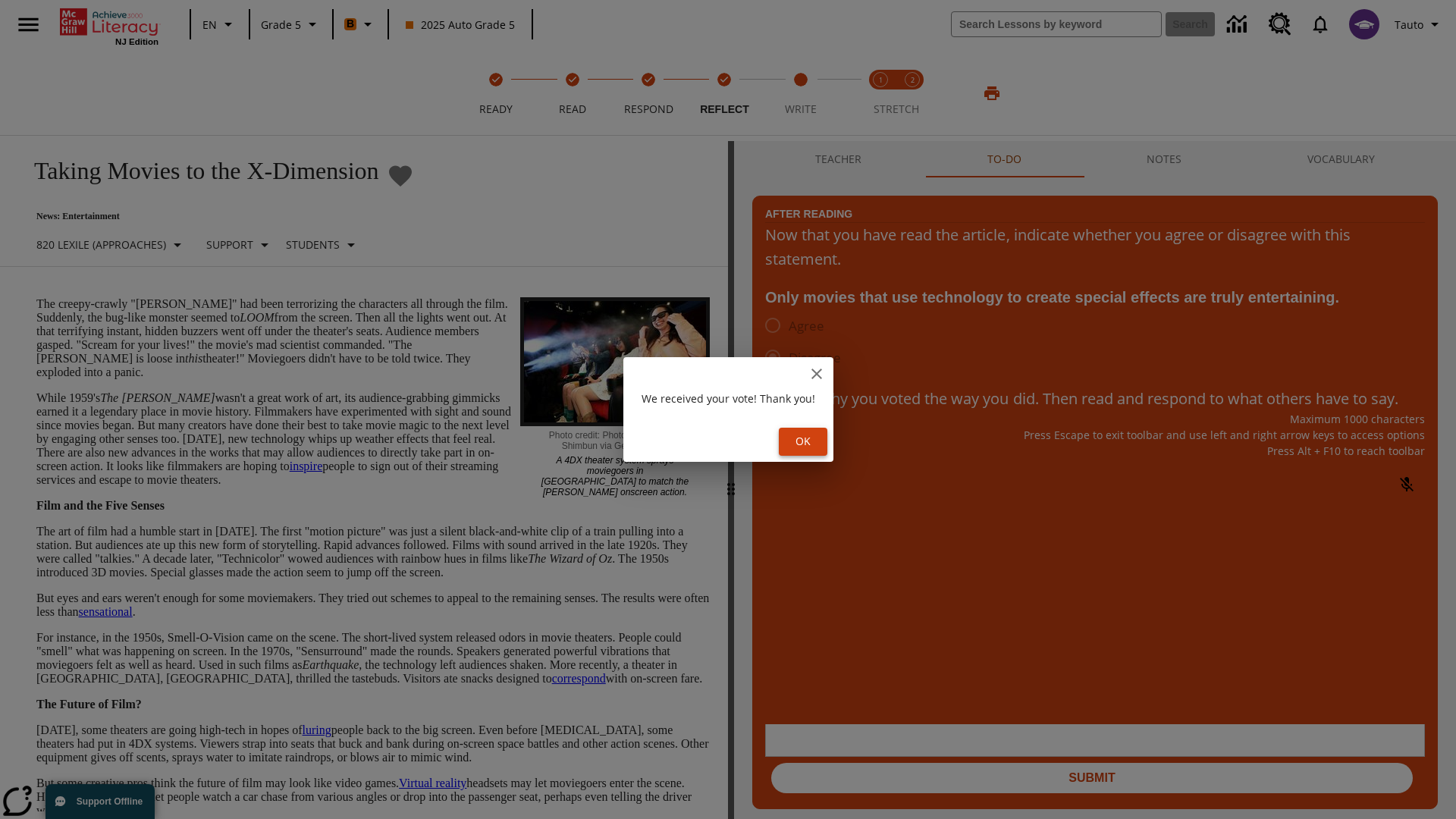
click at [806, 441] on button "Ok" at bounding box center [803, 441] width 48 height 28
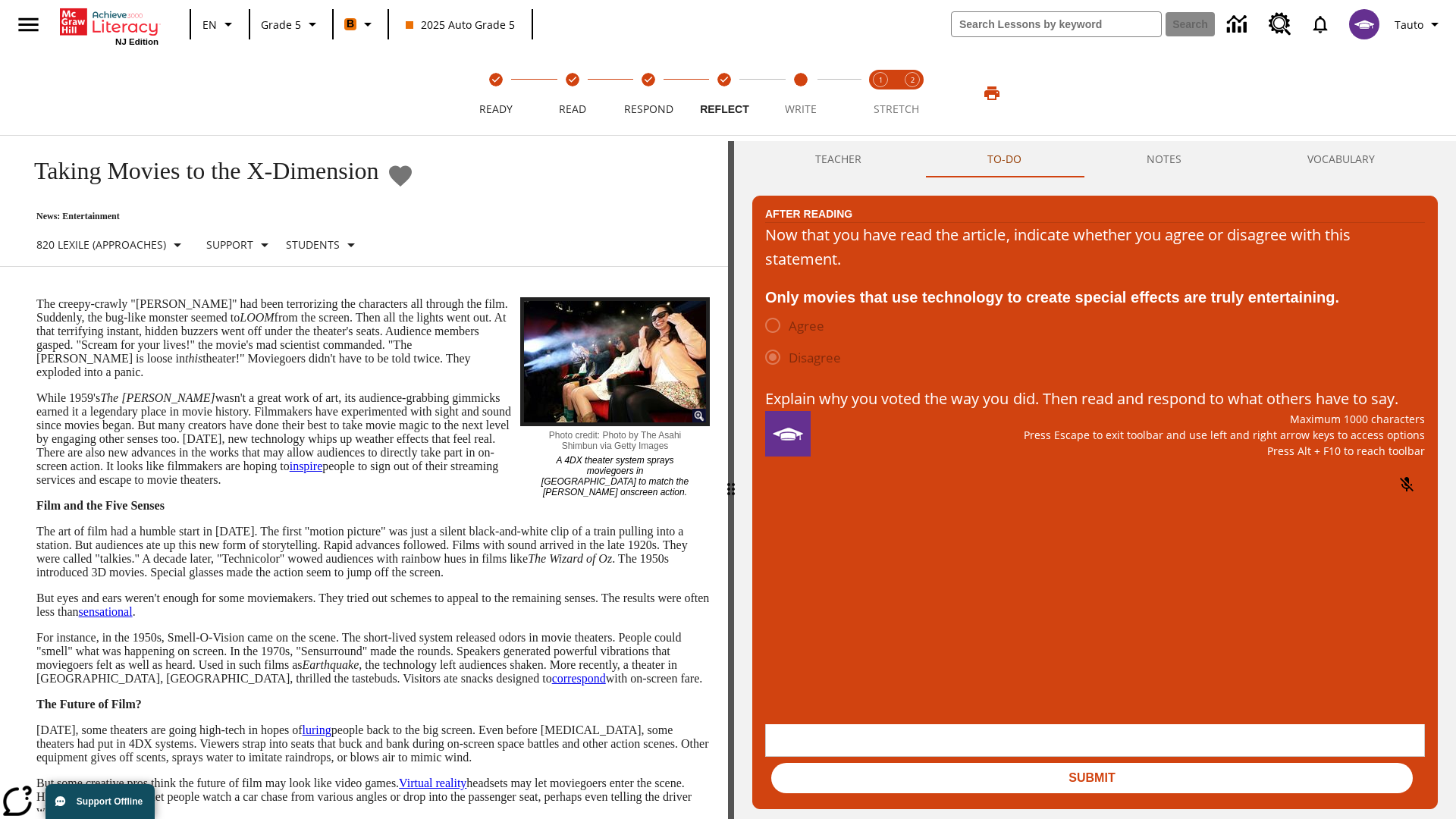
scroll to position [23, 0]
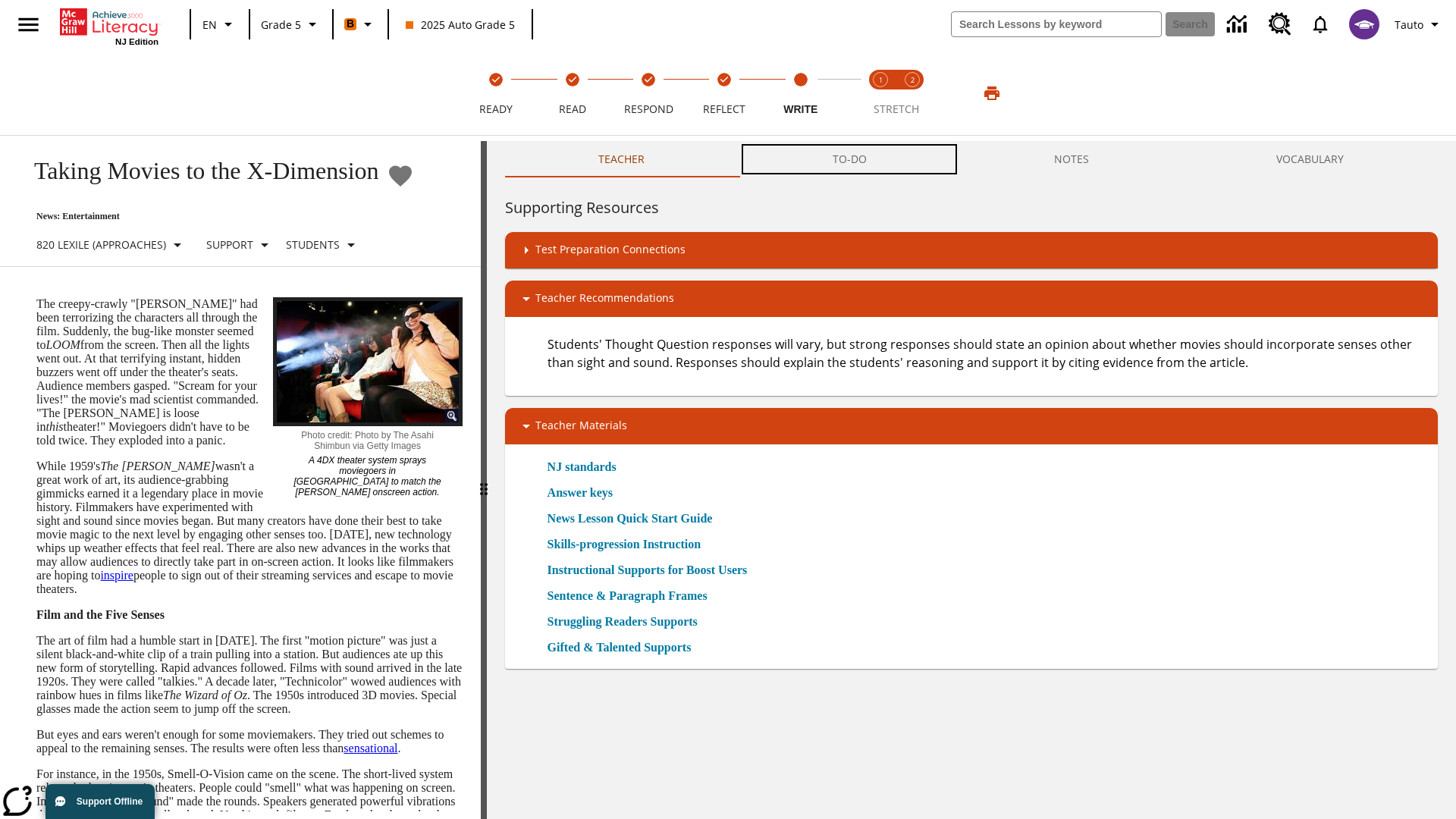
scroll to position [1, 0]
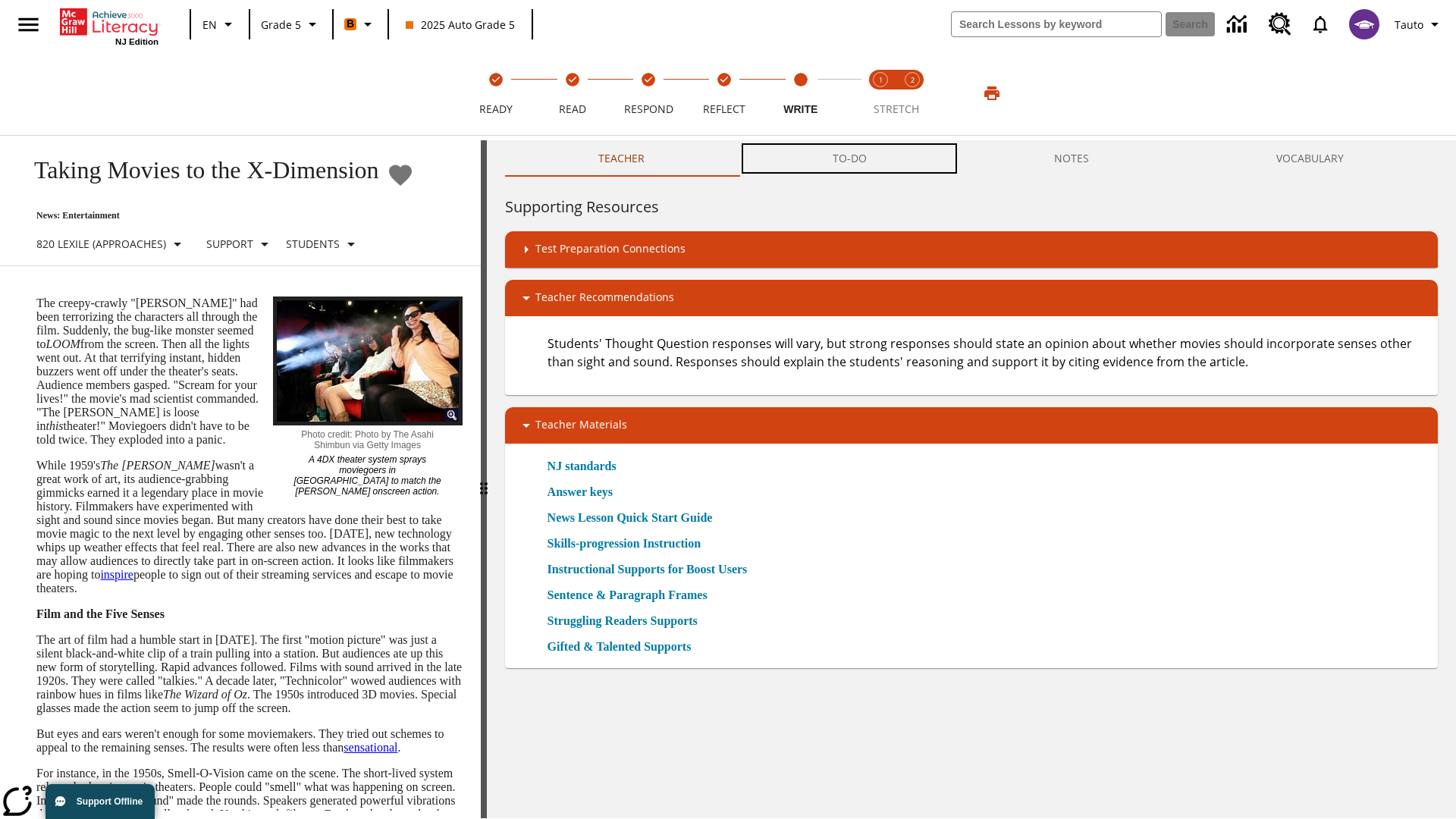
click at [850, 159] on button "TO-DO" at bounding box center [849, 158] width 221 height 36
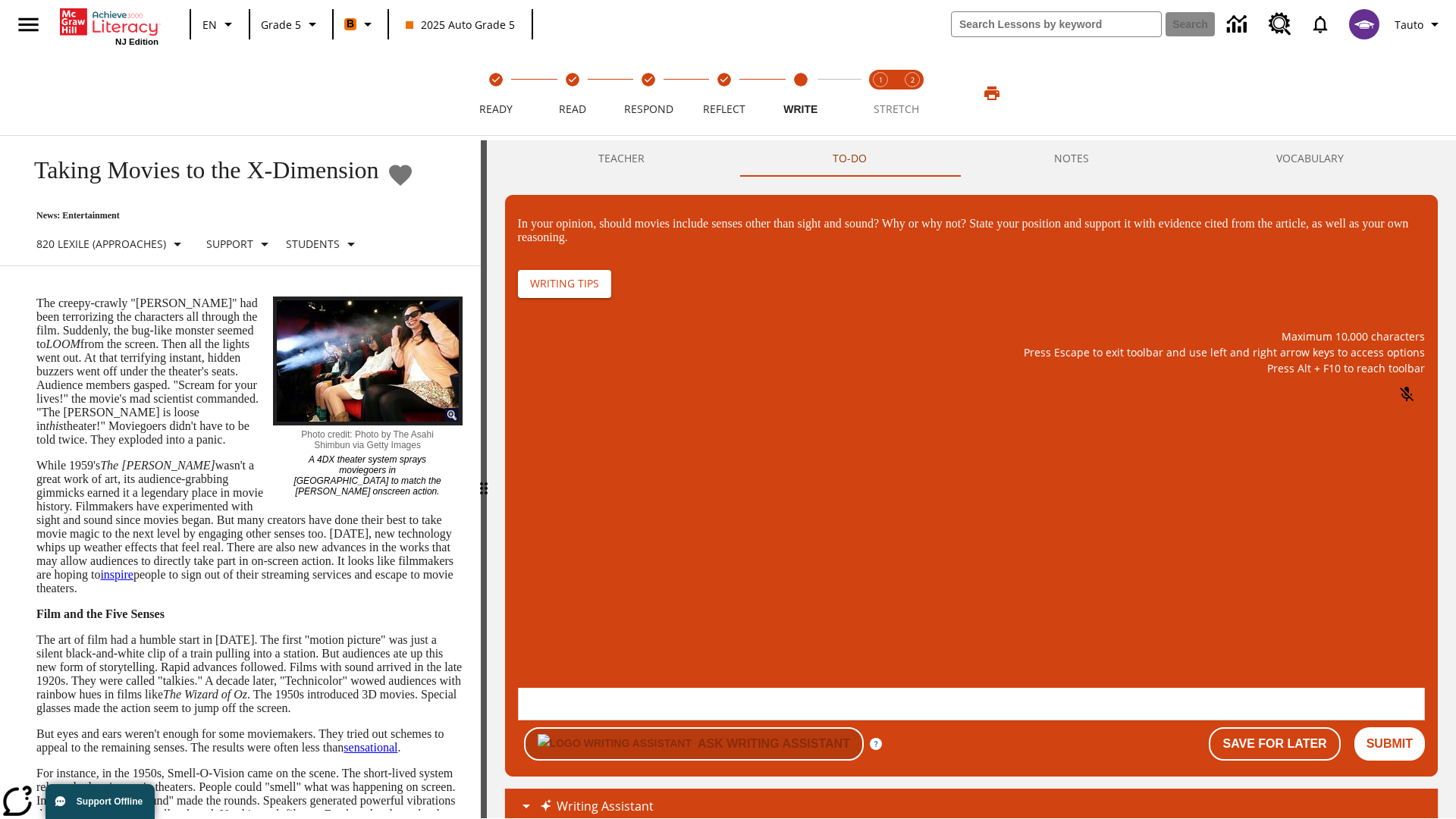
scroll to position [0, 0]
click at [733, 590] on p "\a\9In your opinion, should movies include senses other than sight and sound? W…" at bounding box center [631, 590] width 204 height 17
click at [1390, 727] on button "Submit" at bounding box center [1389, 743] width 70 height 33
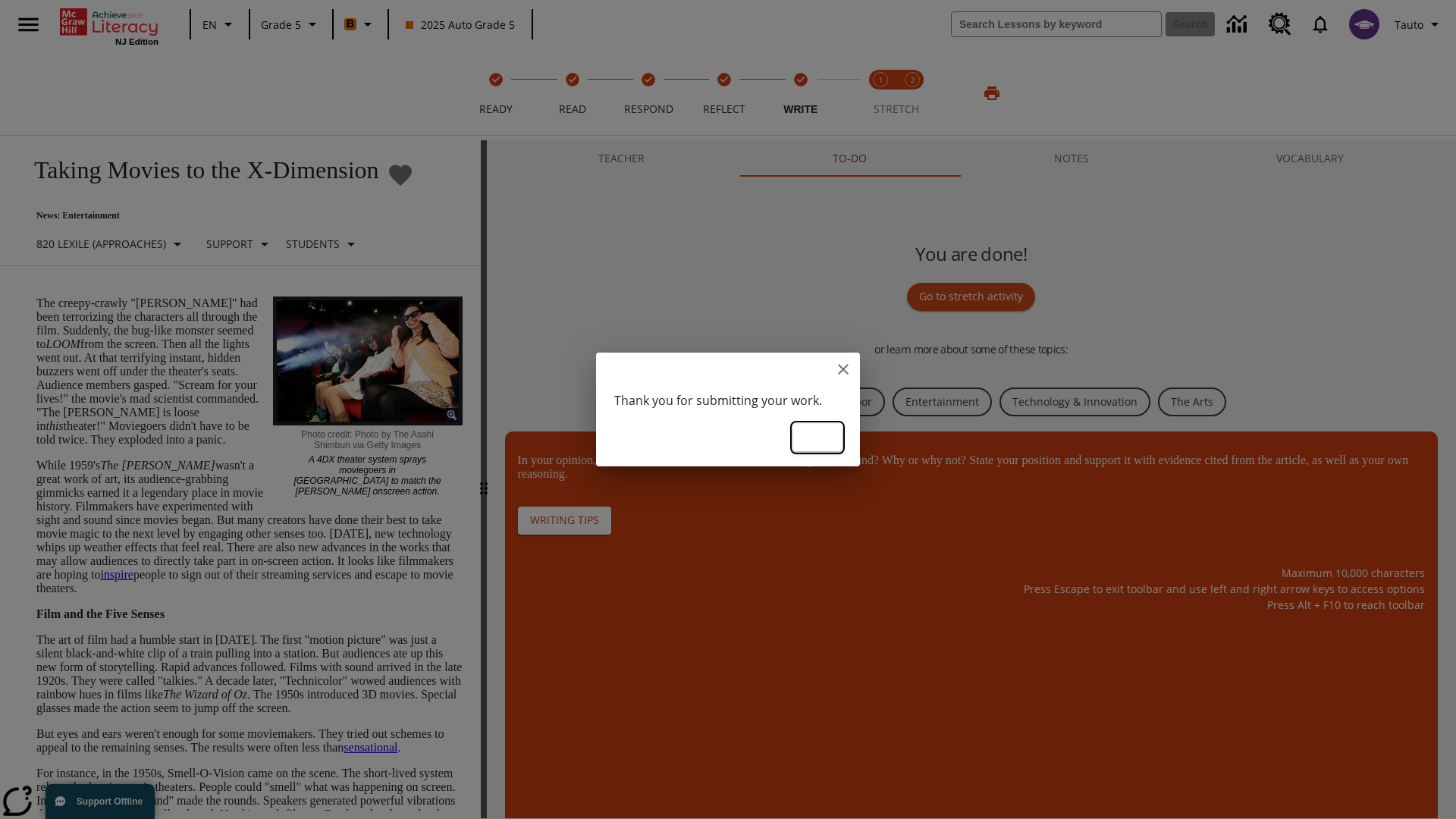
click at [818, 436] on button "Ok" at bounding box center [818, 438] width 48 height 28
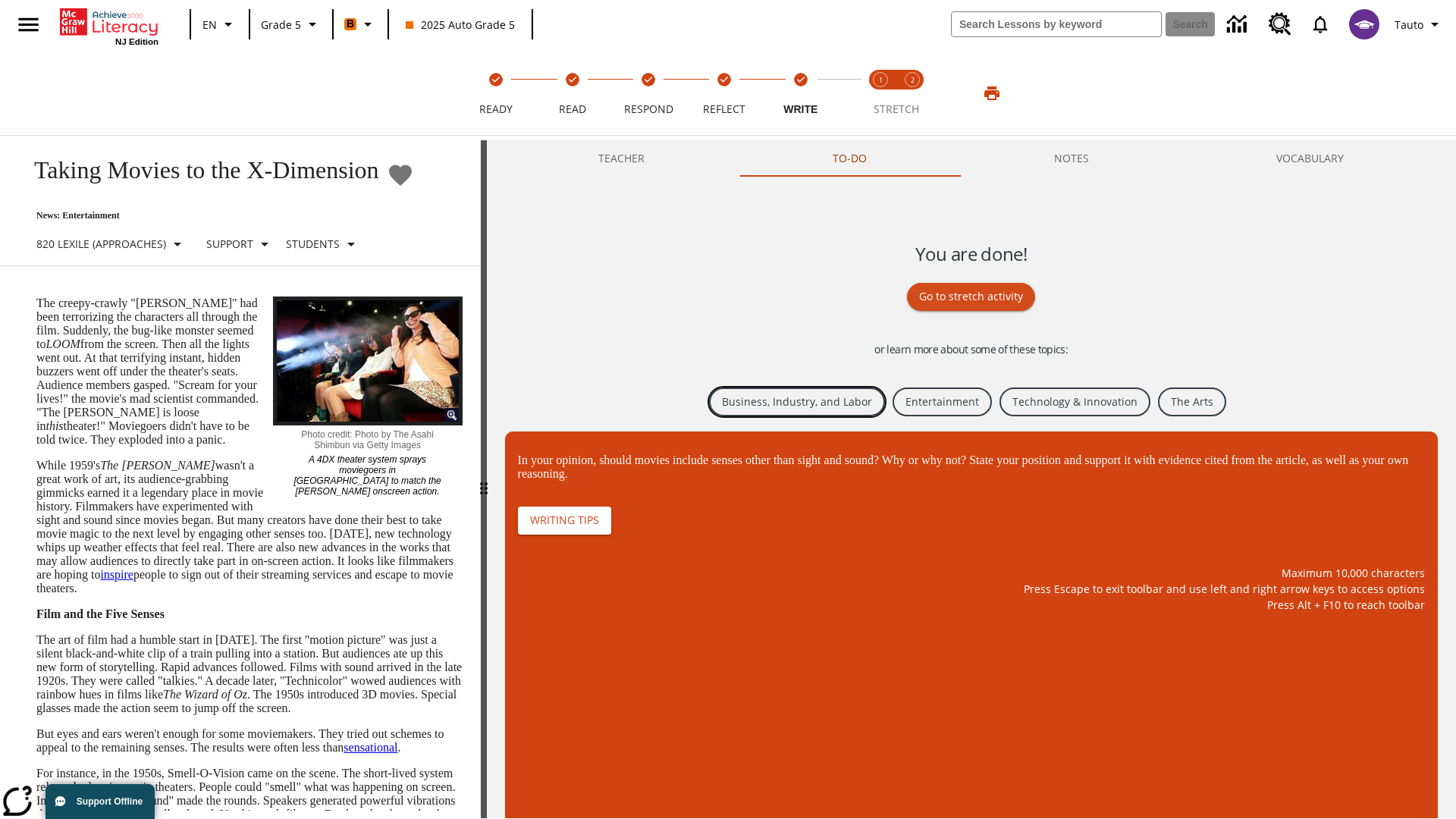
click at [795, 401] on link "Business, Industry, and Labor" at bounding box center [797, 402] width 176 height 30
